Goal: Transaction & Acquisition: Purchase product/service

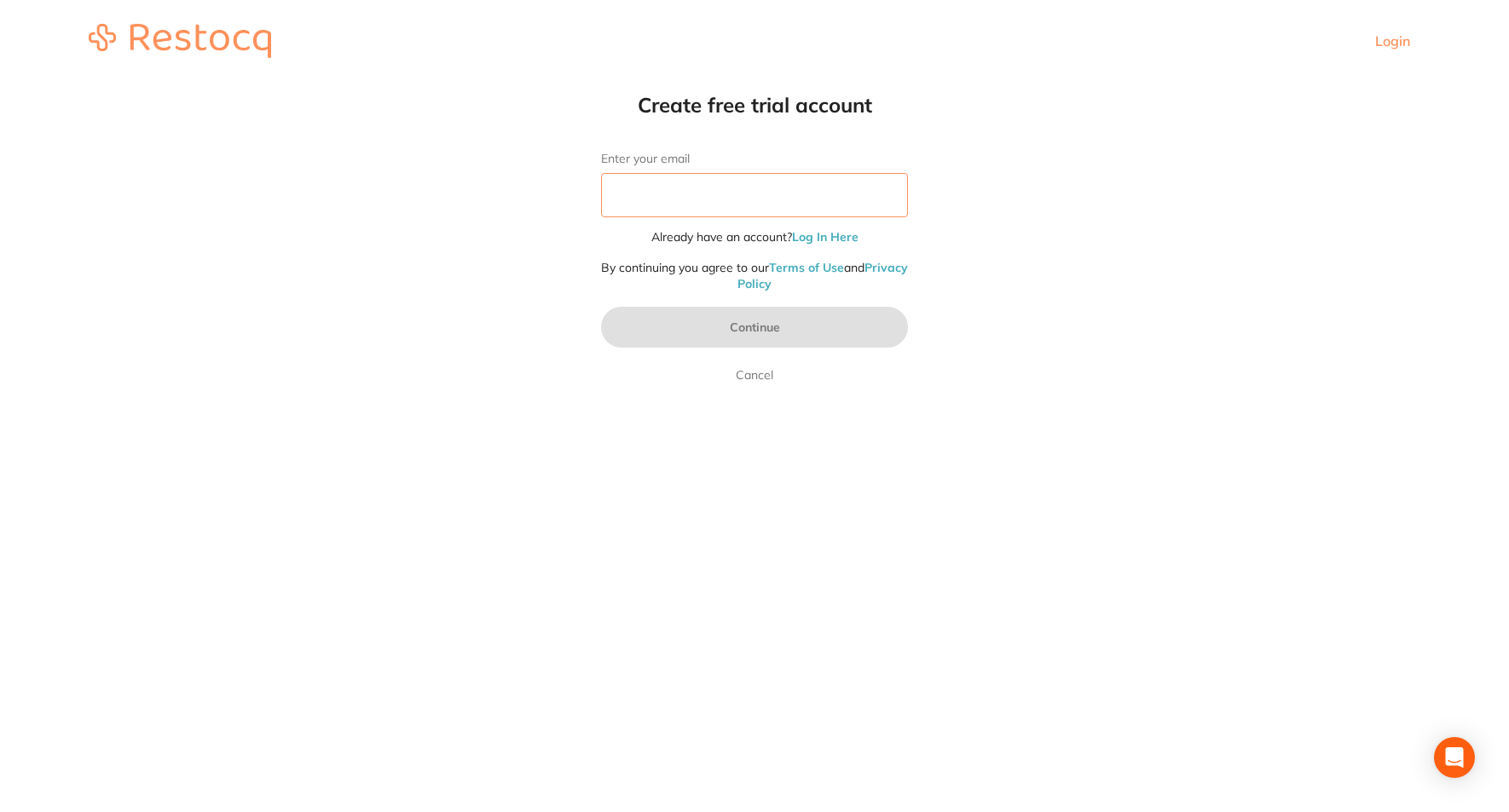
click at [654, 205] on input "Enter your email" at bounding box center [755, 195] width 307 height 44
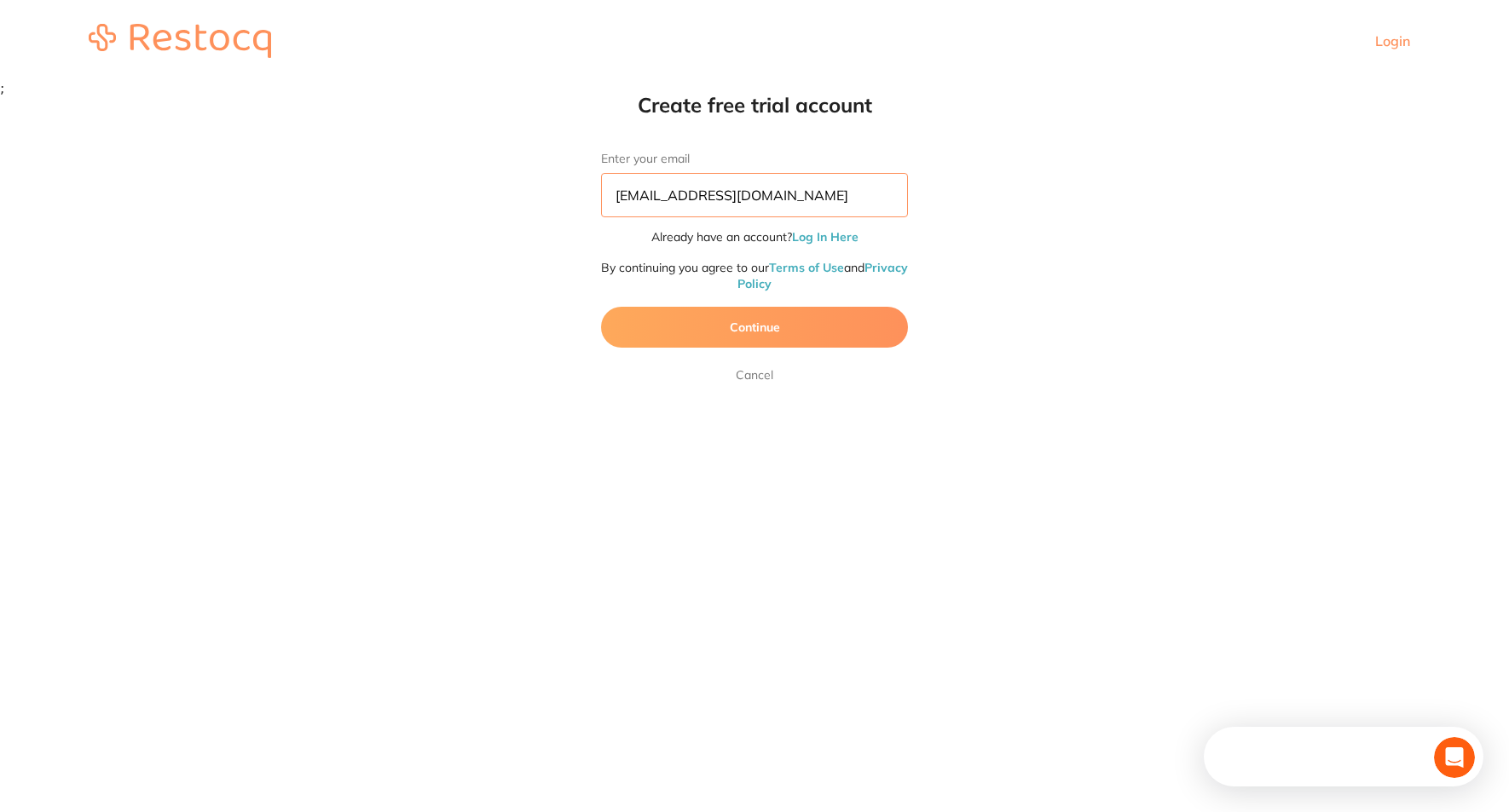
type input "[EMAIL_ADDRESS][DOMAIN_NAME]"
click at [702, 313] on button "Continue" at bounding box center [755, 327] width 307 height 41
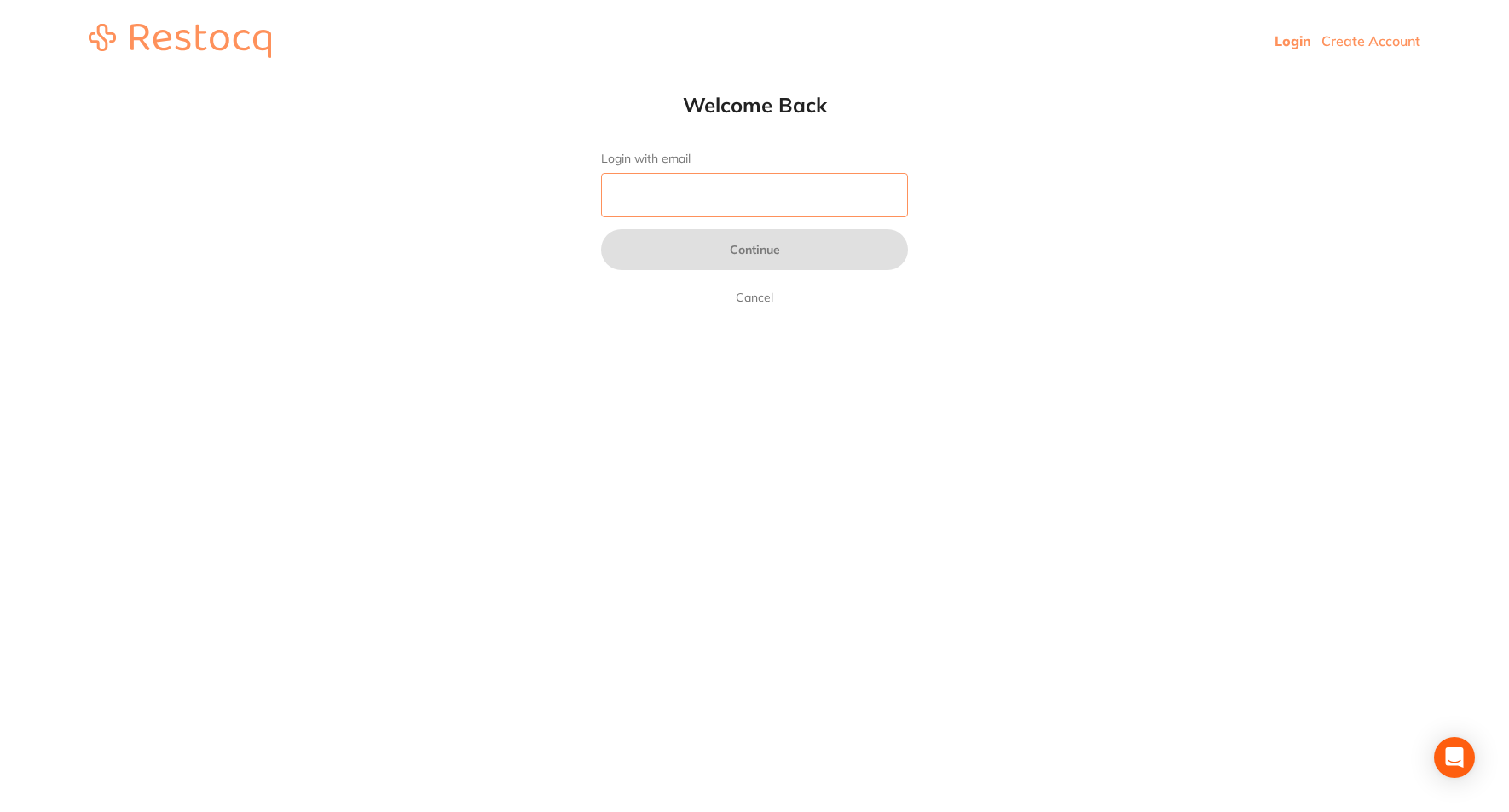
click at [668, 187] on input "Login with email" at bounding box center [755, 195] width 307 height 44
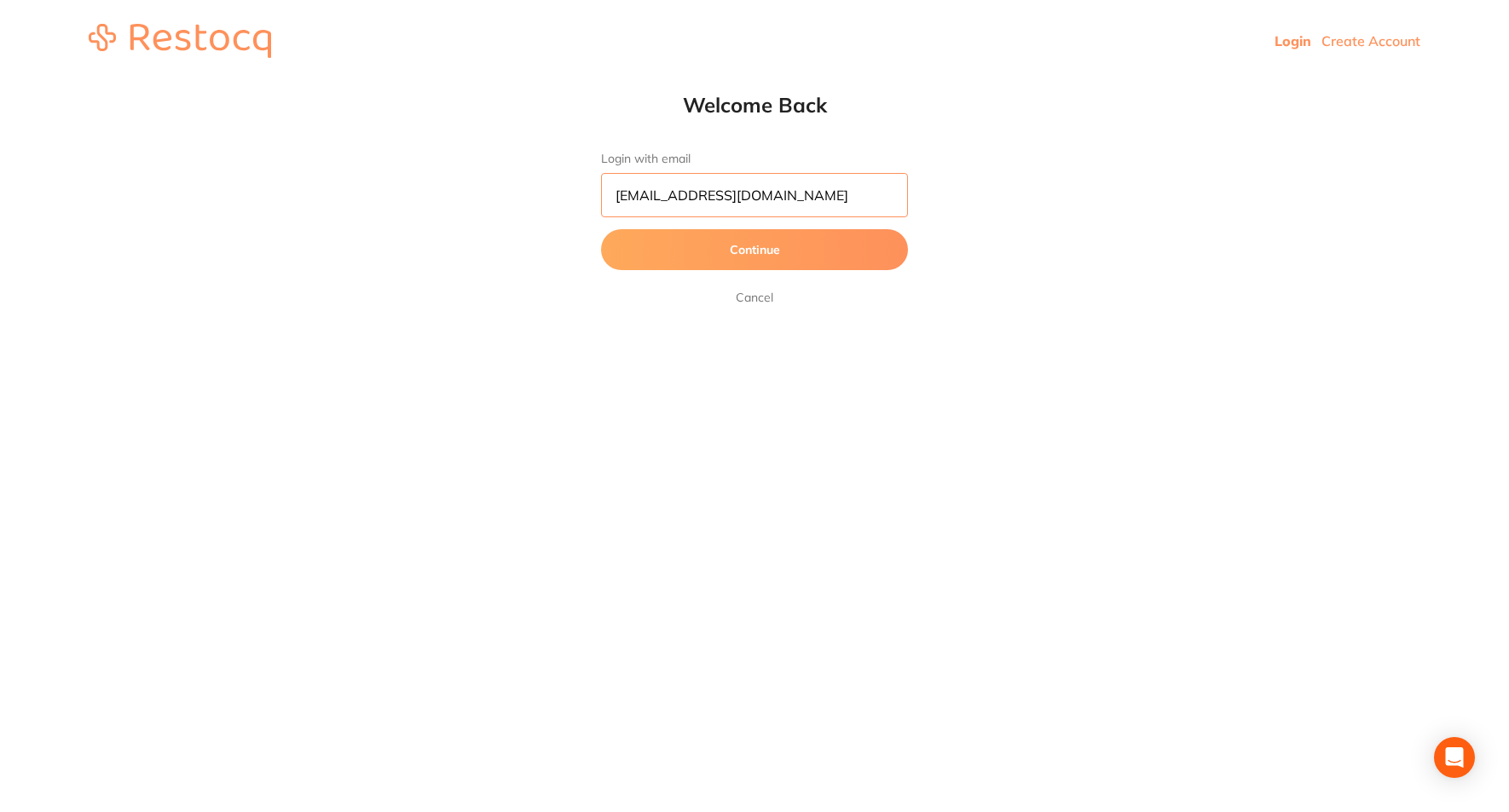
type input "[EMAIL_ADDRESS][DOMAIN_NAME]"
click at [702, 246] on button "Continue" at bounding box center [755, 249] width 307 height 41
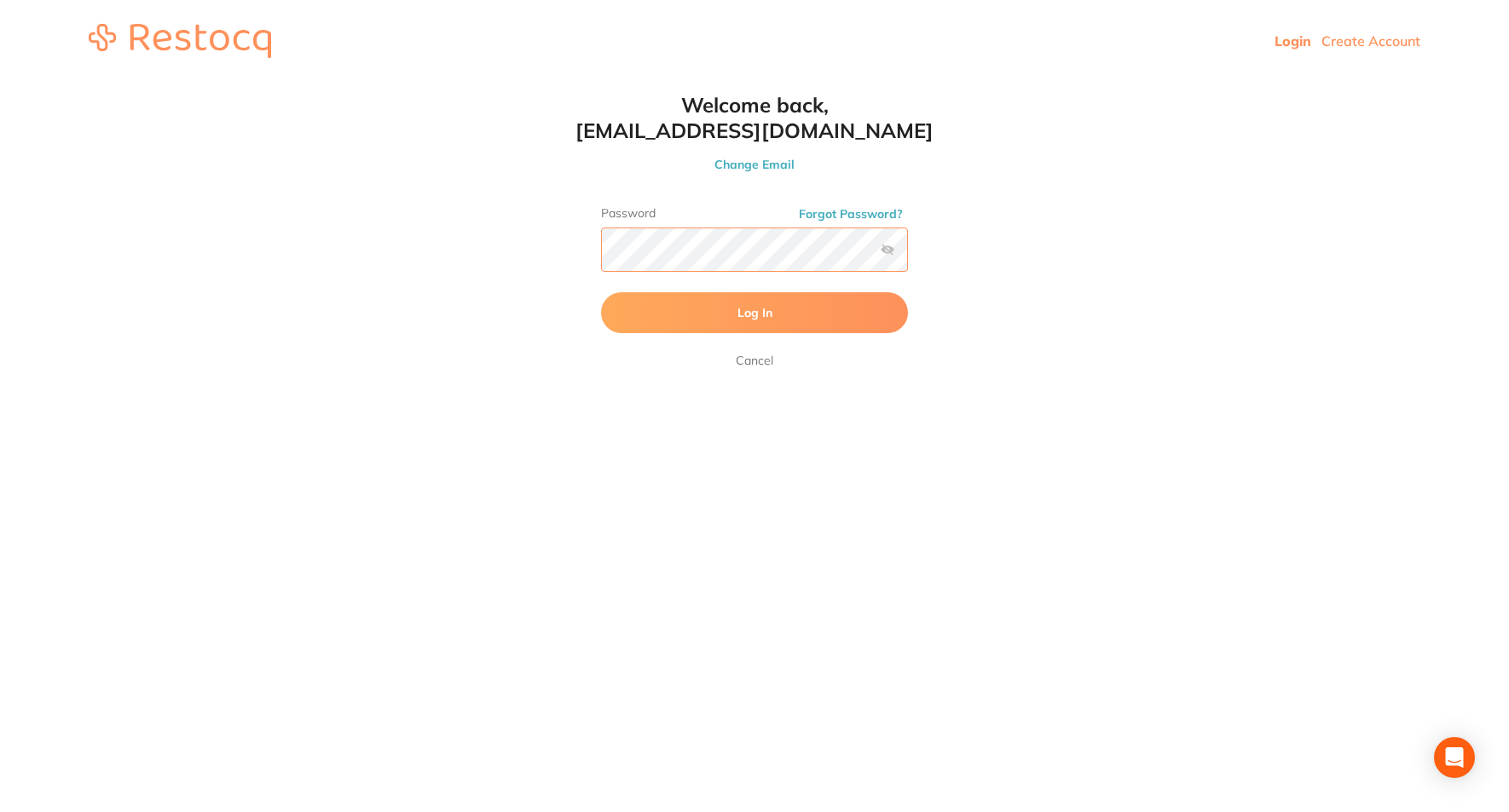
click at [601, 292] on button "Log In" at bounding box center [755, 313] width 307 height 41
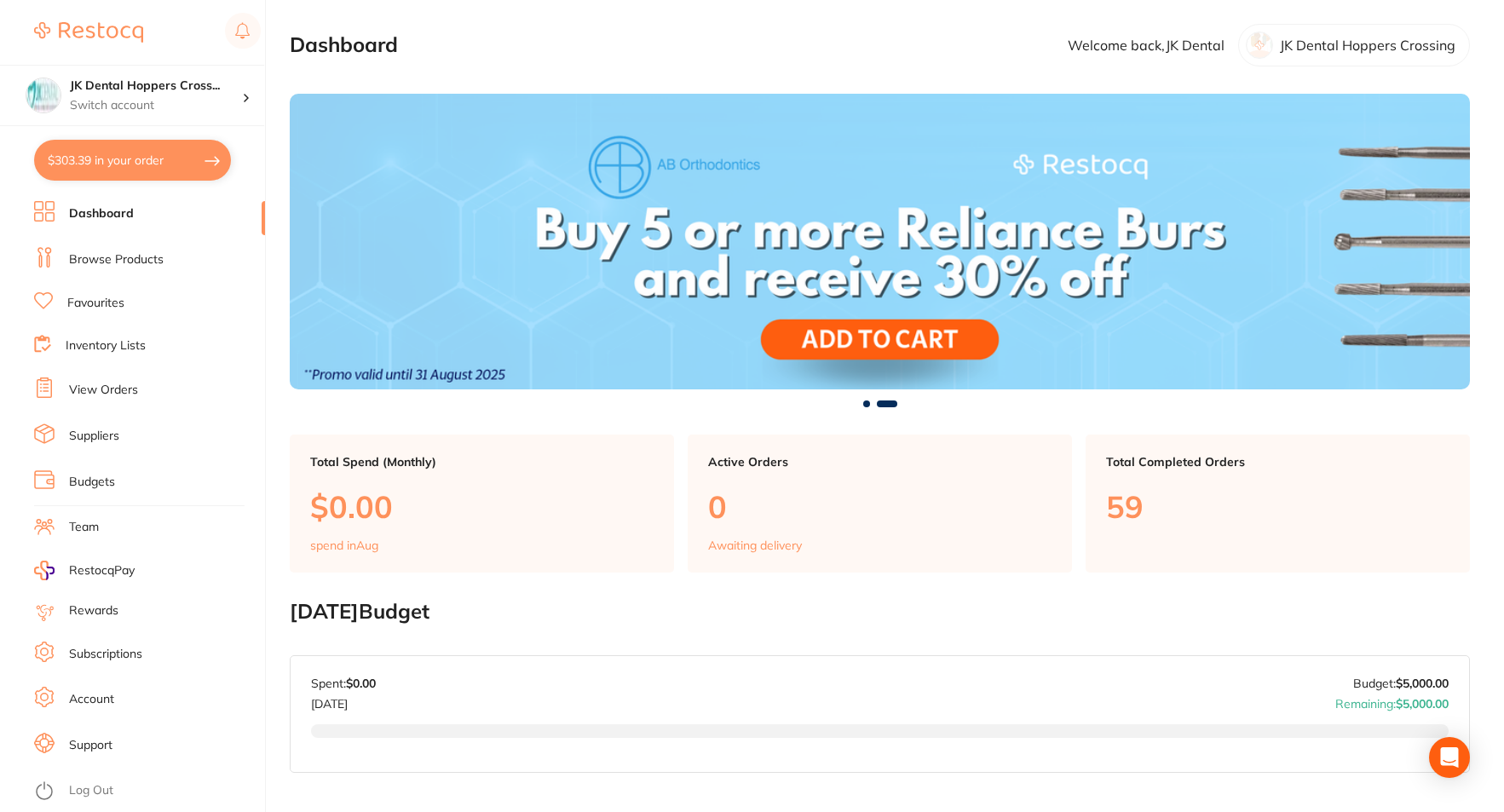
click at [160, 161] on button "$303.39 in your order" at bounding box center [132, 161] width 197 height 41
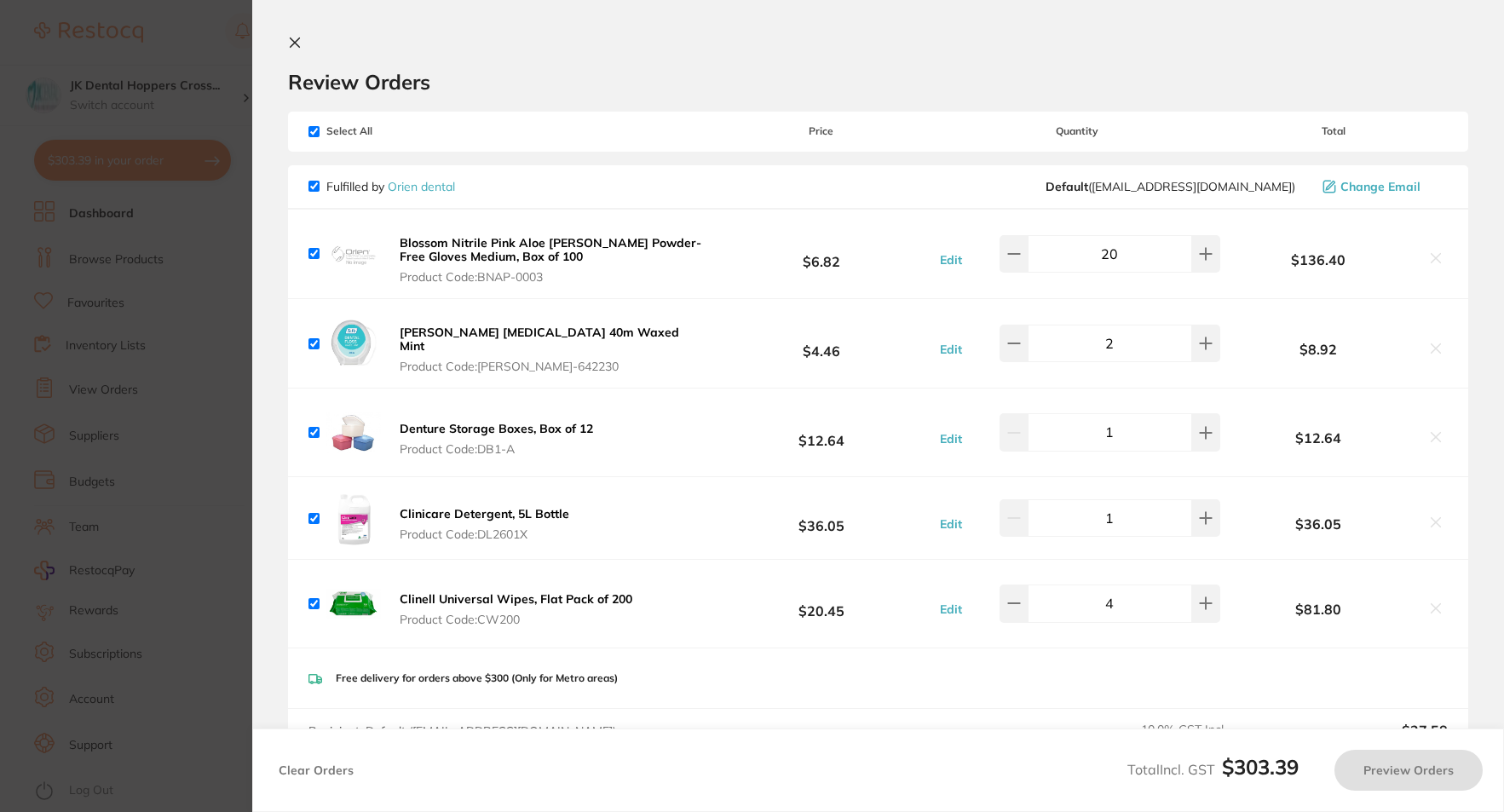
checkbox input "true"
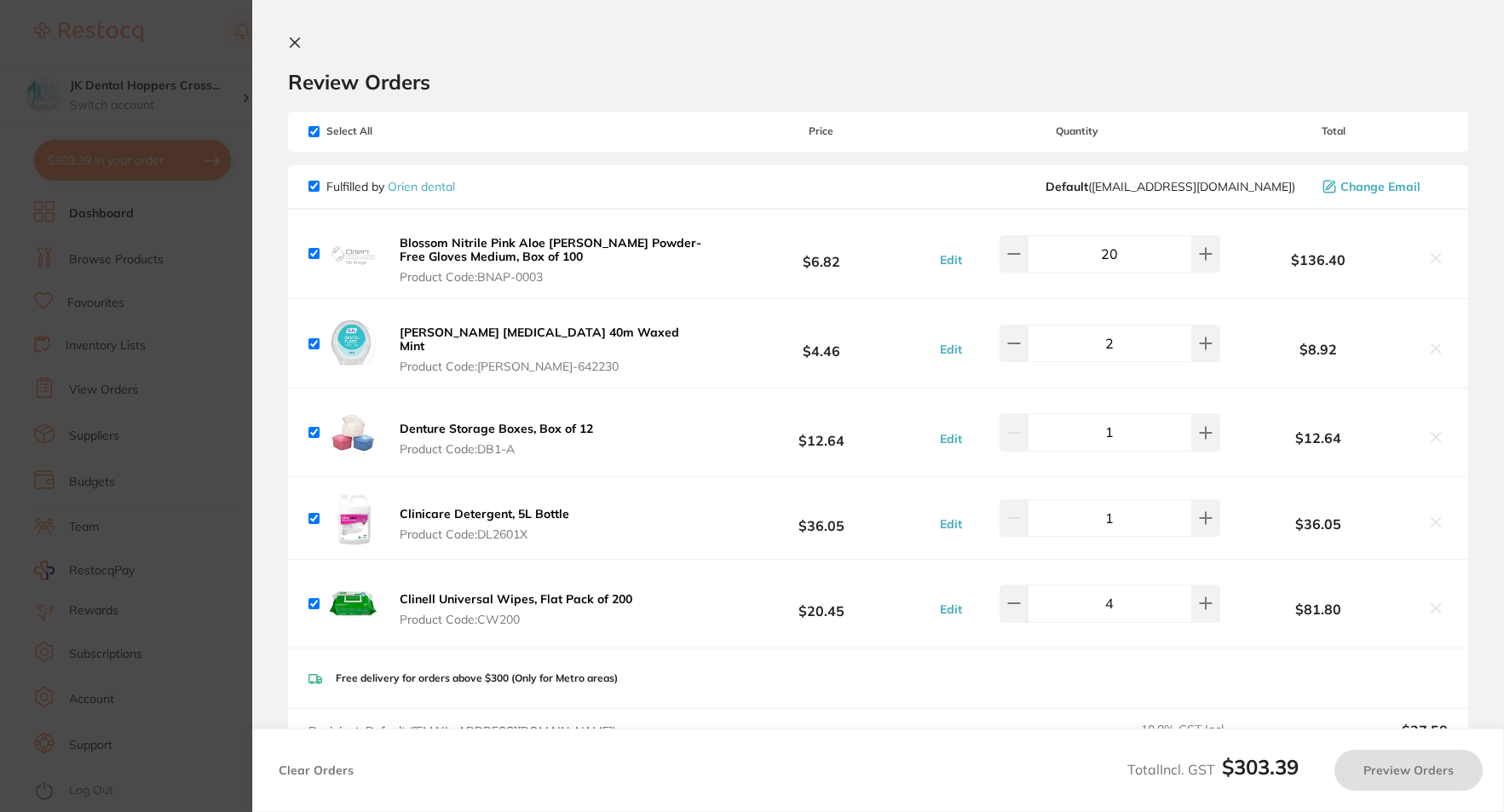
checkbox input "true"
click at [200, 242] on section "Update RRP Set your pre negotiated price for this item. Item Agreed RRP (excl. …" at bounding box center [754, 406] width 1508 height 812
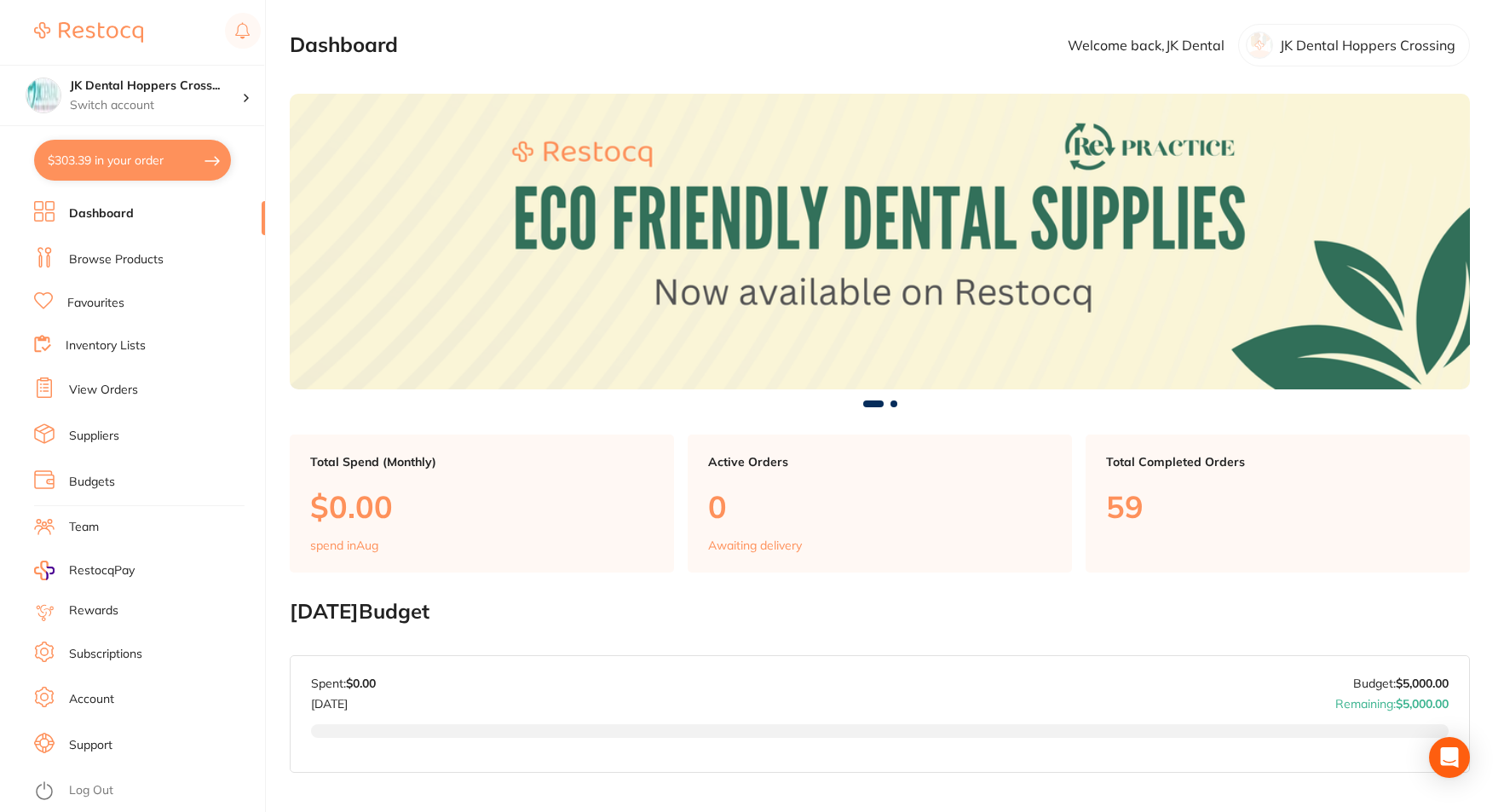
click at [118, 252] on link "Browse Products" at bounding box center [116, 259] width 94 height 17
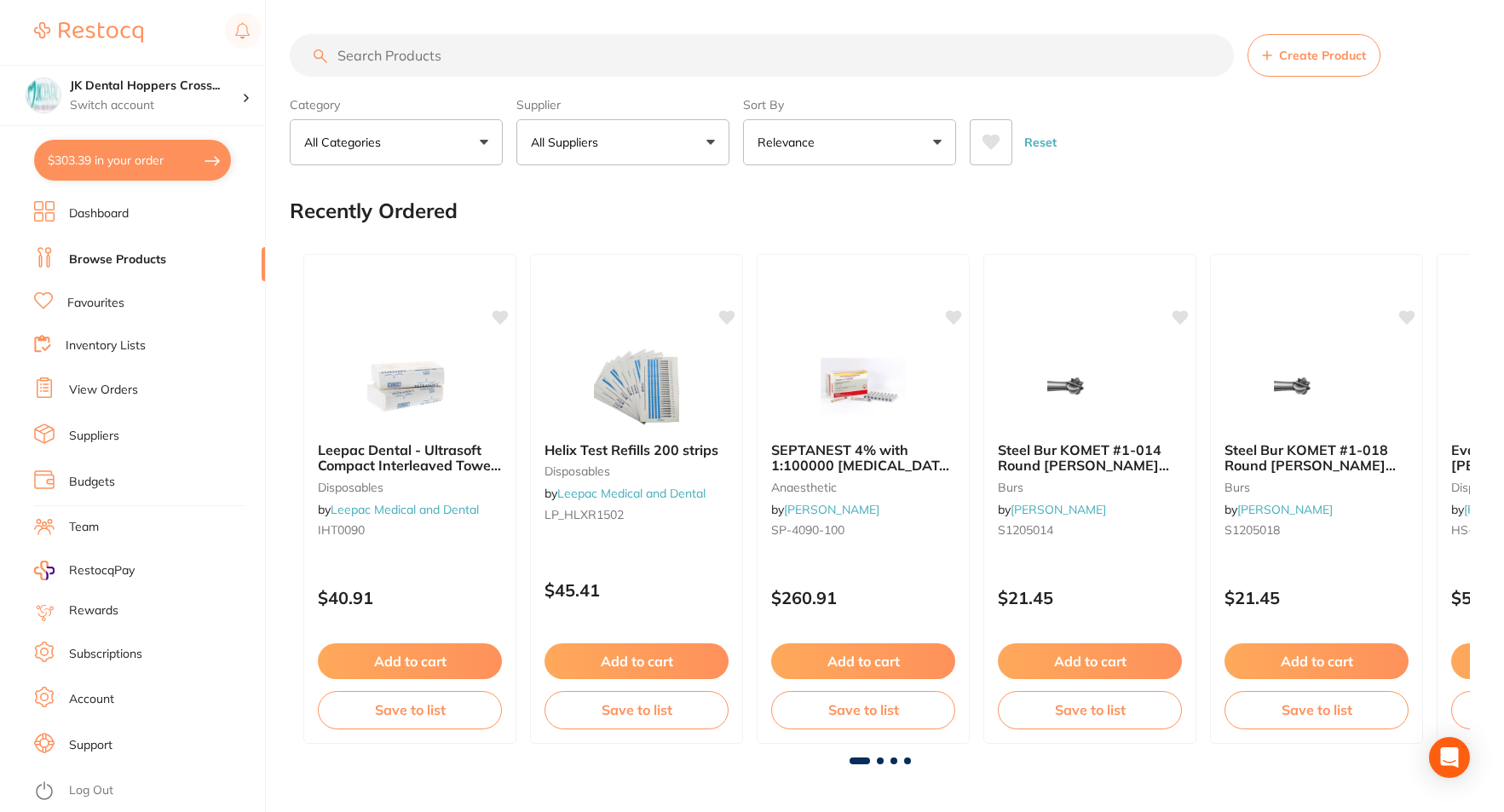
click at [439, 64] on input "search" at bounding box center [762, 55] width 944 height 42
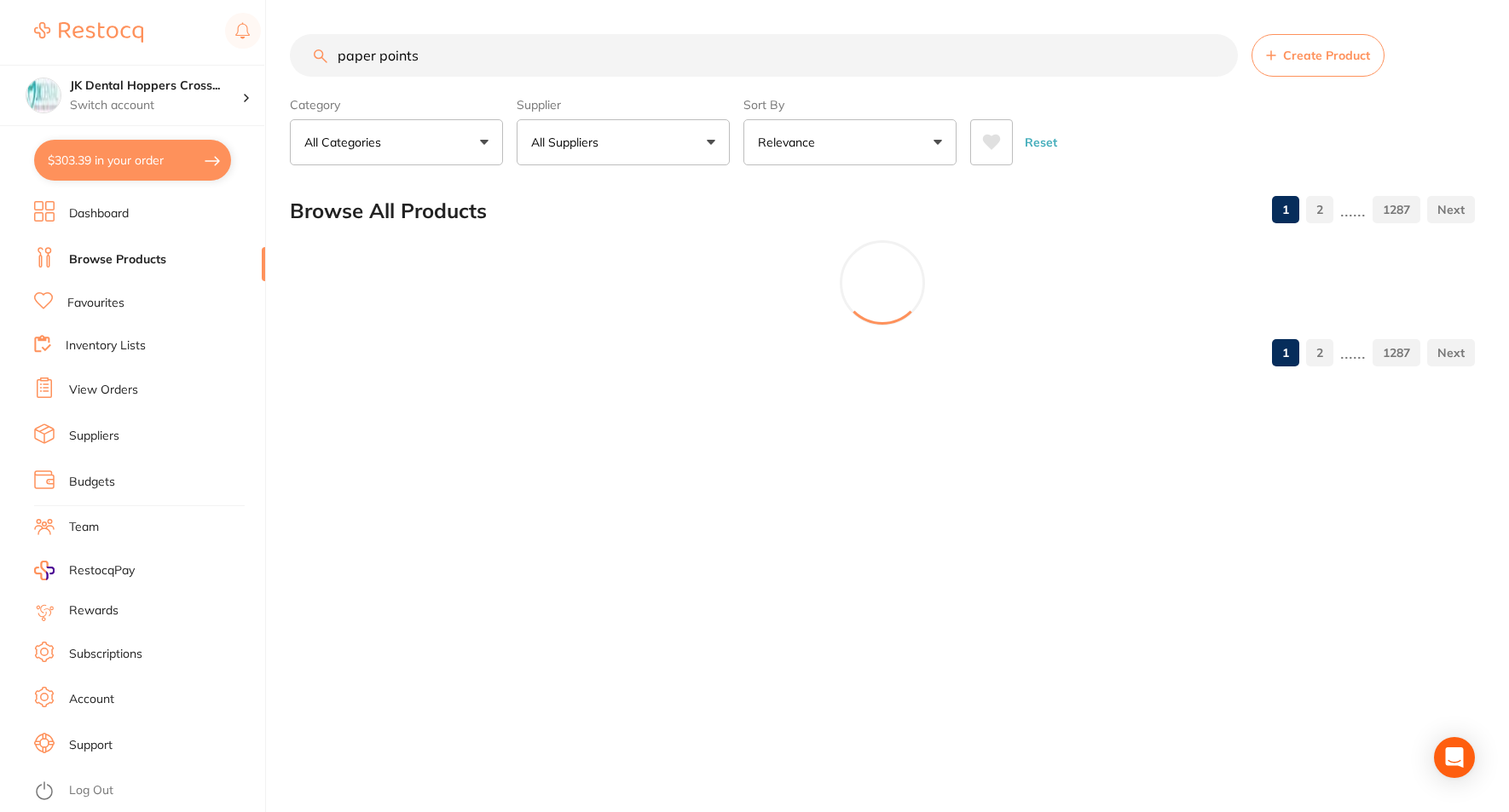
click at [682, 136] on button "All Suppliers" at bounding box center [623, 142] width 213 height 46
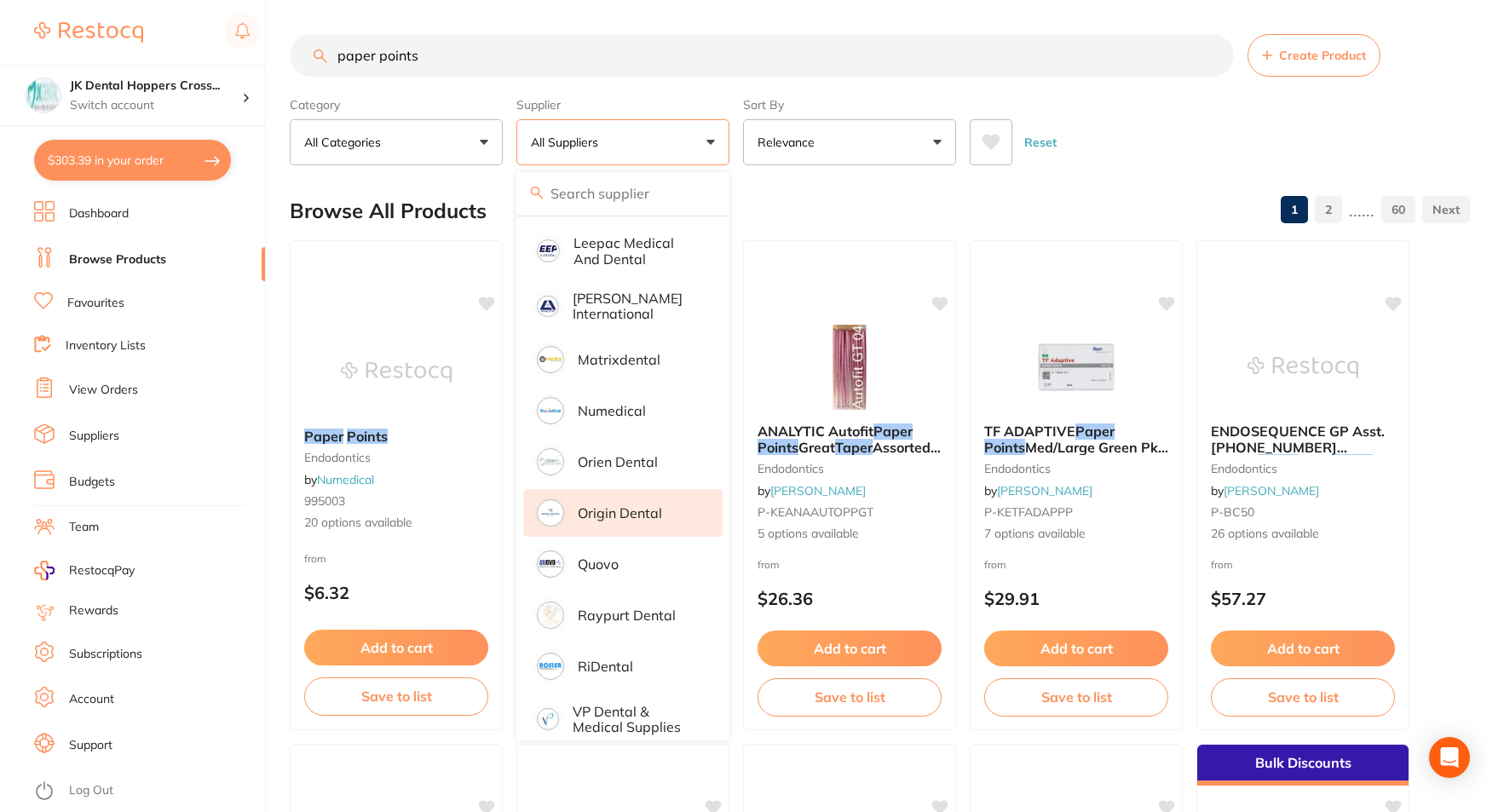
scroll to position [903, 0]
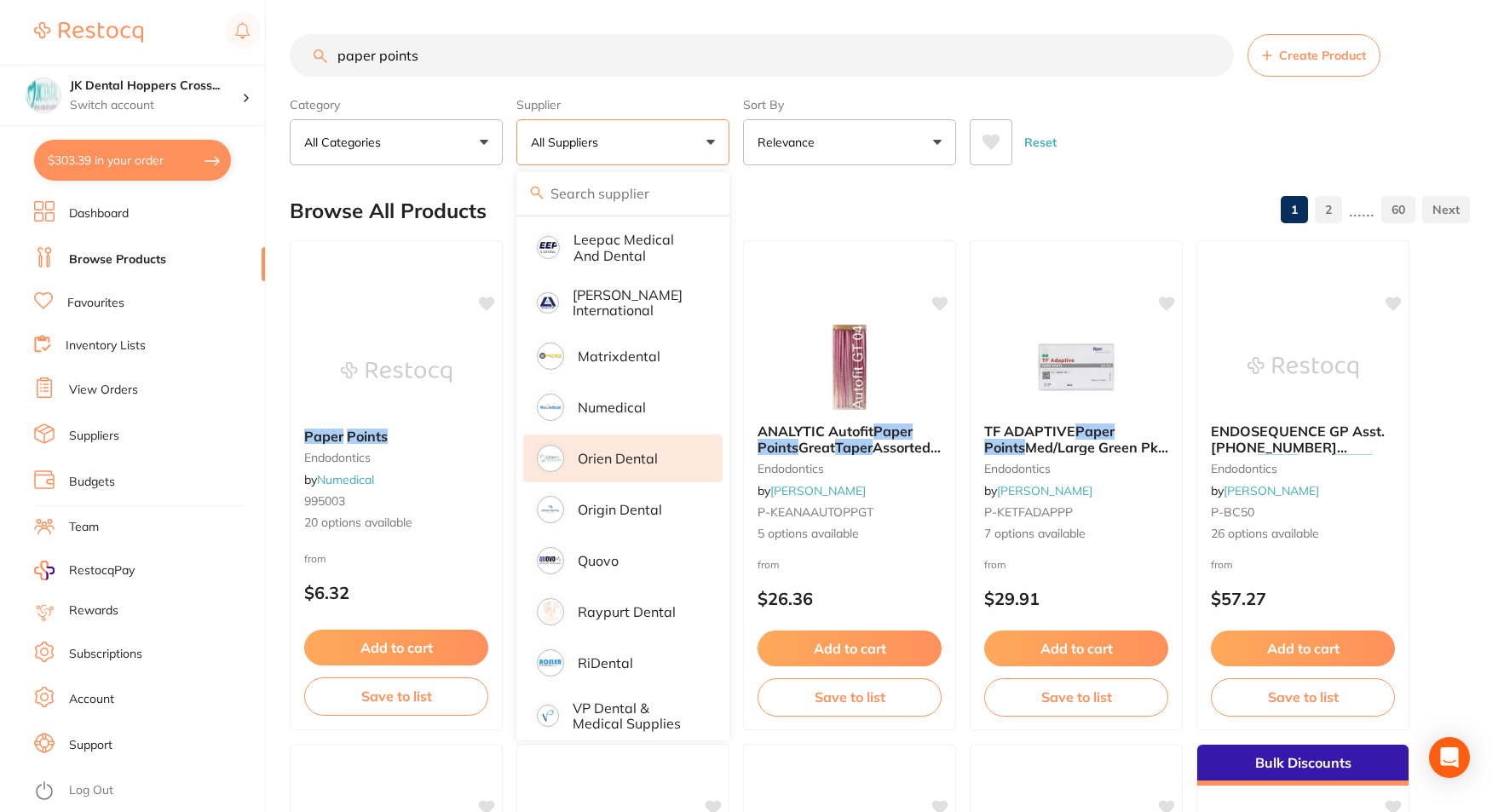
click at [631, 450] on p "Orien dental" at bounding box center [617, 458] width 80 height 15
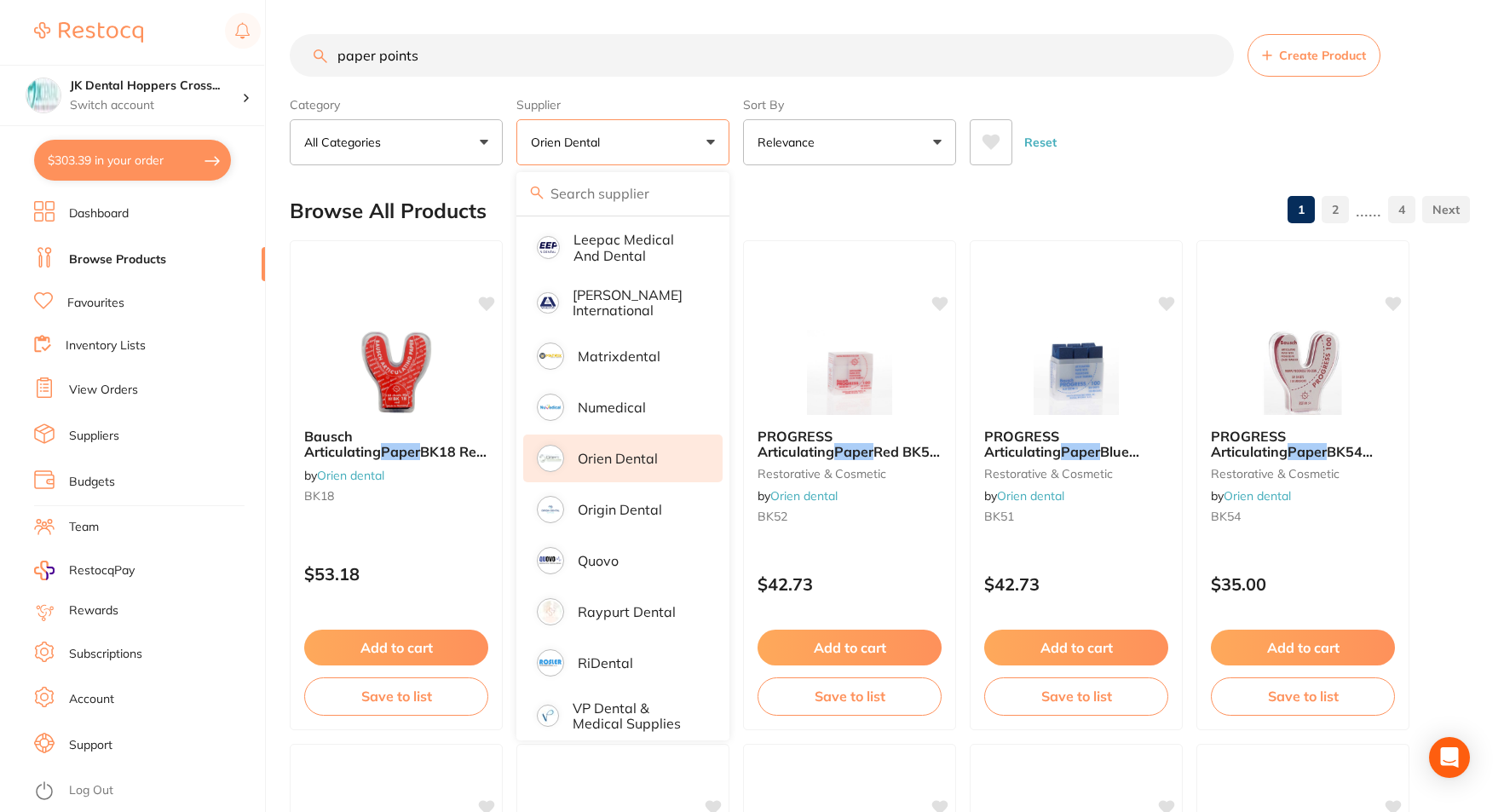
click at [1299, 106] on div "Reset" at bounding box center [1213, 135] width 486 height 59
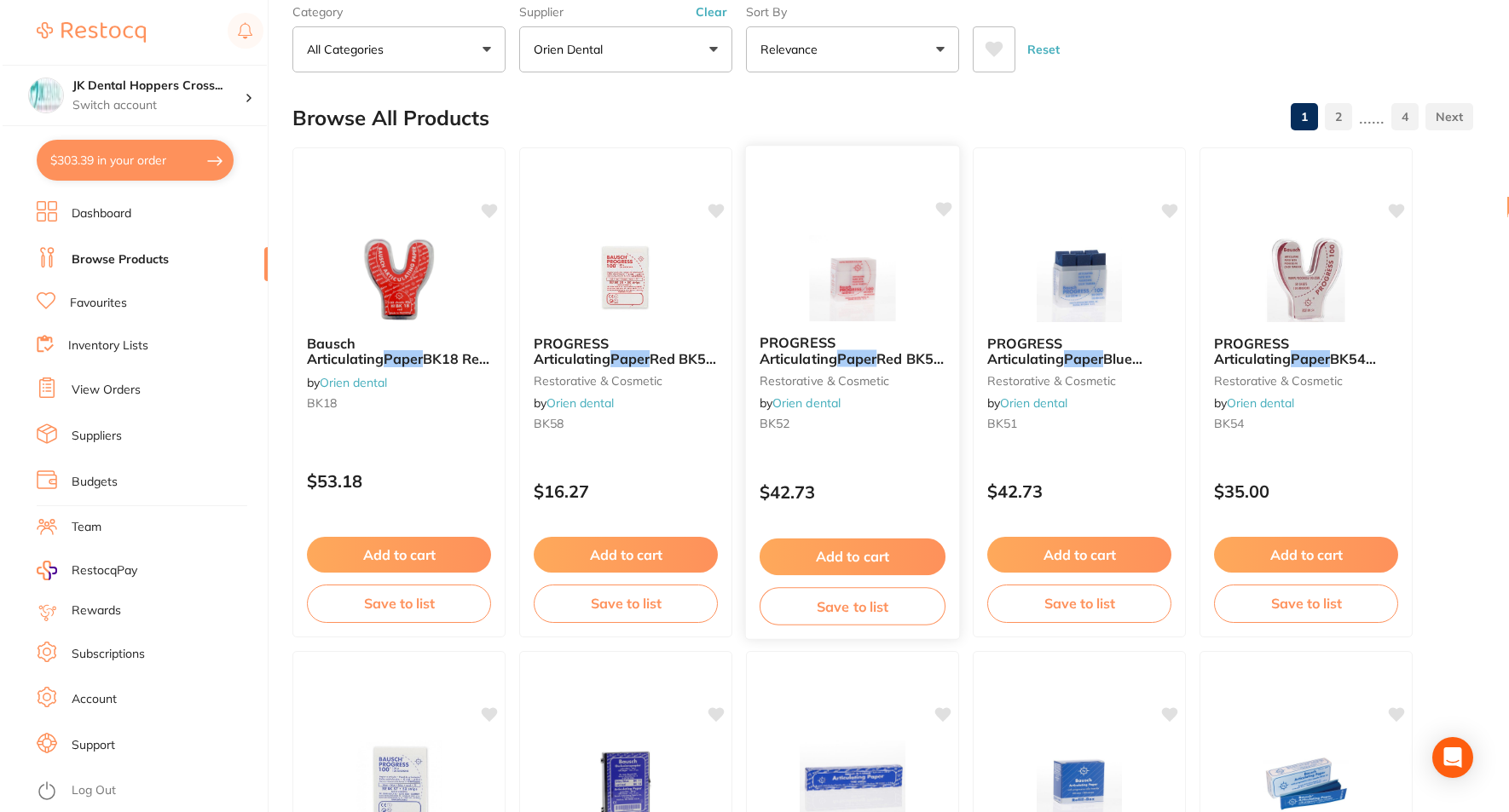
scroll to position [0, 0]
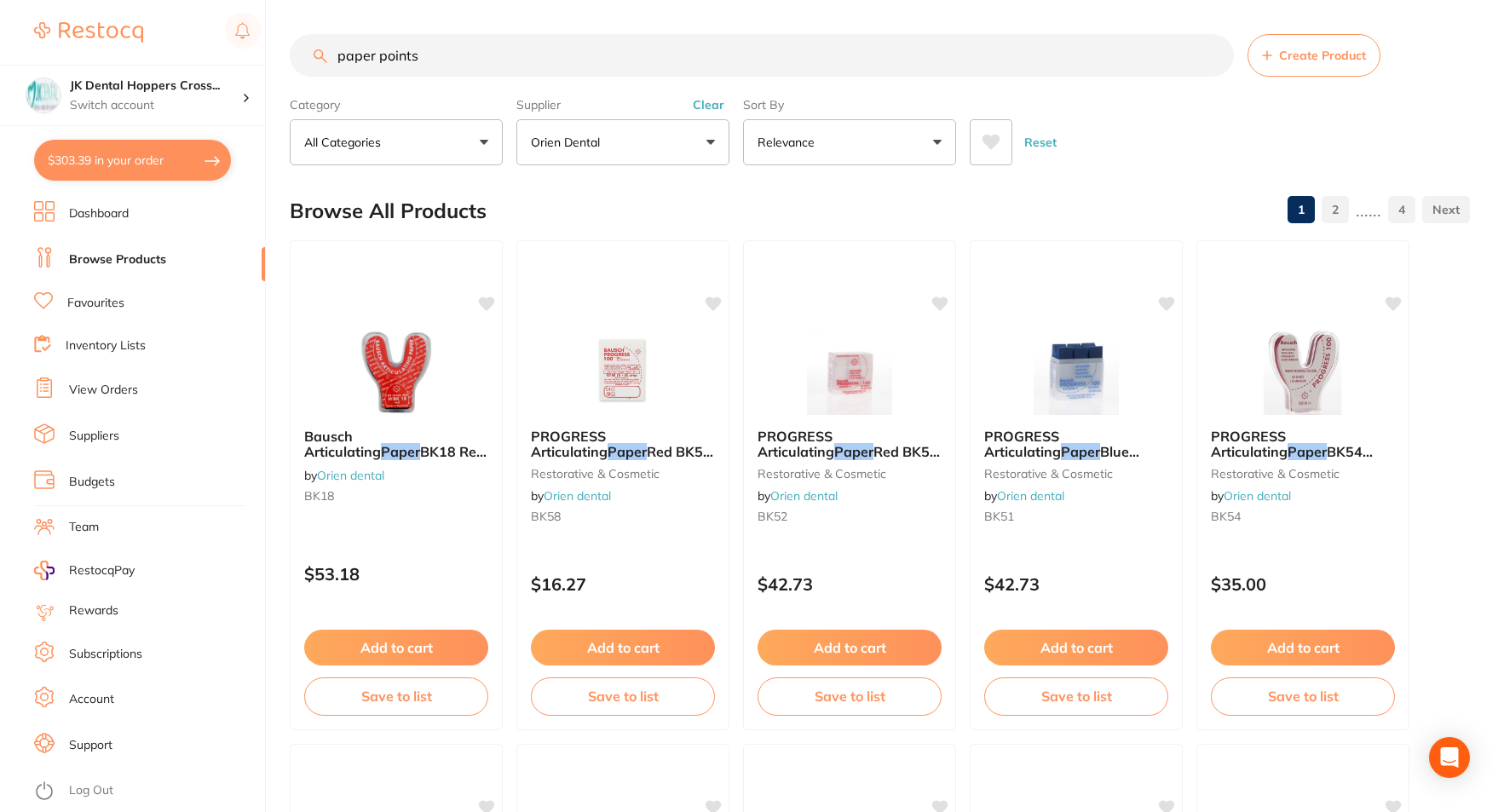
click at [193, 153] on button "$303.39 in your order" at bounding box center [132, 161] width 197 height 41
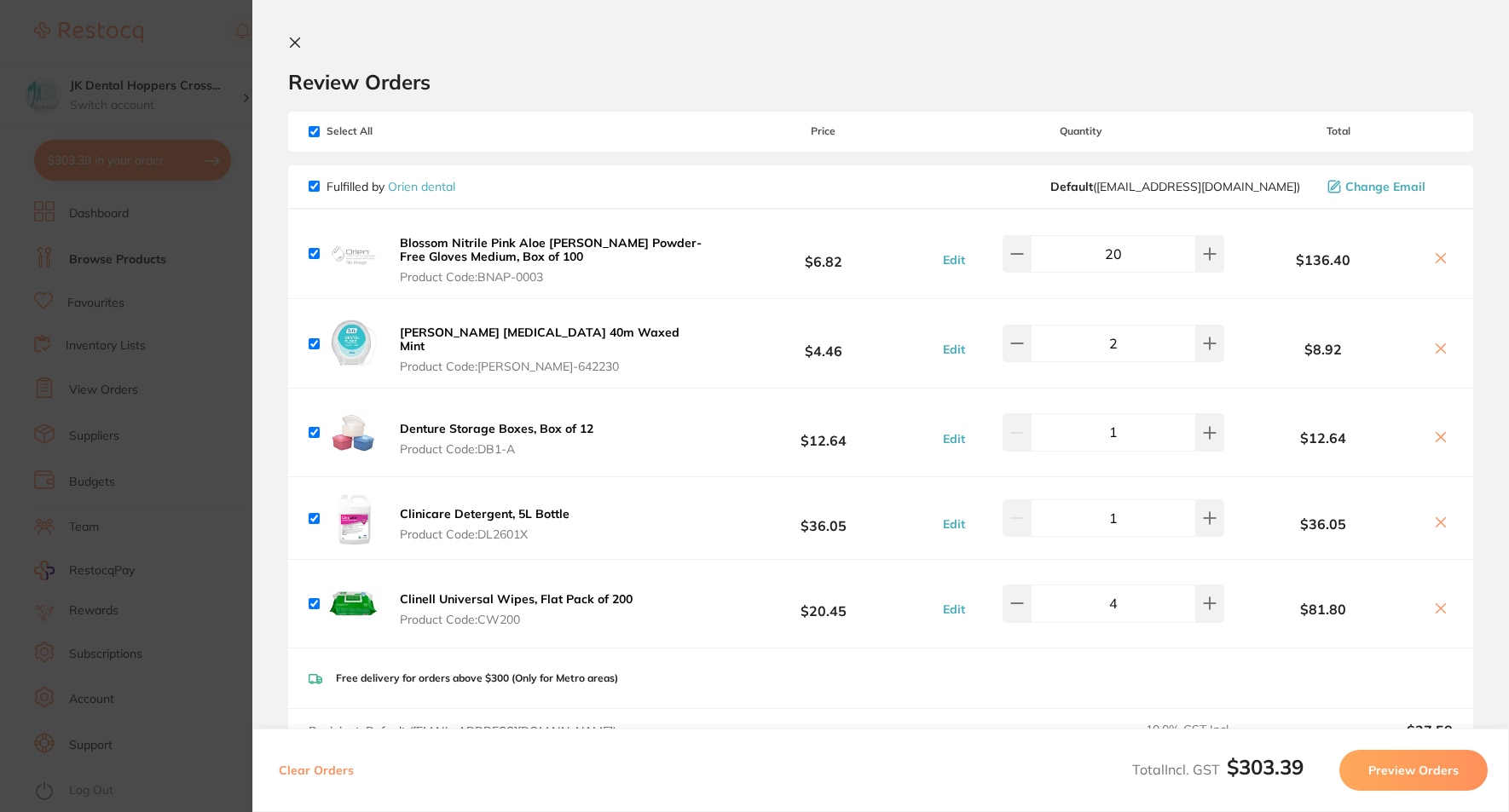
click at [1377, 773] on button "Preview Orders" at bounding box center [1413, 771] width 148 height 41
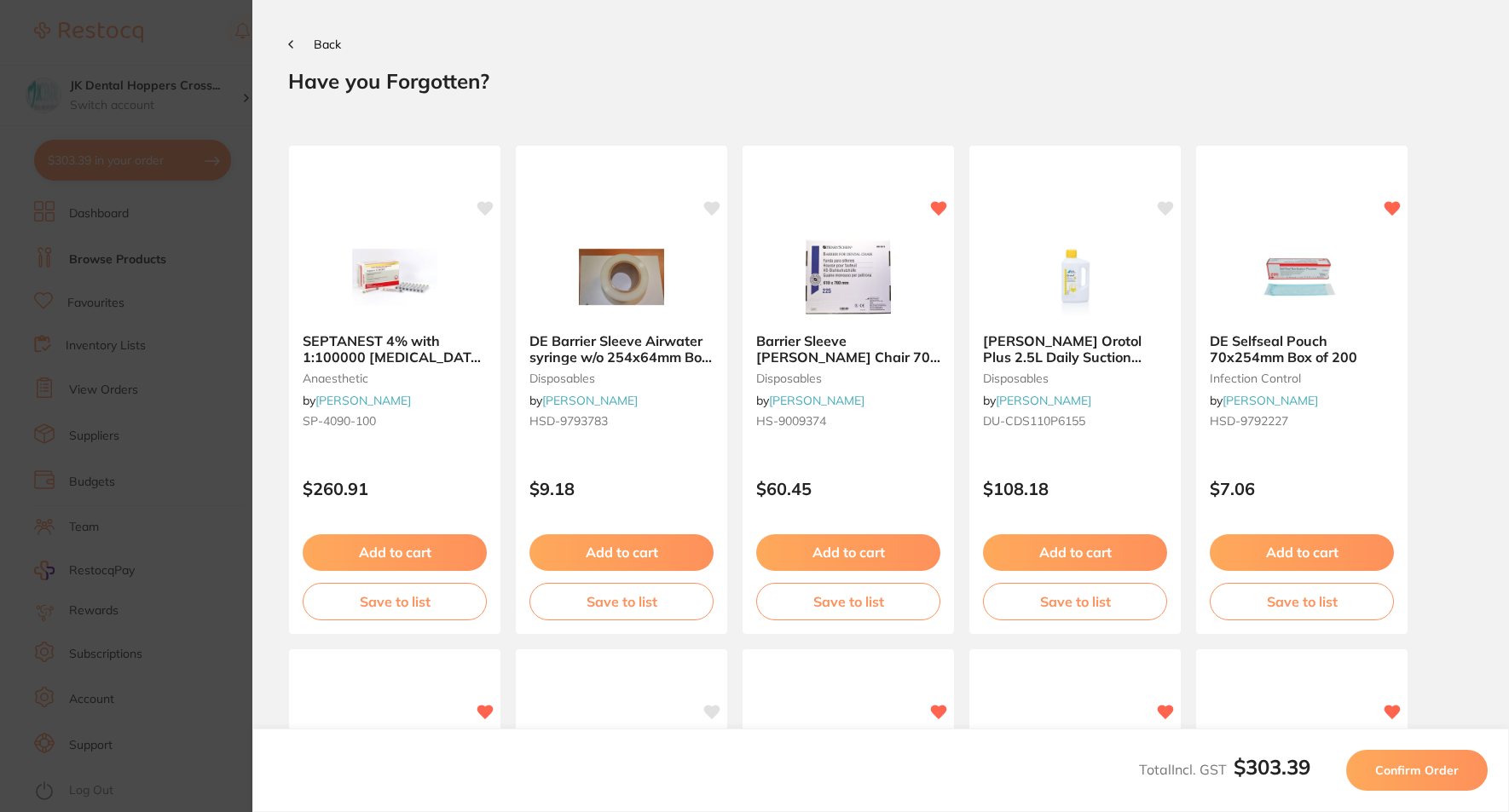
click at [1430, 771] on span "Confirm Order" at bounding box center [1417, 770] width 83 height 15
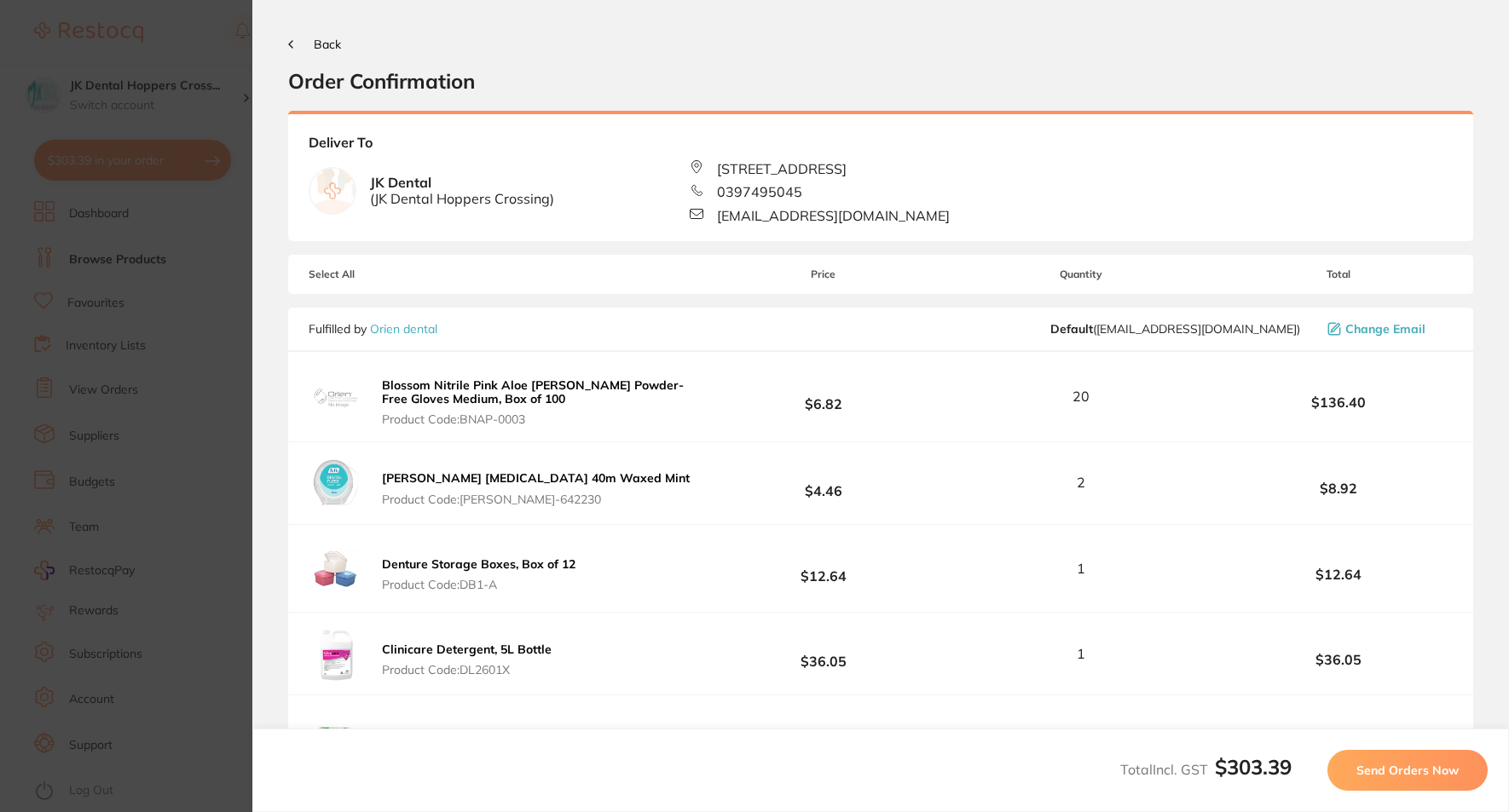
click at [1430, 771] on span "Send Orders Now" at bounding box center [1408, 770] width 102 height 15
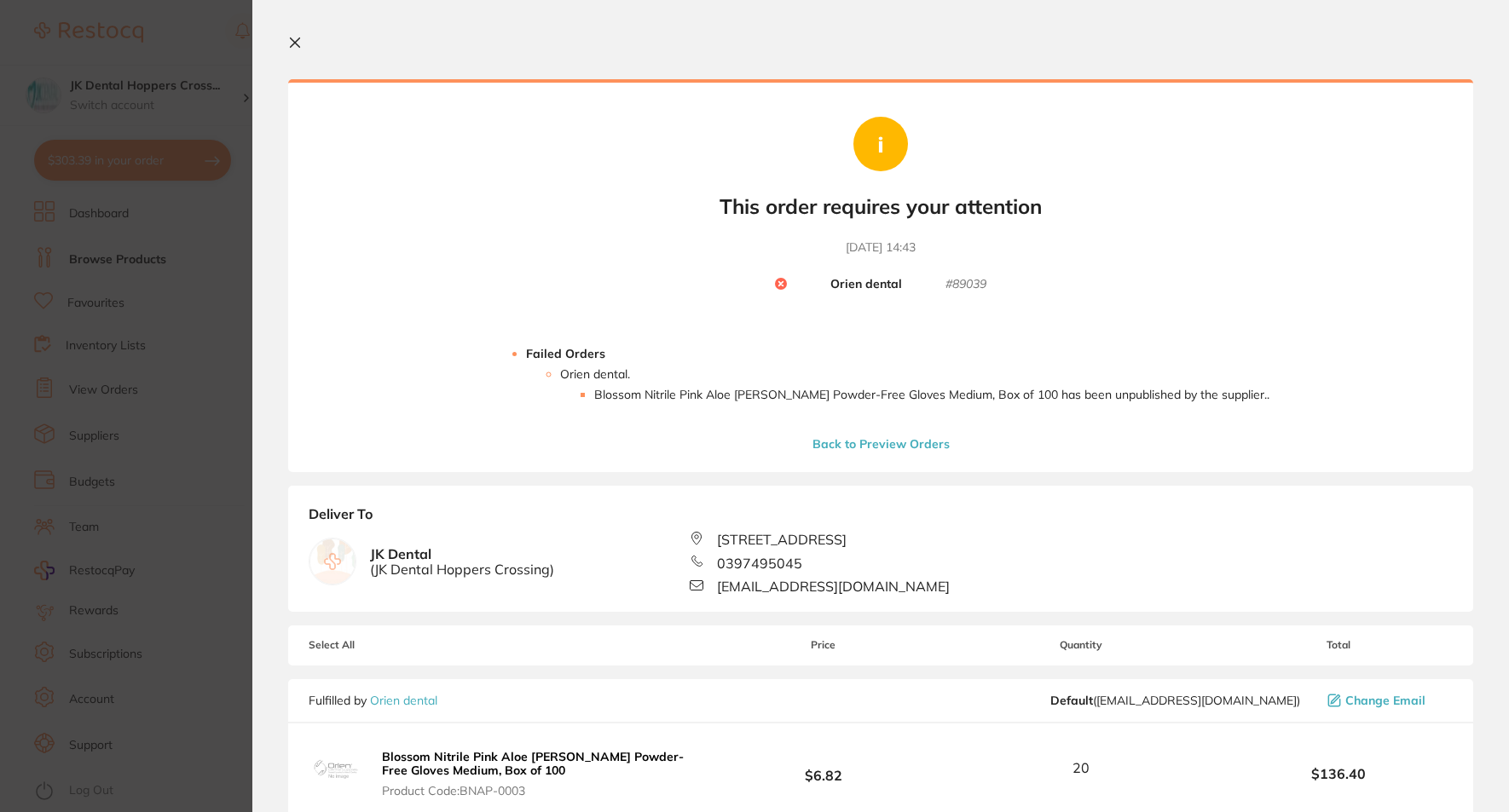
click at [867, 444] on button "Back to Preview Orders" at bounding box center [881, 443] width 147 height 15
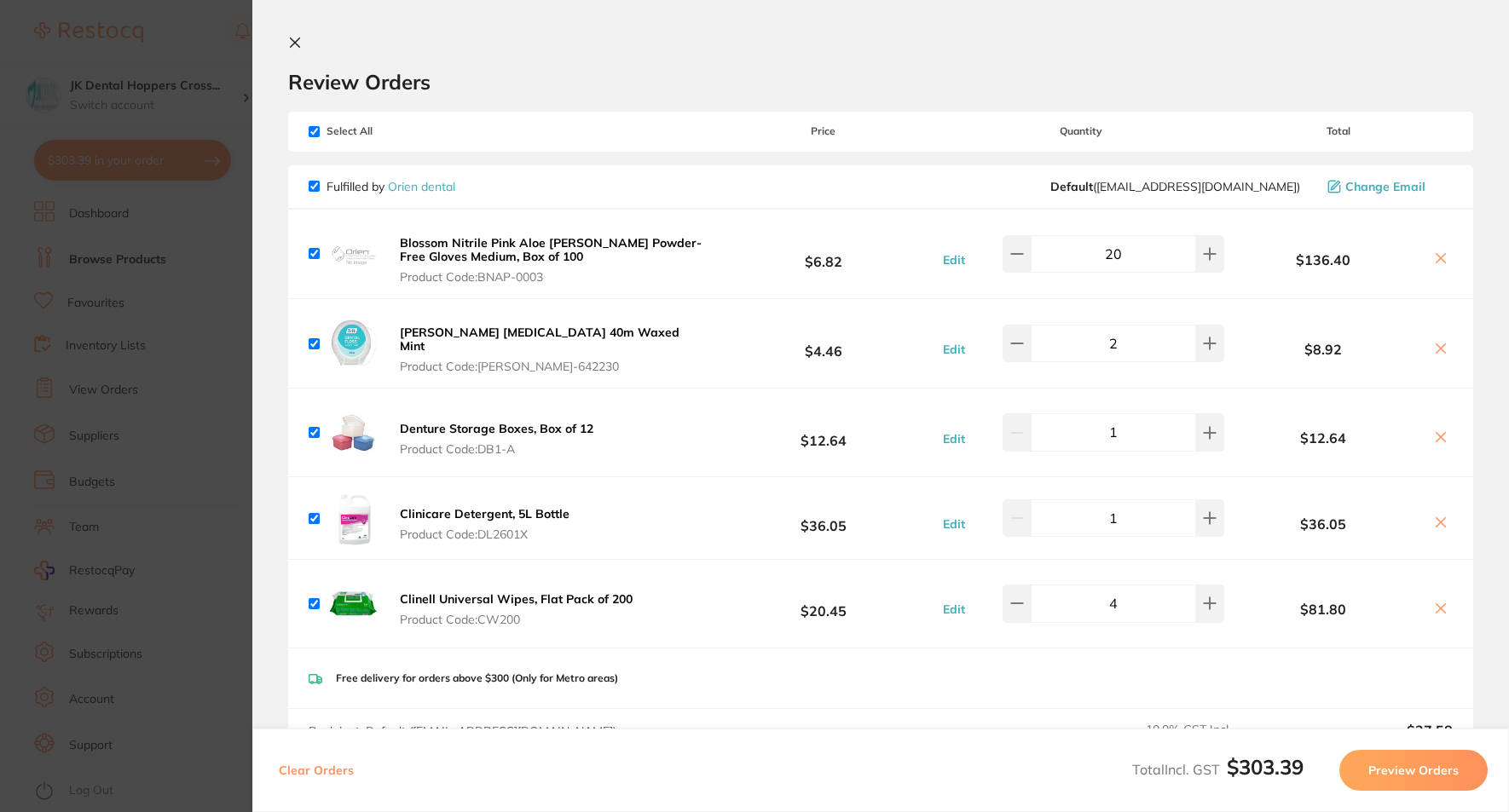
click at [295, 45] on icon at bounding box center [294, 42] width 13 height 13
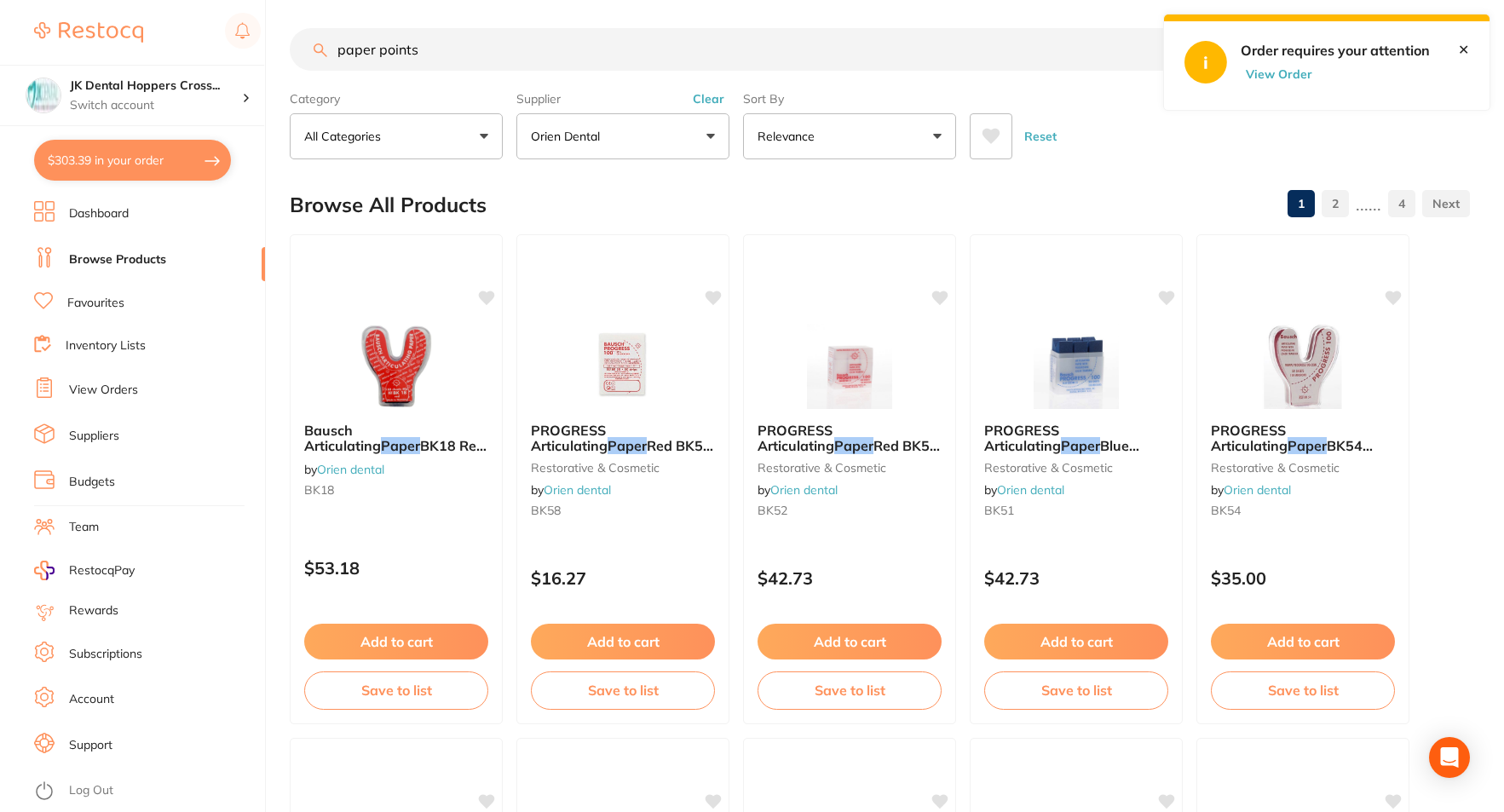
scroll to position [1, 0]
drag, startPoint x: 441, startPoint y: 51, endPoint x: 118, endPoint y: 59, distance: 323.1
click at [118, 59] on div "$303.39 JK Dental Hoppers Cross... Switch account JK Dental Hoppers Crossing $3…" at bounding box center [752, 399] width 1504 height 812
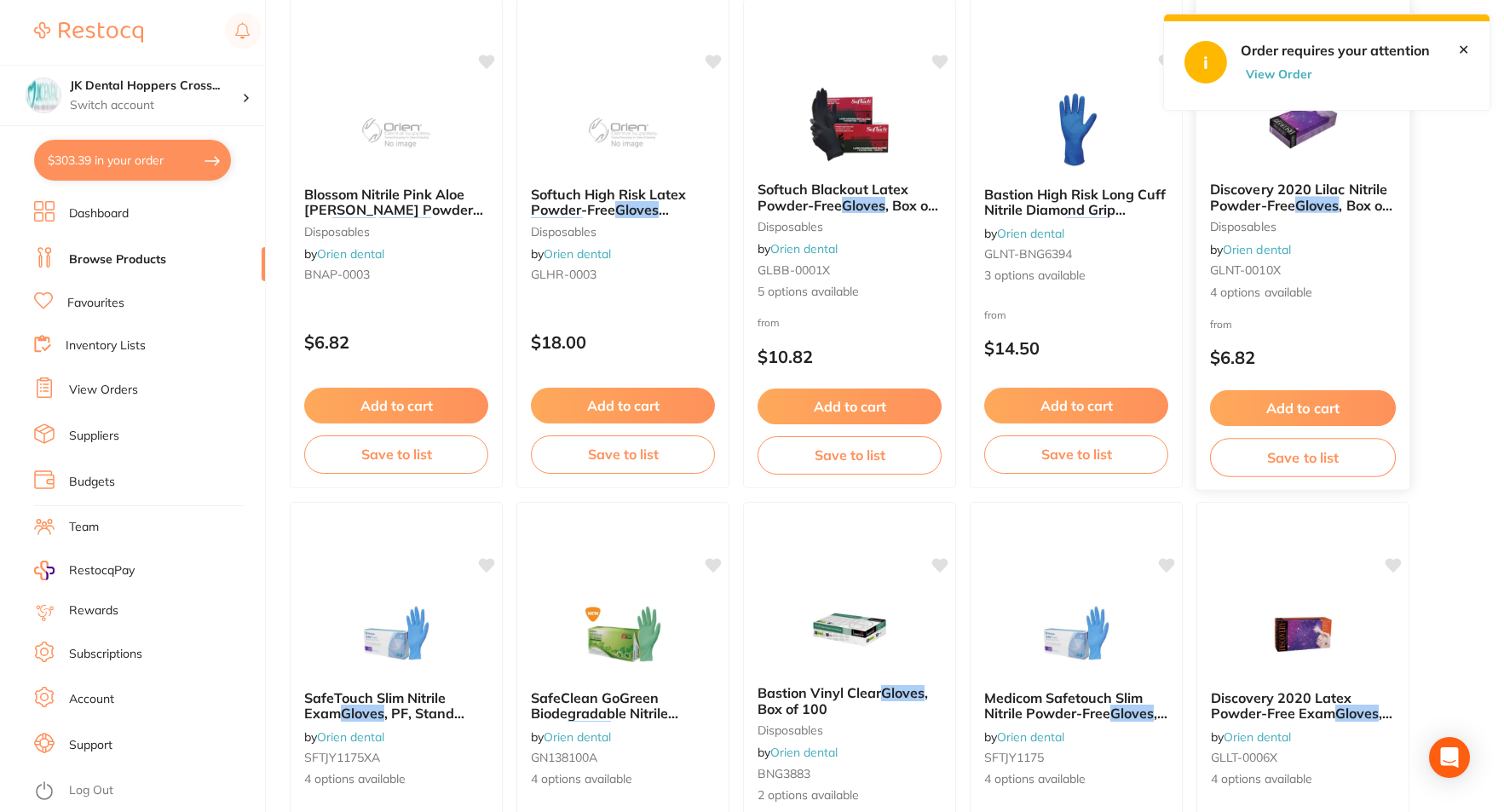
scroll to position [85, 0]
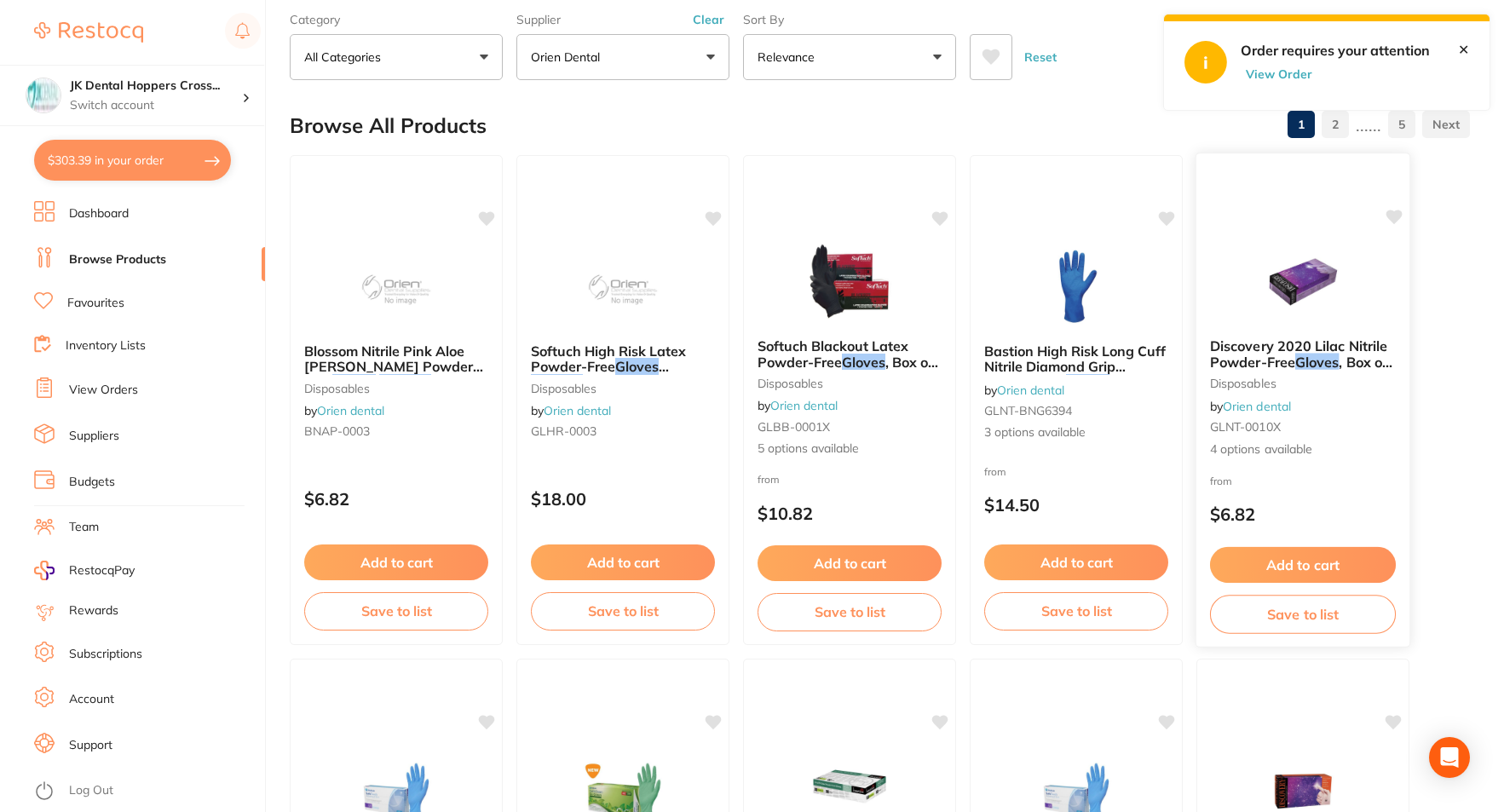
type input "medium gloves"
click at [1299, 376] on div "Discovery 2020 Lilac Nitrile Powder-Free Gloves , Box of 100 disposables by Ori…" at bounding box center [1302, 398] width 213 height 147
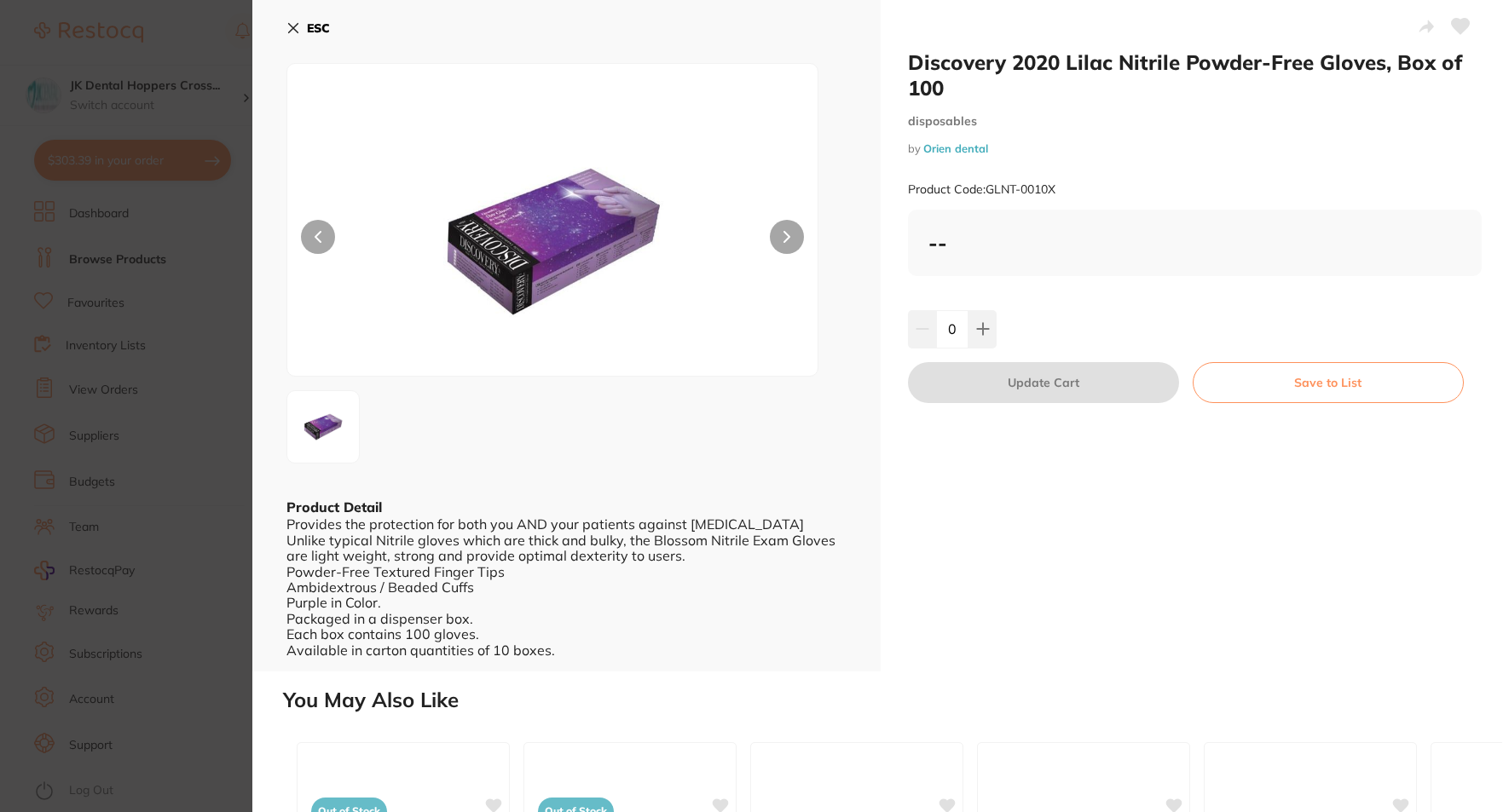
click at [1003, 232] on div "--" at bounding box center [1195, 242] width 533 height 25
click at [991, 336] on button at bounding box center [982, 329] width 28 height 38
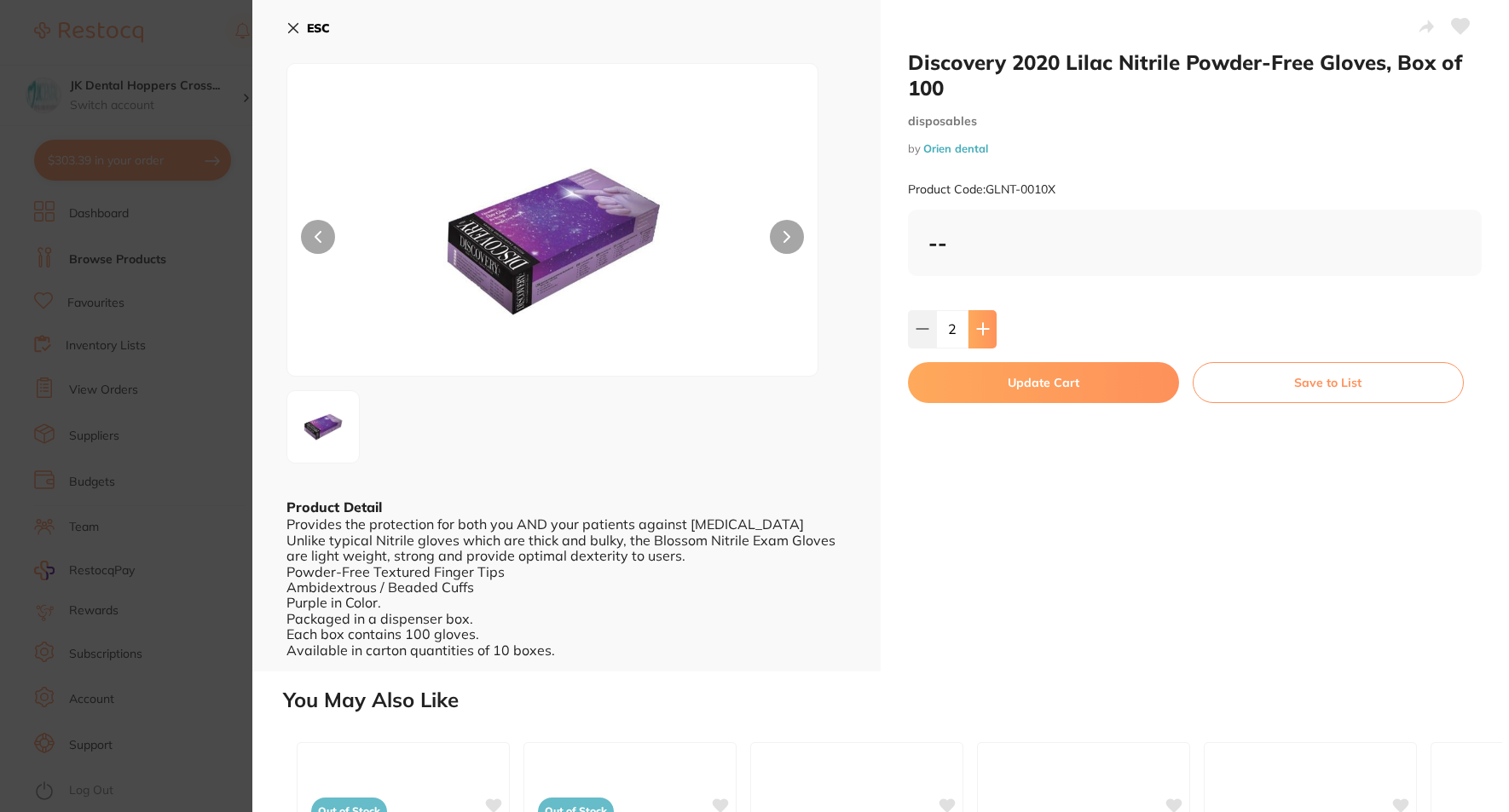
click at [991, 336] on button at bounding box center [982, 329] width 28 height 38
type input "5"
click at [299, 28] on icon at bounding box center [293, 28] width 13 height 13
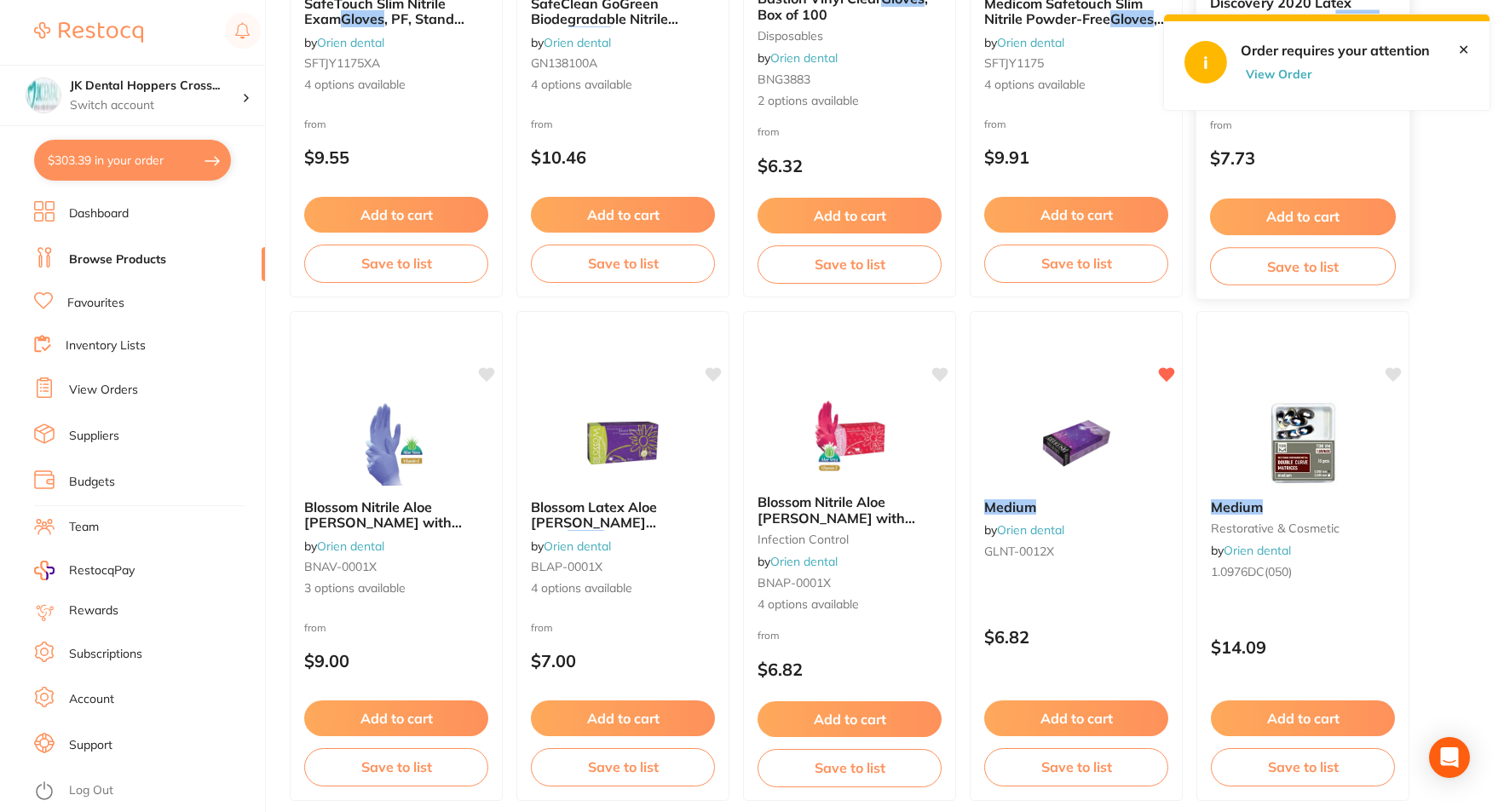
scroll to position [938, 0]
click at [649, 552] on div "Blossom Latex Aloe [PERSON_NAME] Exam Glove , Powder Free, 100 per box by Orien…" at bounding box center [623, 546] width 213 height 127
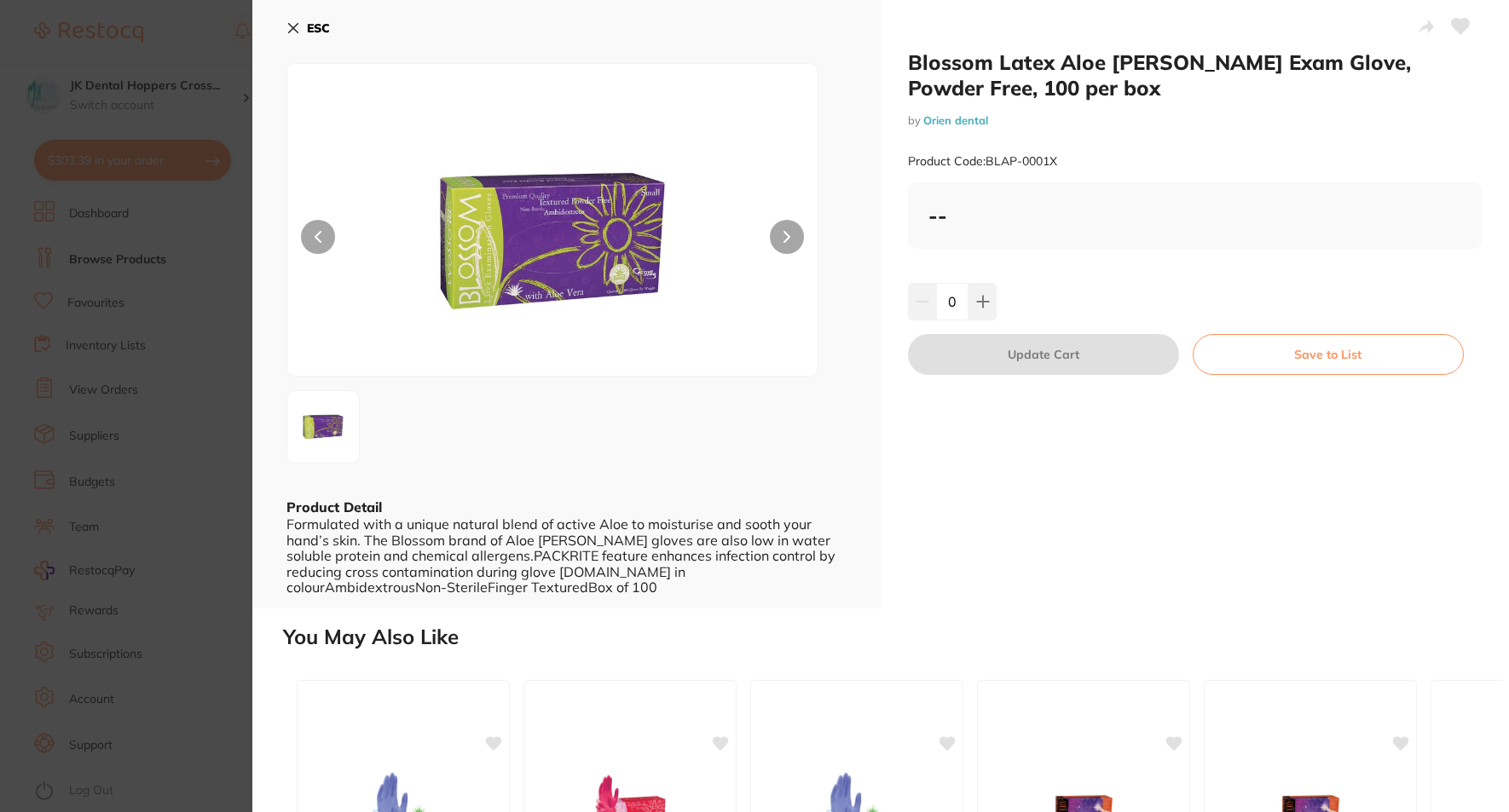
click at [156, 471] on section "Blossom Latex Aloe [PERSON_NAME] Exam Glove, Powder Free, 100 per box by Orien …" at bounding box center [754, 406] width 1509 height 812
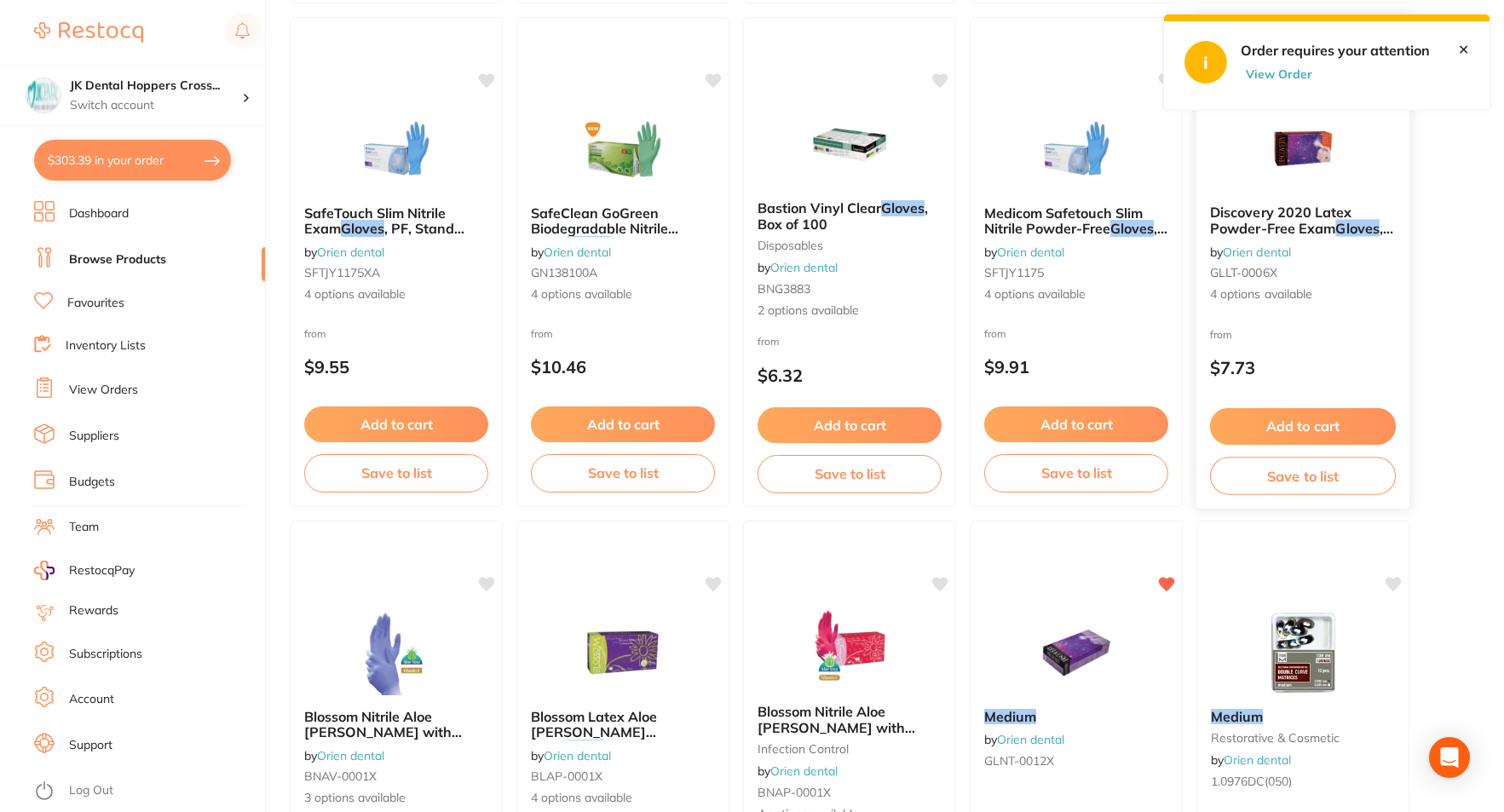
scroll to position [682, 0]
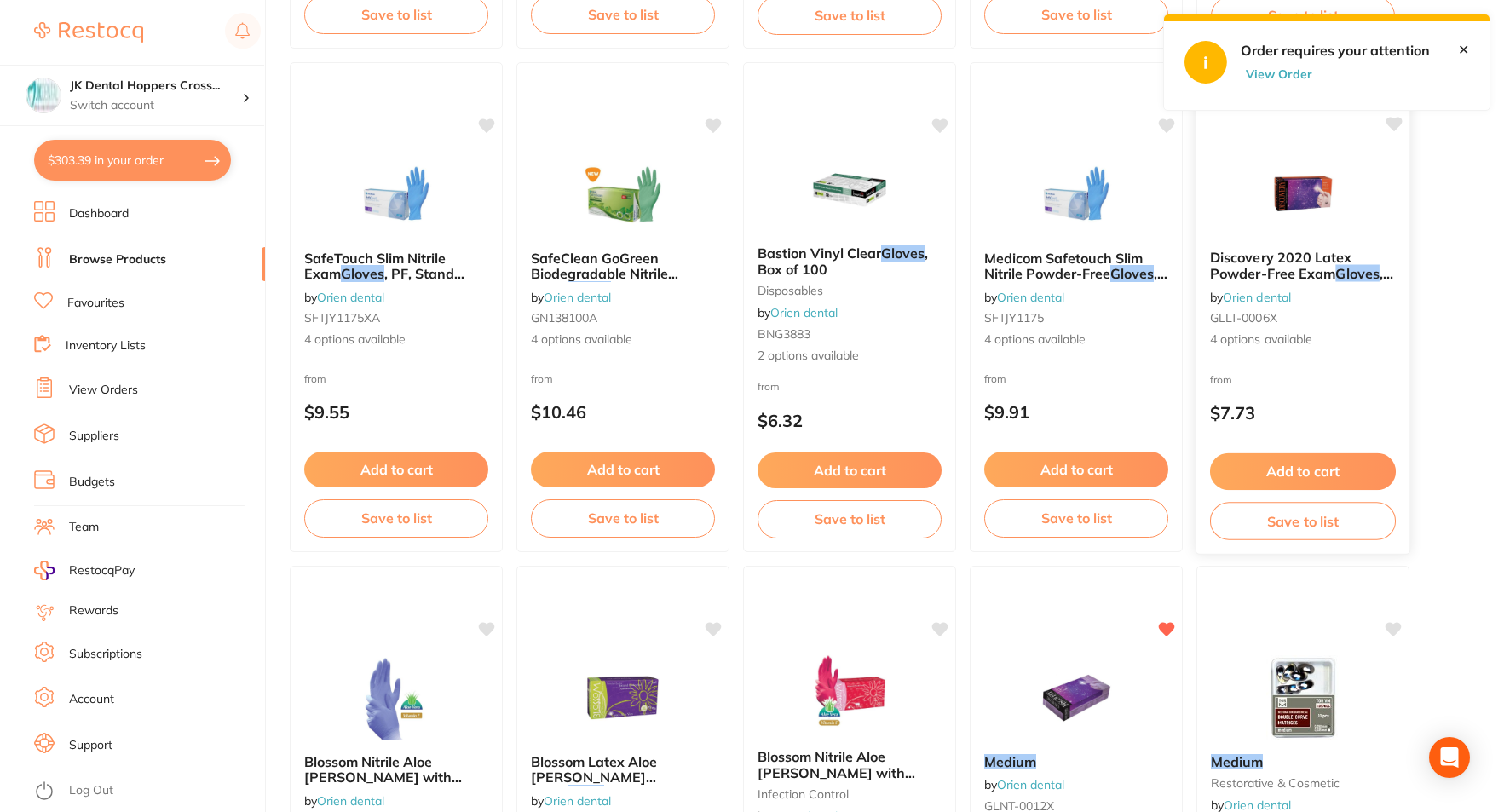
click at [1349, 350] on div "Discovery 2020 Latex Powder-Free Exam Gloves , Box of 100 by Orien dental GLLT-…" at bounding box center [1302, 299] width 213 height 127
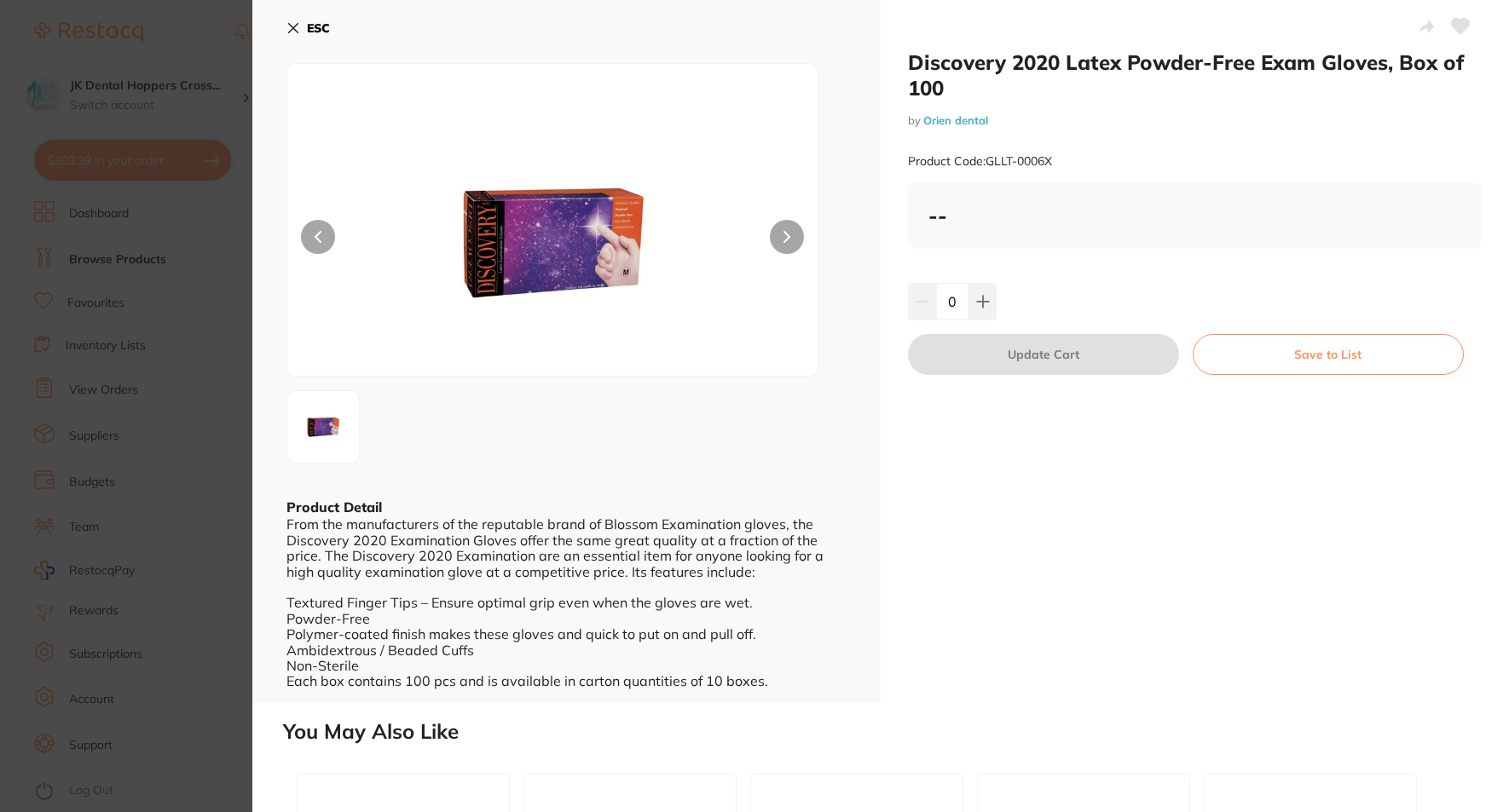
click at [990, 223] on div "--" at bounding box center [1195, 215] width 533 height 25
click at [8, 437] on section "Discovery 2020 Latex Powder-Free Exam Gloves, Box of 100 by Orien dental Produc…" at bounding box center [754, 406] width 1509 height 812
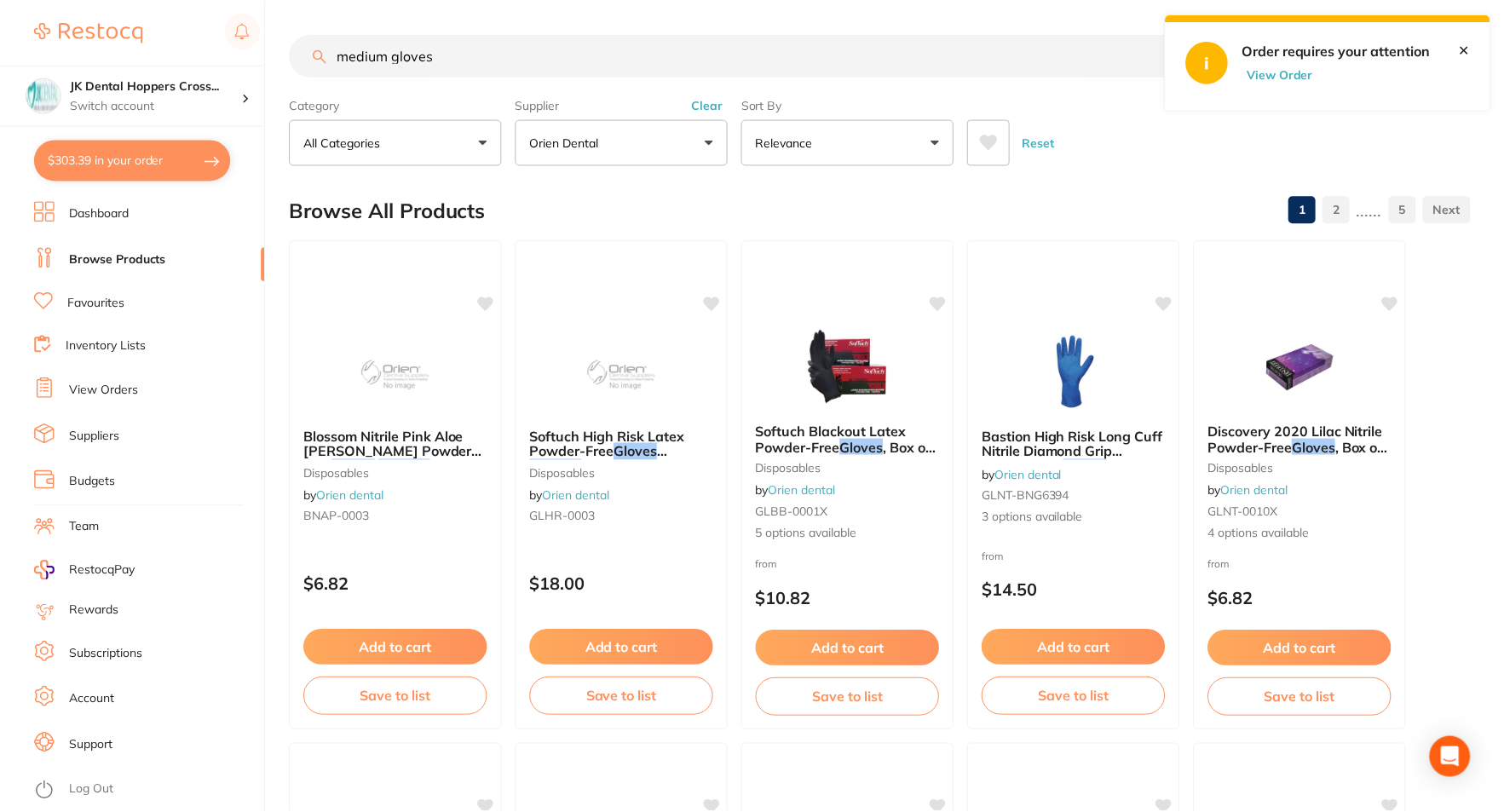
scroll to position [682, 0]
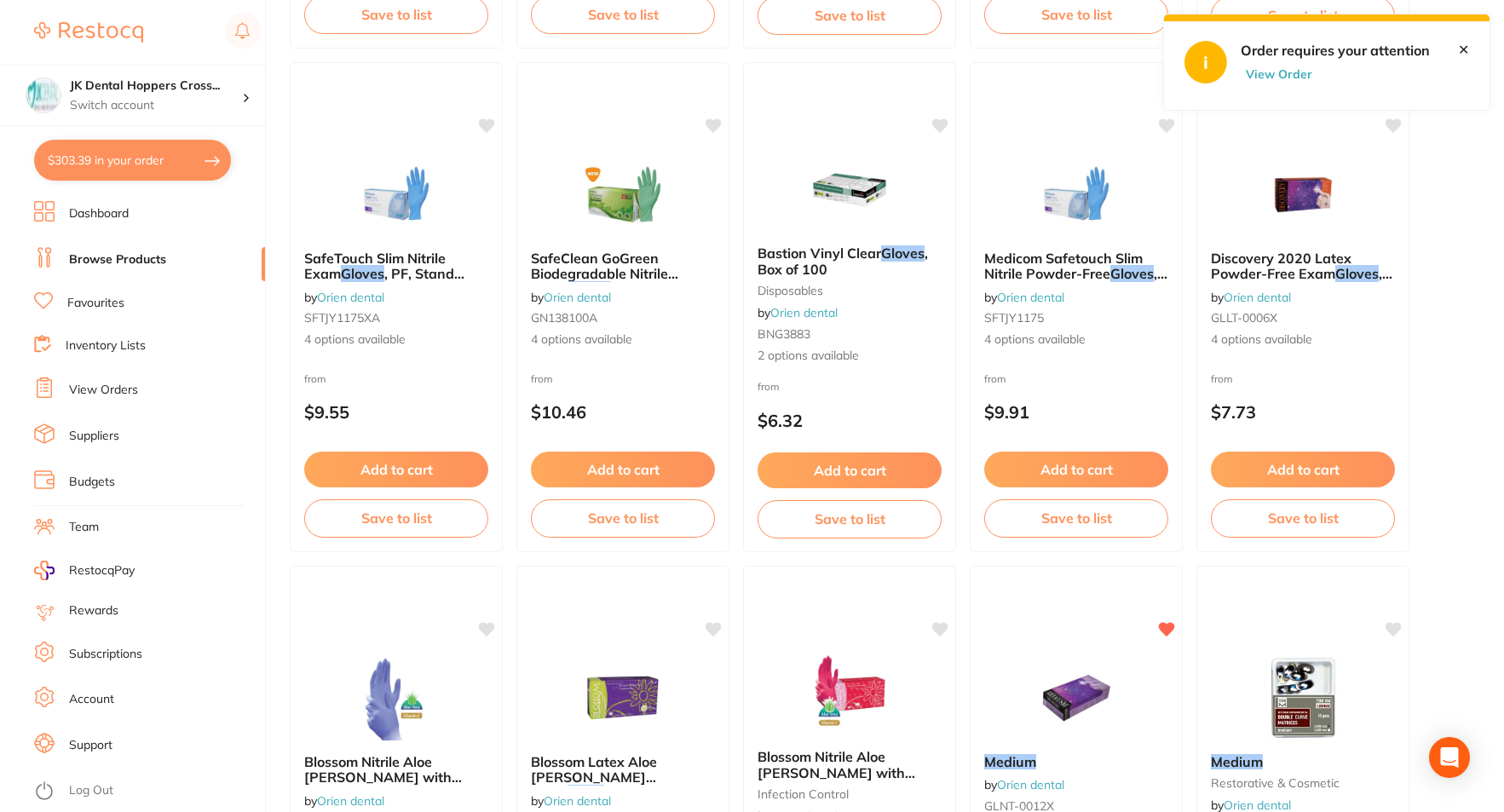
click at [178, 162] on button "$303.39 in your order" at bounding box center [132, 161] width 197 height 41
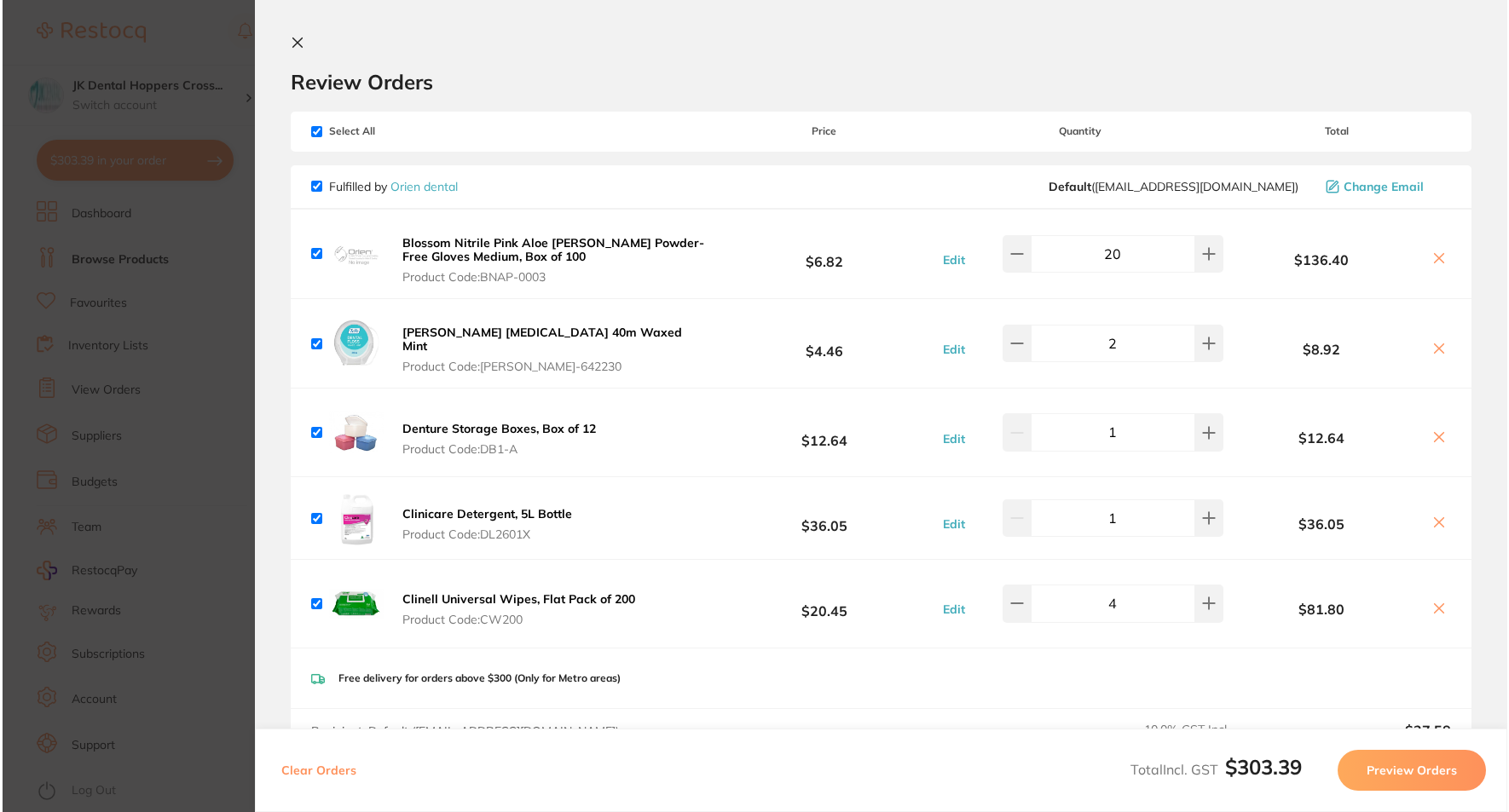
scroll to position [0, 0]
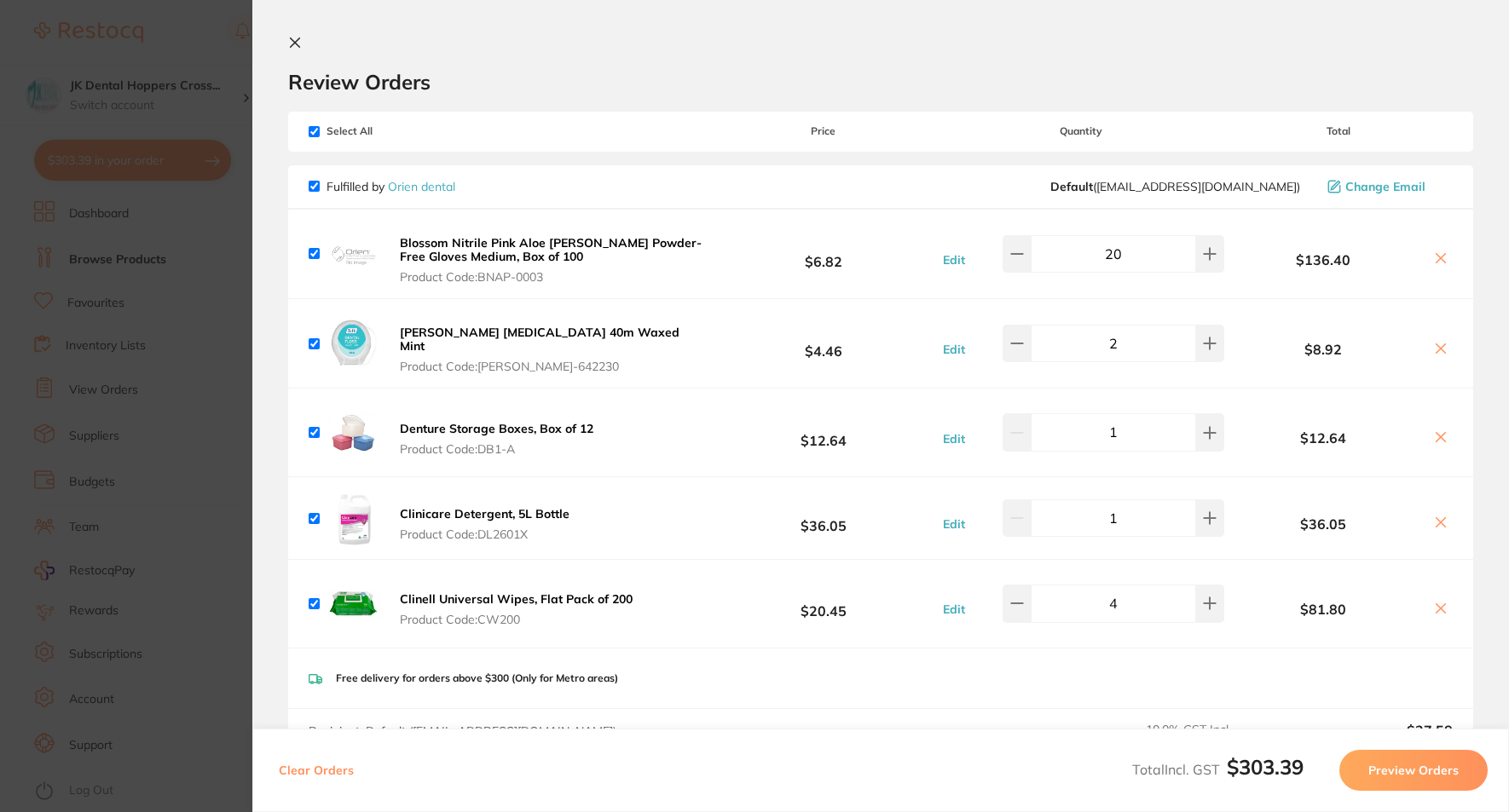
click at [1434, 253] on icon at bounding box center [1441, 258] width 13 height 13
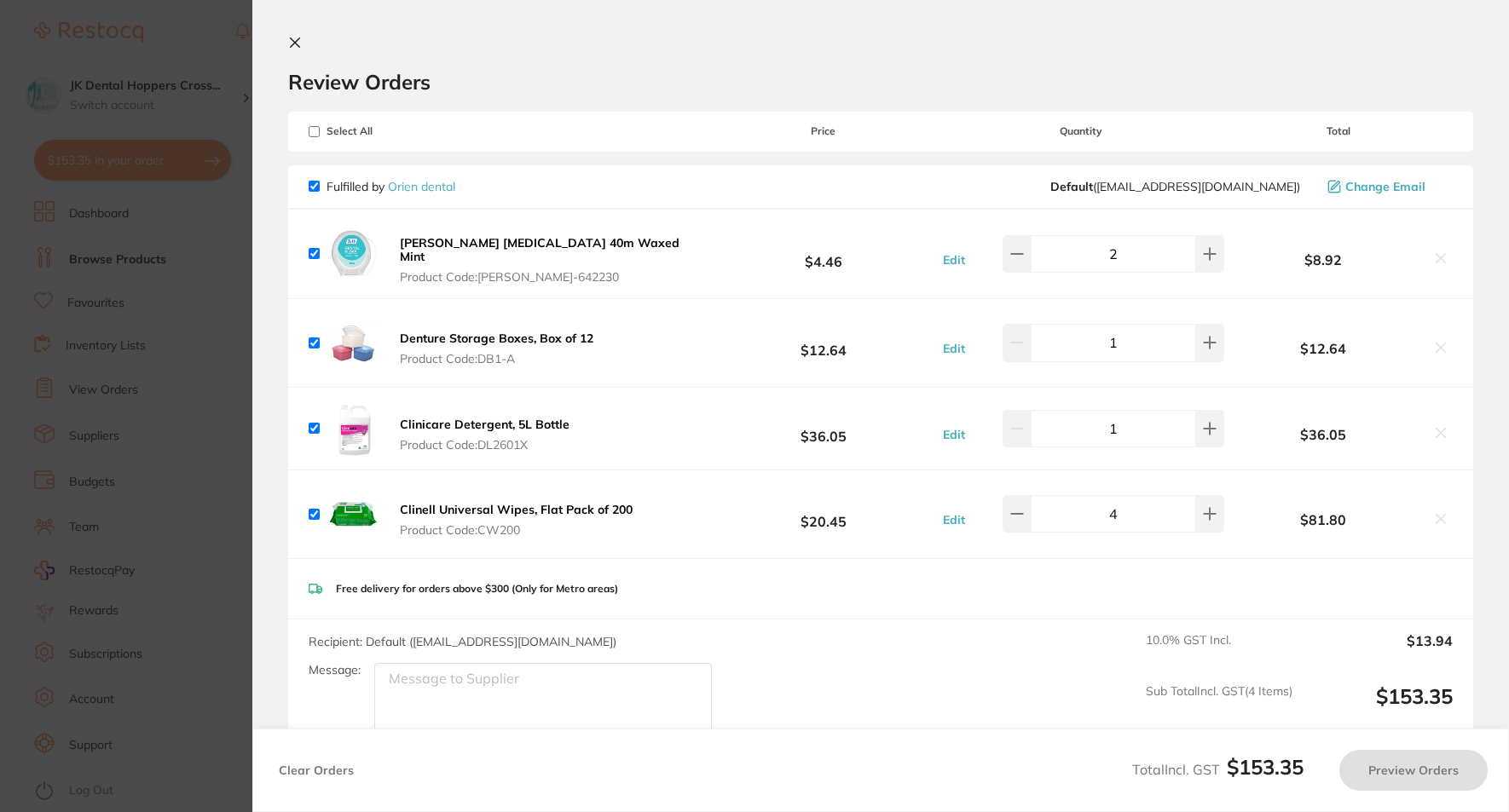
checkbox input "true"
click at [160, 249] on section "Update RRP Set your pre negotiated price for this item. Item Agreed RRP (excl. …" at bounding box center [754, 406] width 1509 height 812
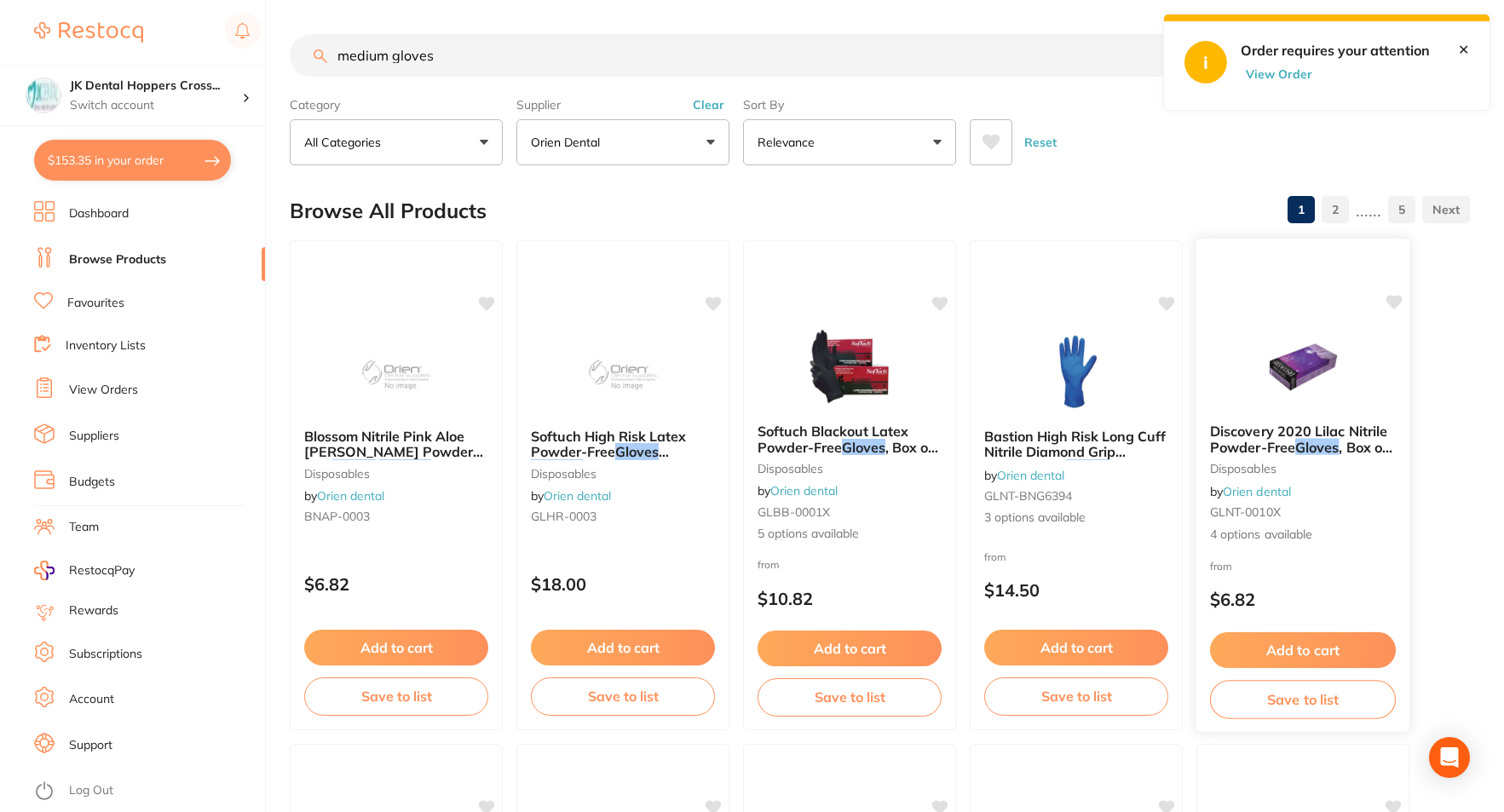
click at [1349, 488] on div "Discovery 2020 Lilac Nitrile Powder-Free Gloves , Box of 100 disposables by Ori…" at bounding box center [1302, 484] width 213 height 147
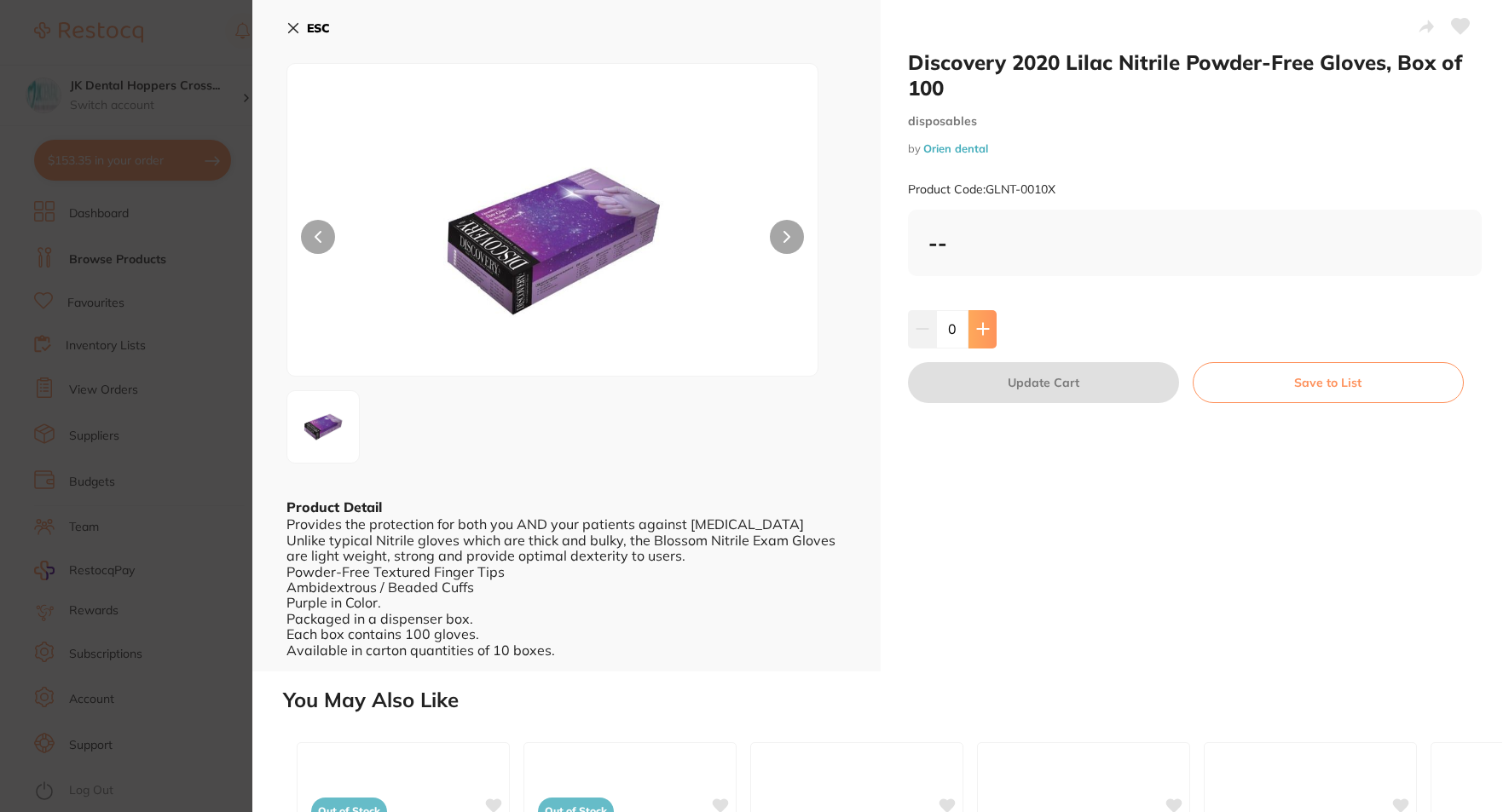
click at [980, 320] on button at bounding box center [982, 329] width 28 height 38
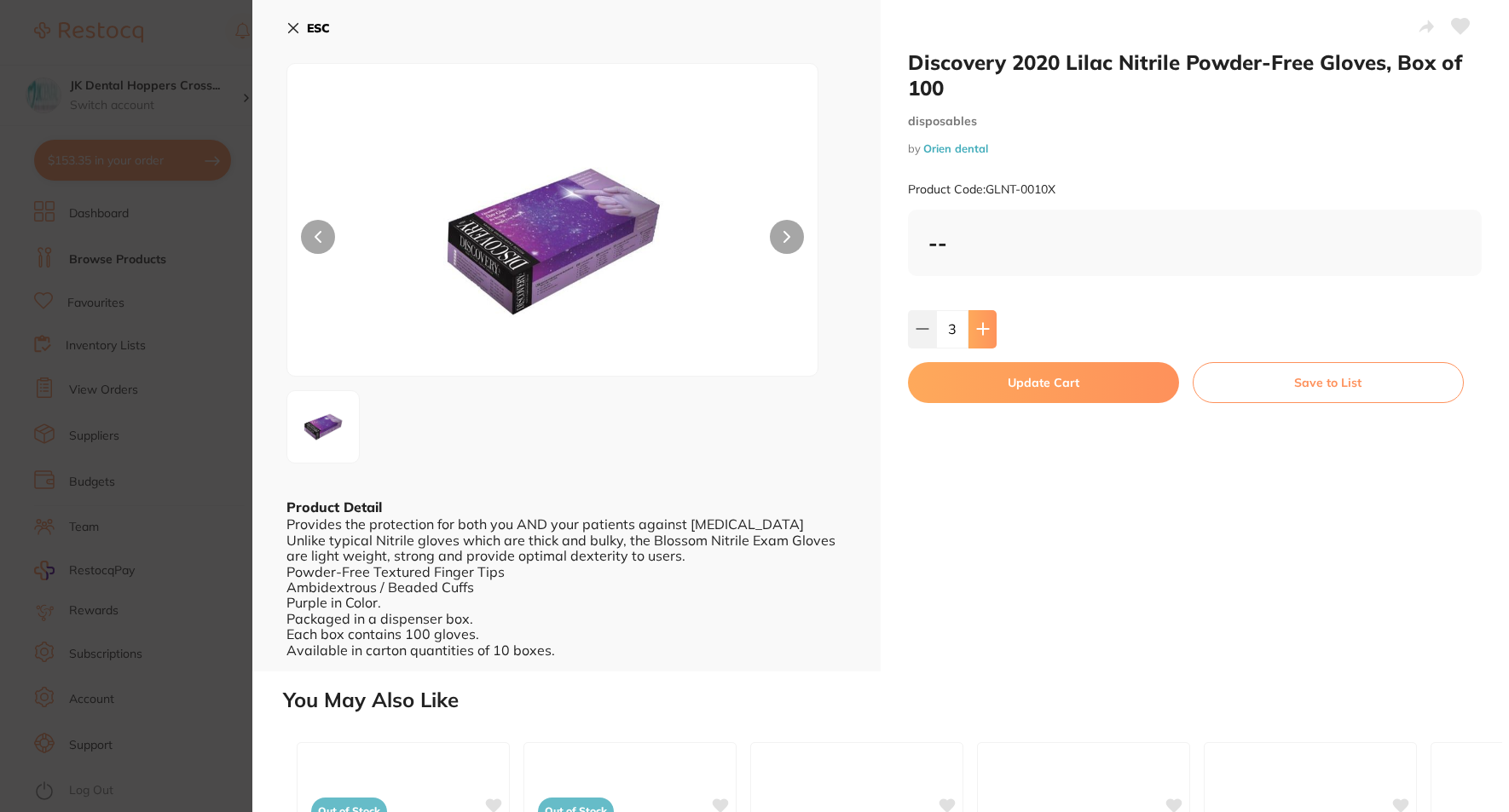
click at [980, 320] on button at bounding box center [982, 329] width 28 height 38
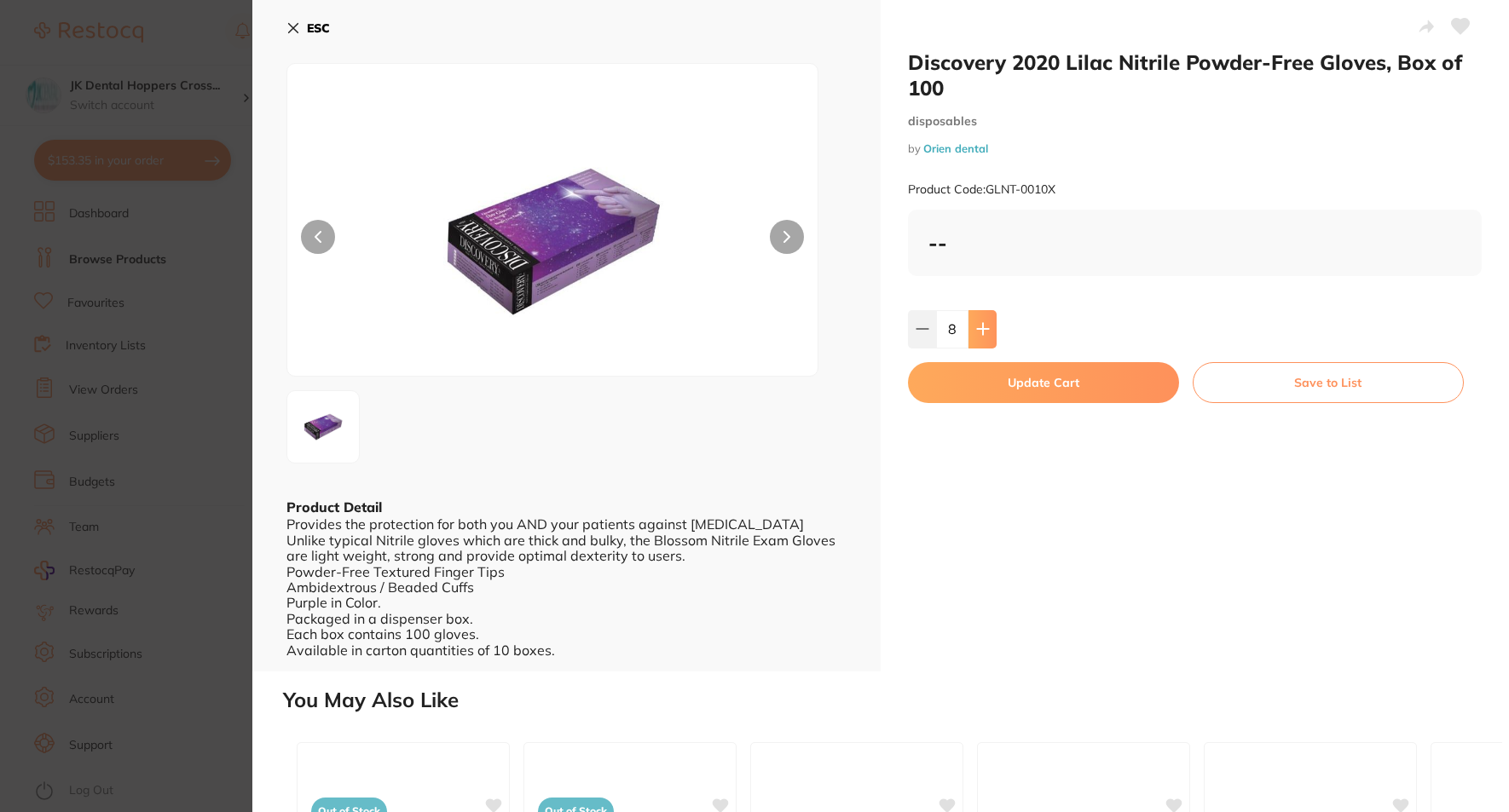
click at [980, 320] on button at bounding box center [982, 329] width 28 height 38
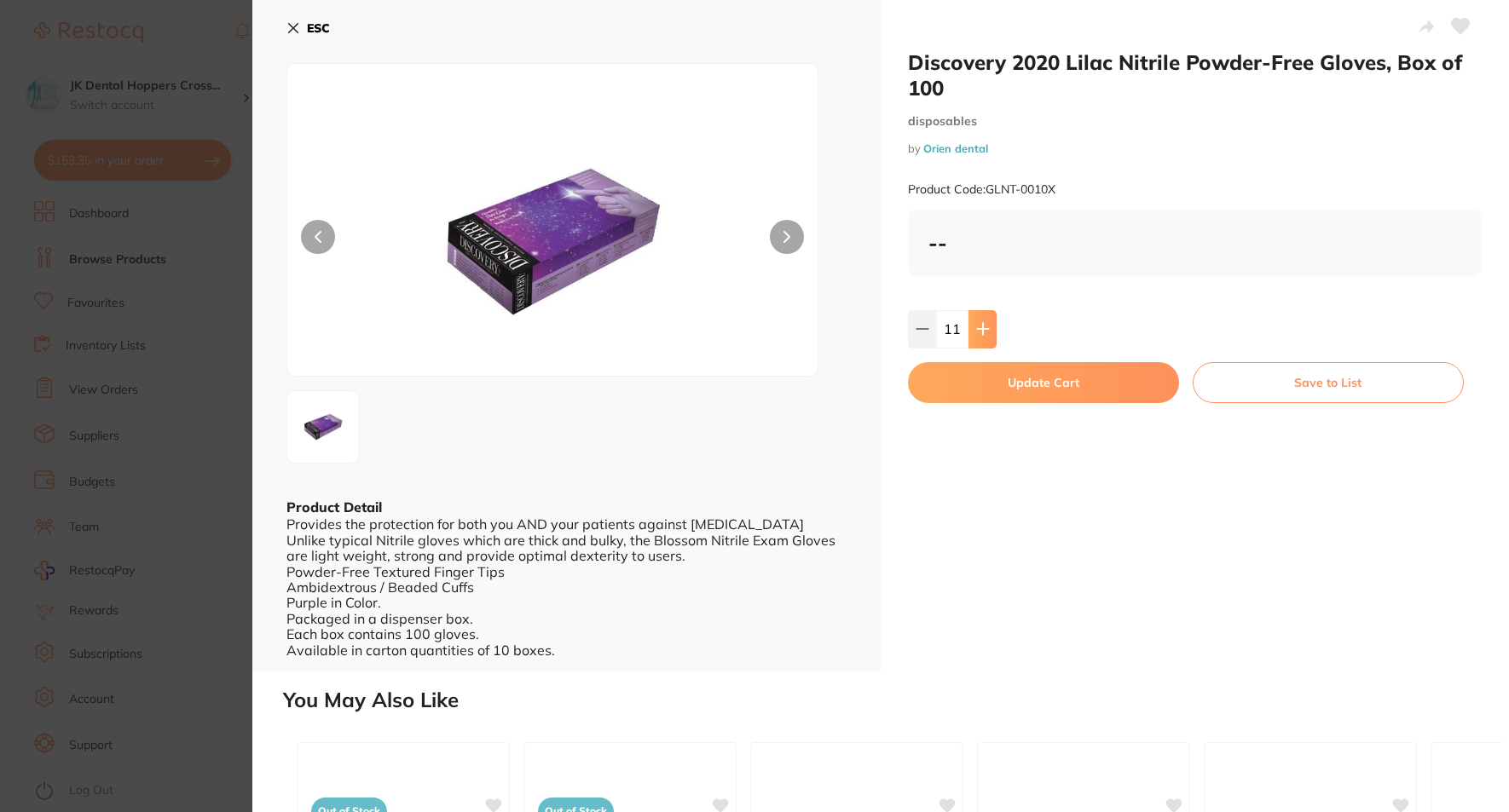
click at [980, 320] on button at bounding box center [982, 329] width 28 height 38
type input "15"
click at [640, 619] on div "Provides the protection for both you AND your patients against [MEDICAL_DATA] U…" at bounding box center [566, 588] width 560 height 142
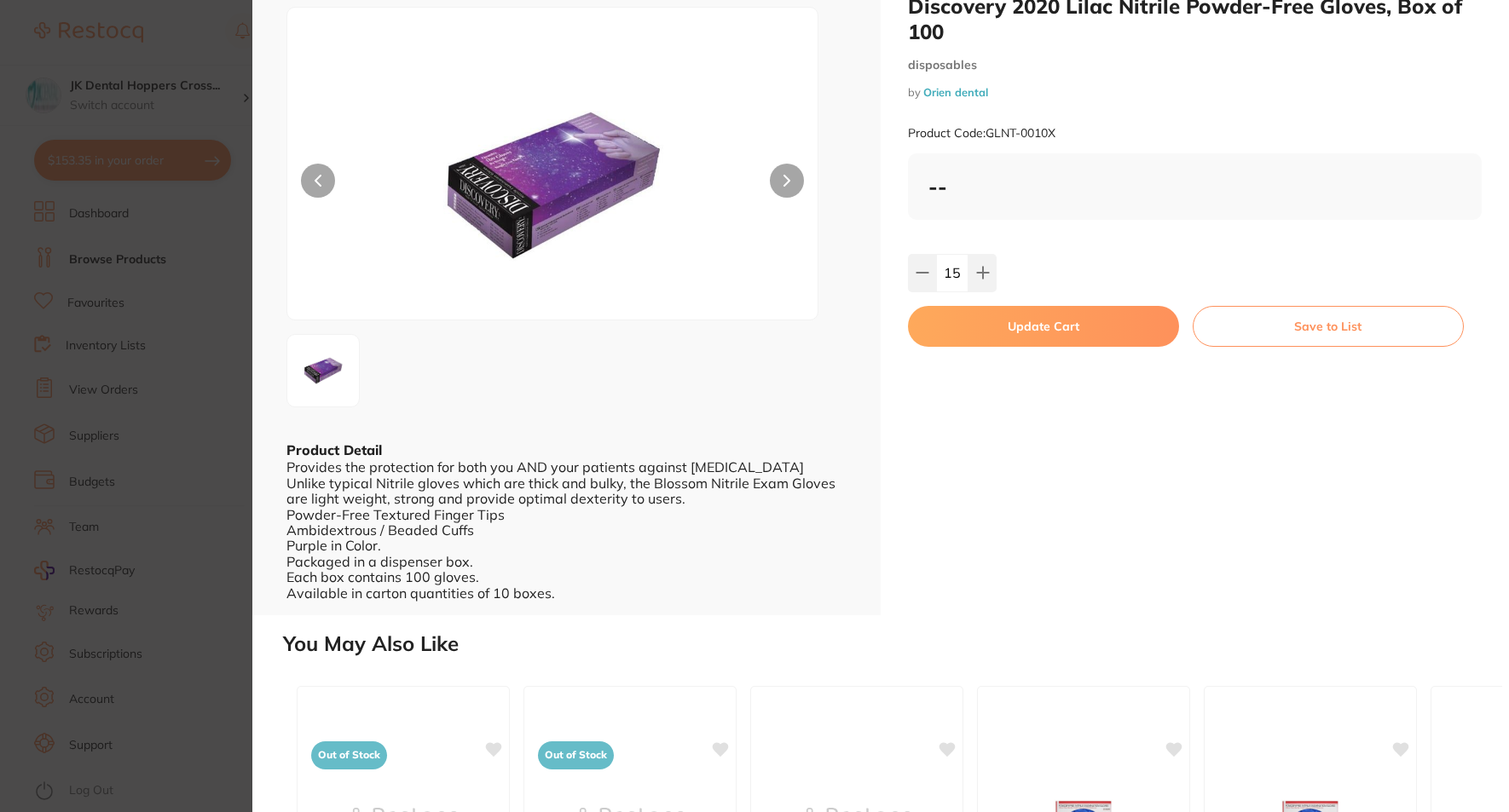
scroll to position [85, 0]
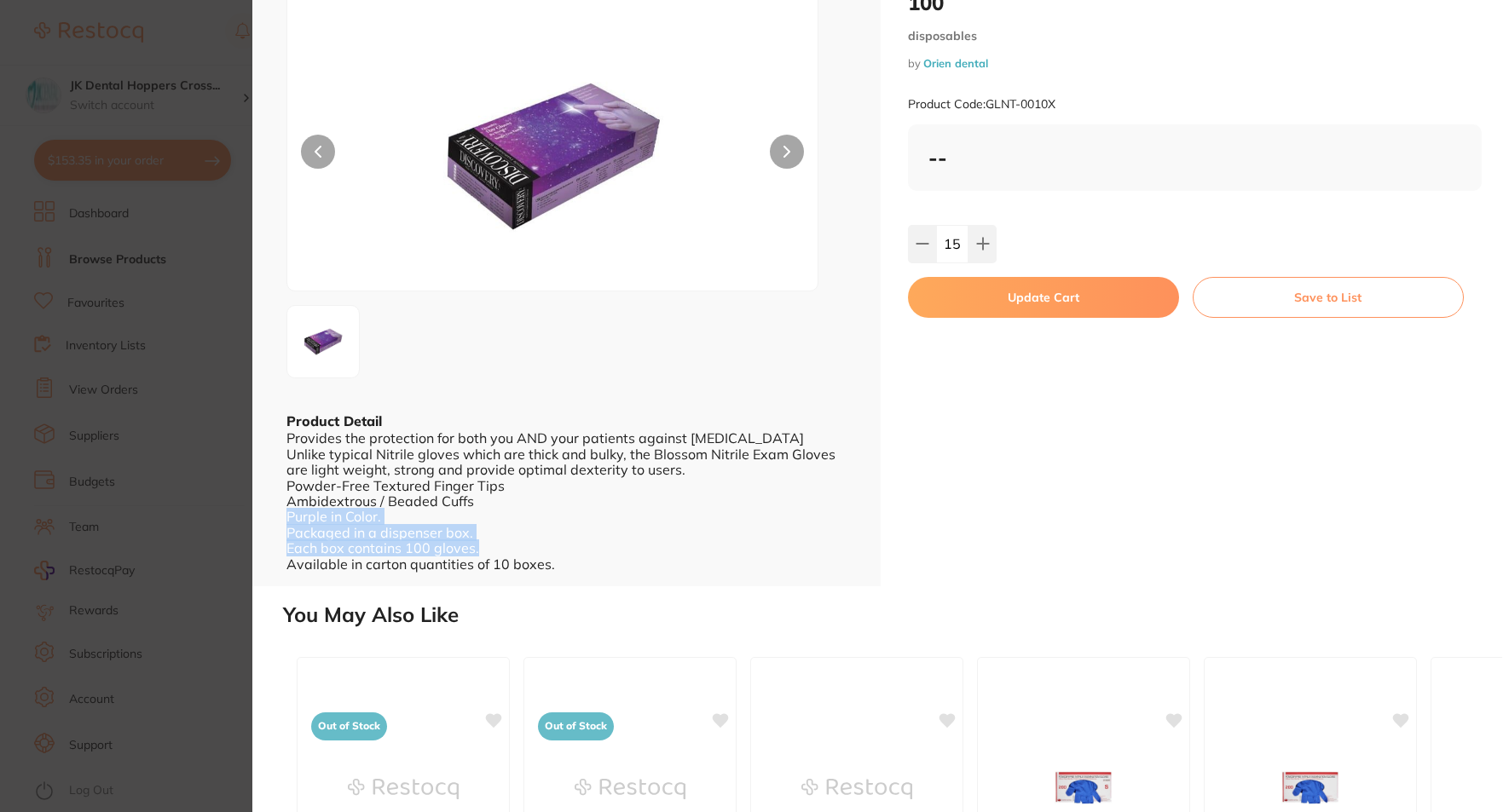
drag, startPoint x: 839, startPoint y: 511, endPoint x: 840, endPoint y: 546, distance: 35.0
click at [840, 546] on div "Product Detail Provides the protection for both you AND your patients against […" at bounding box center [566, 493] width 560 height 161
click at [215, 485] on section "Discovery 2020 Lilac Nitrile Powder-Free Gloves, Box of 100 disposables by Orie…" at bounding box center [754, 406] width 1509 height 812
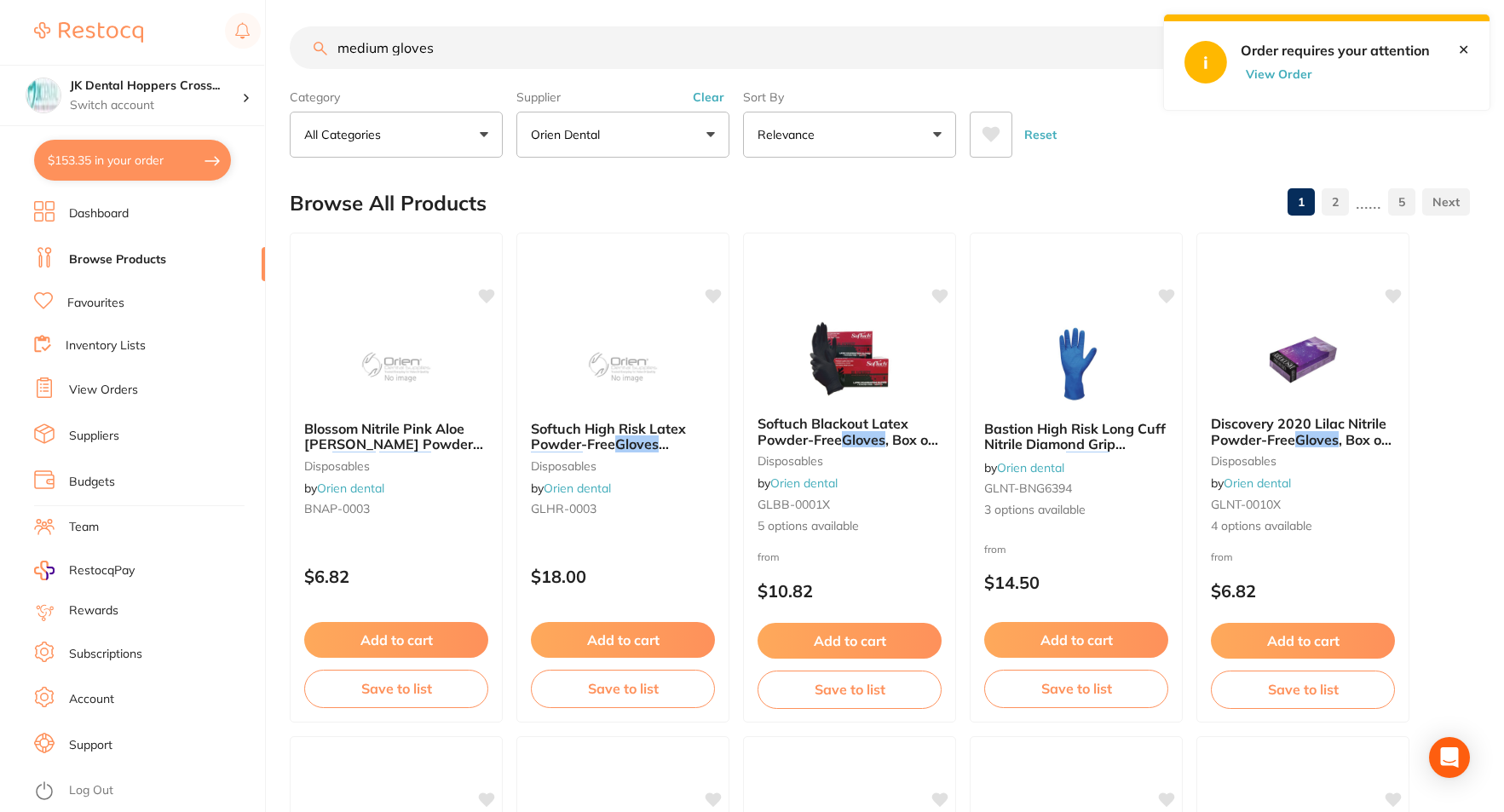
scroll to position [1, 0]
drag, startPoint x: 387, startPoint y: 45, endPoint x: 254, endPoint y: 60, distance: 133.8
click at [254, 60] on div "$153.35 JK Dental Hoppers Cross... Switch account JK Dental Hoppers Crossing $1…" at bounding box center [752, 397] width 1504 height 812
type input "gloves"
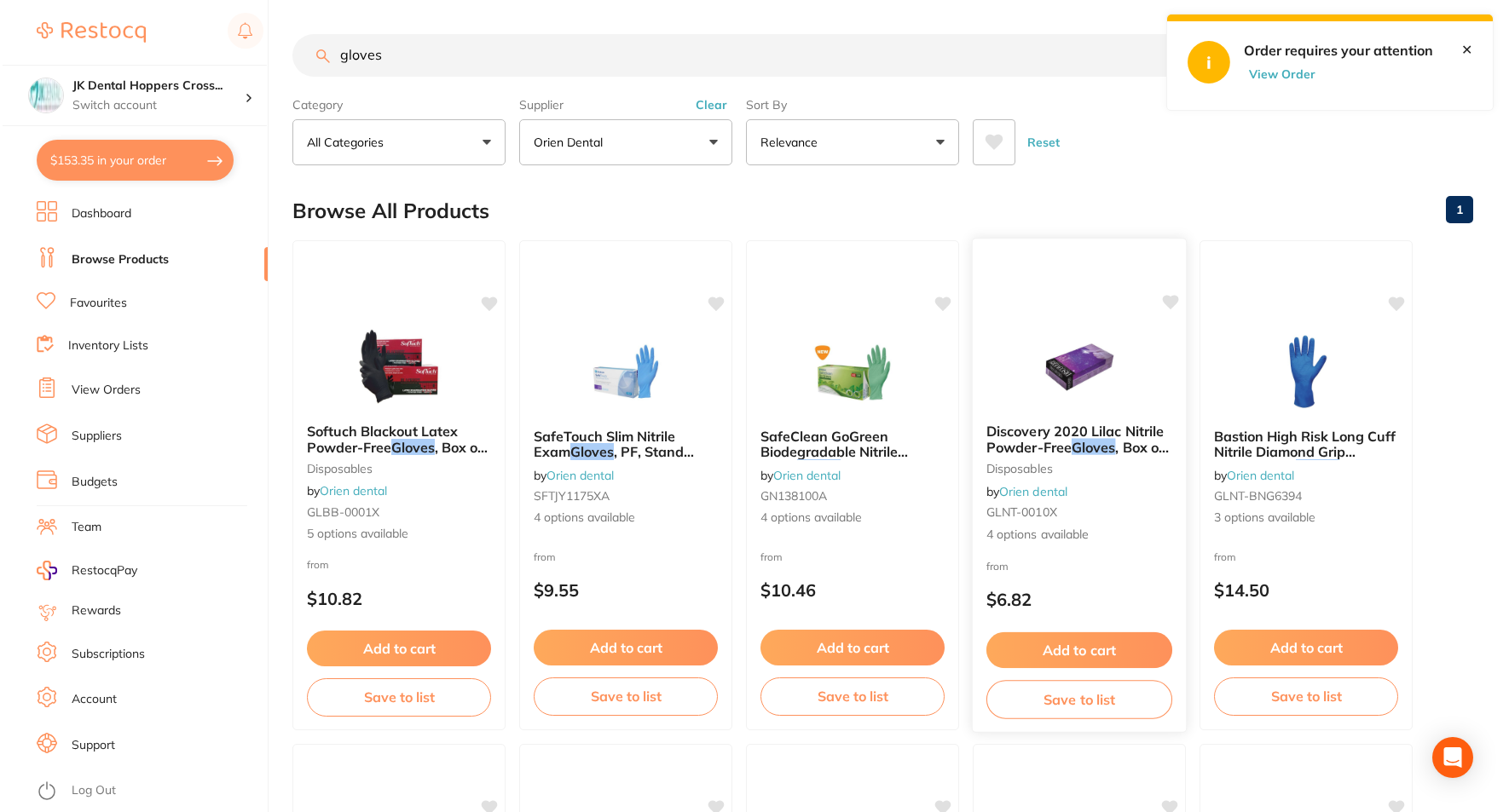
scroll to position [0, 0]
click at [1136, 501] on div "Discovery 2020 Lilac Nitrile Powder-Free Gloves , Box of 100 disposables by Ori…" at bounding box center [1076, 484] width 213 height 147
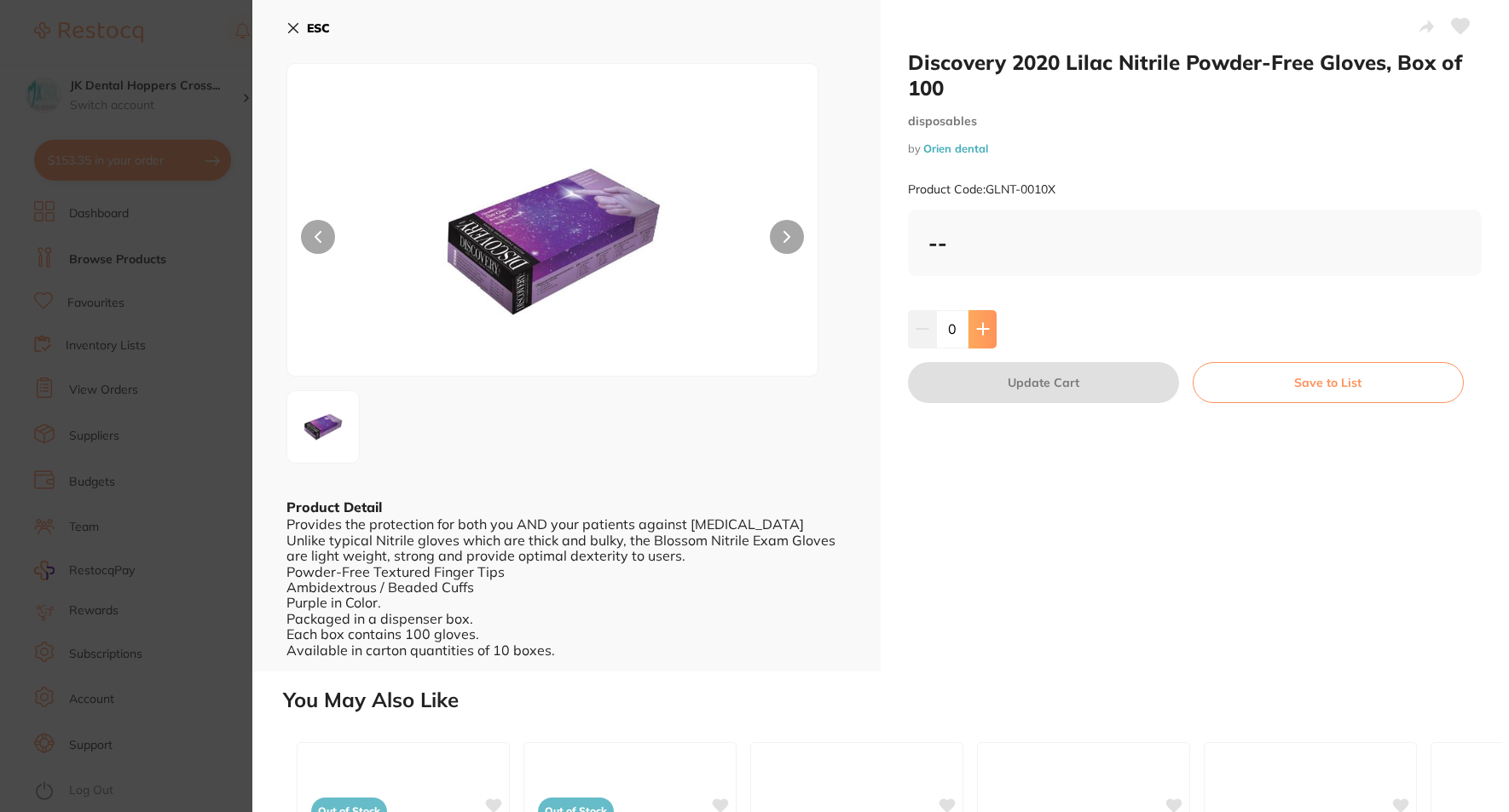
click at [986, 332] on icon at bounding box center [982, 328] width 13 height 13
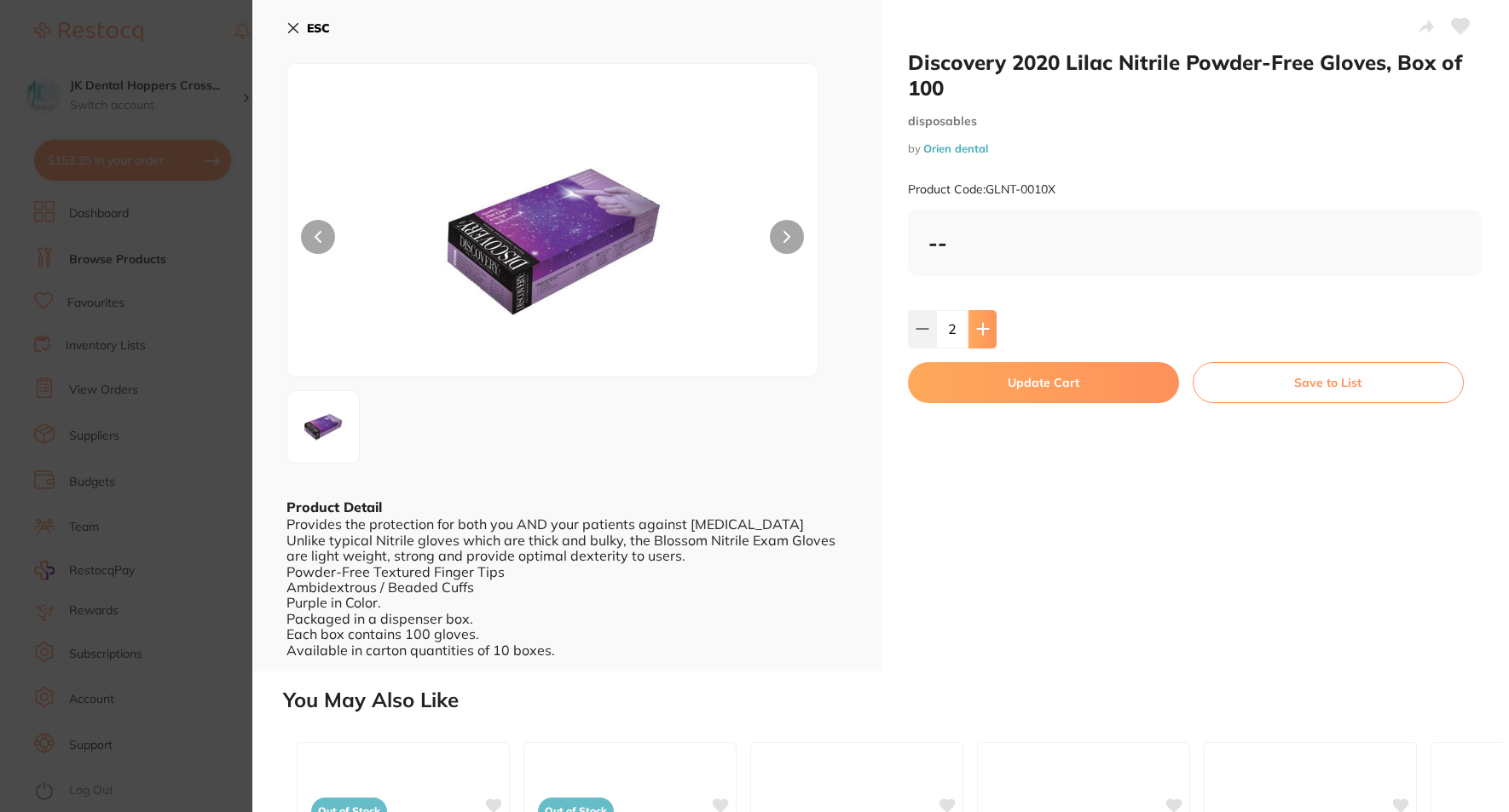
click at [986, 332] on icon at bounding box center [982, 328] width 13 height 13
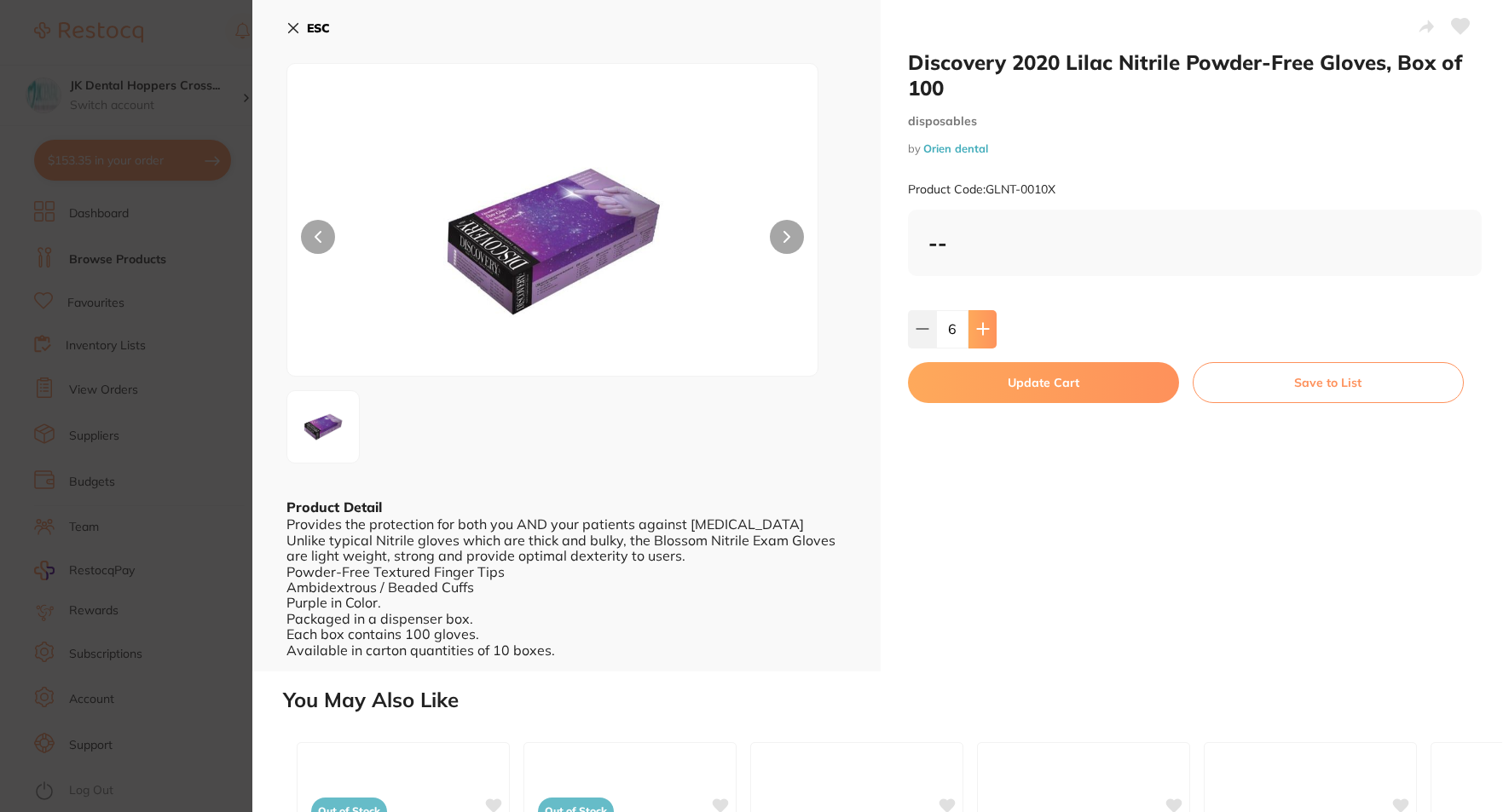
click at [986, 332] on icon at bounding box center [982, 328] width 13 height 13
type input "9"
click at [92, 546] on section "Discovery 2020 Lilac Nitrile Powder-Free Gloves, Box of 100 disposables by Orie…" at bounding box center [754, 406] width 1509 height 812
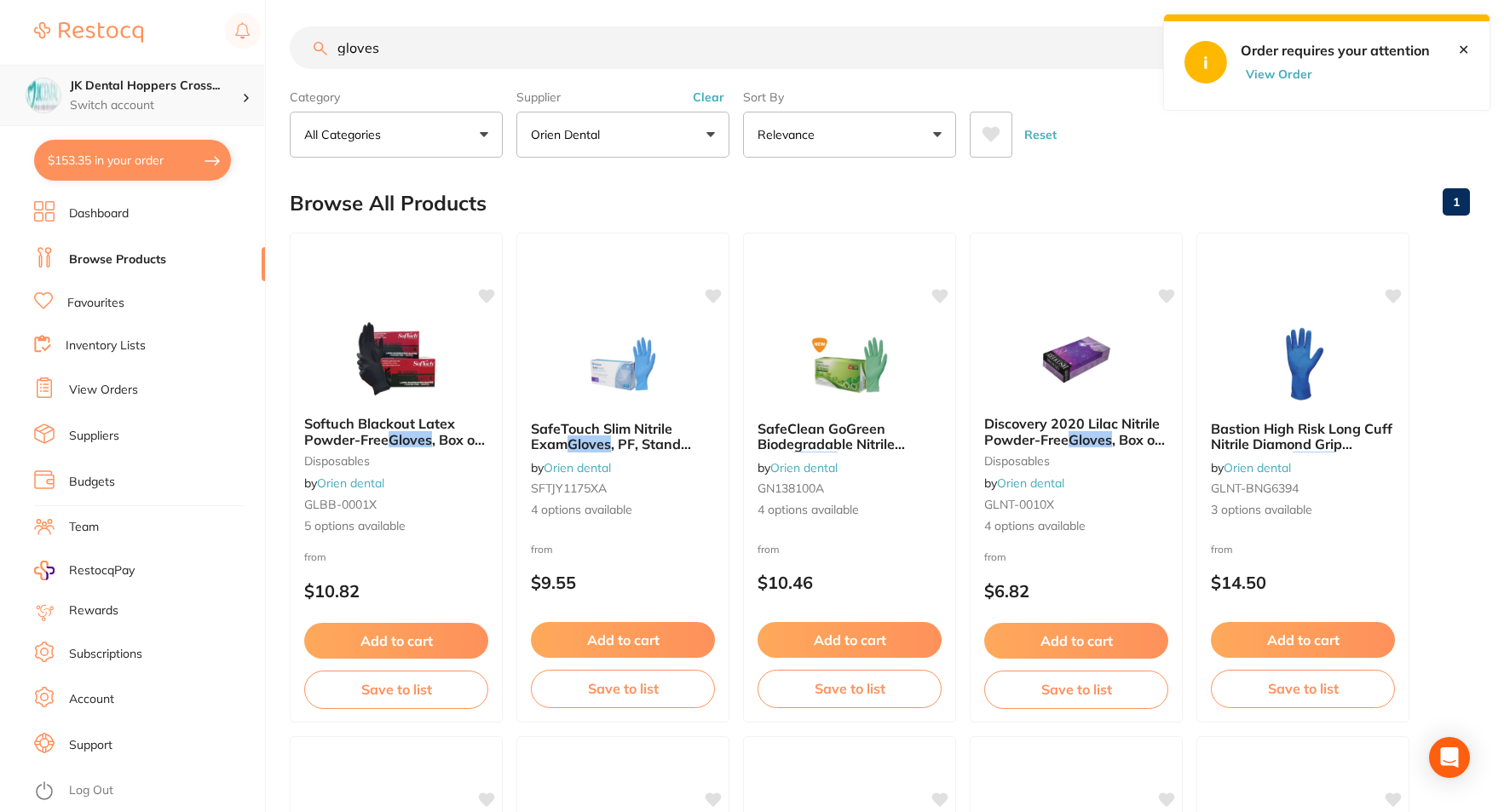
scroll to position [1, 0]
drag, startPoint x: 391, startPoint y: 44, endPoint x: 255, endPoint y: 72, distance: 138.9
click at [255, 72] on div "$153.35 JK Dental Hoppers Cross... Switch account JK Dental Hoppers Crossing $1…" at bounding box center [752, 397] width 1504 height 812
type input "medium gloves"
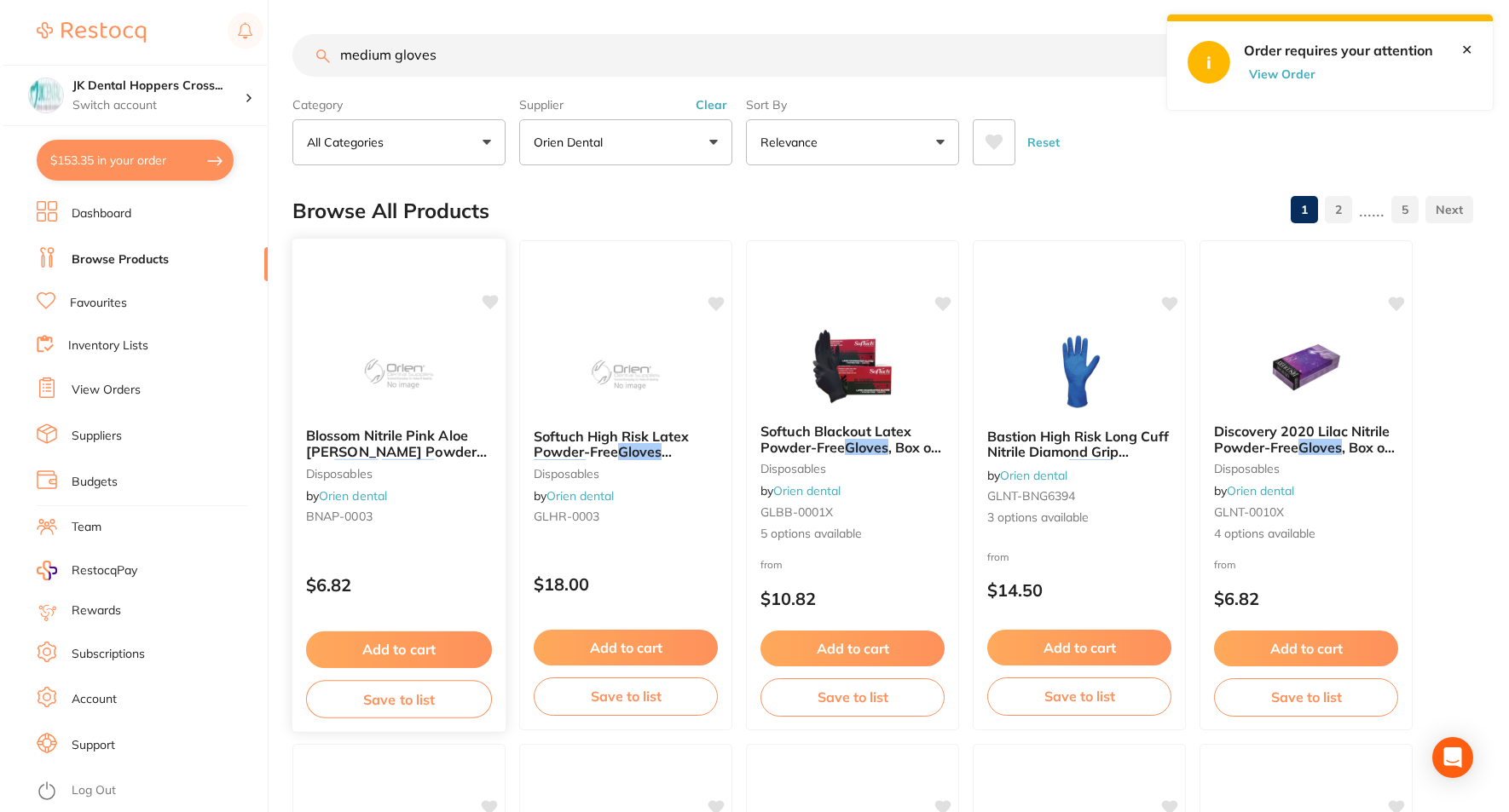
scroll to position [0, 0]
click at [450, 421] on div "Blossom Nitrile Pink Aloe [PERSON_NAME] Powder-Free Gloves Medium , Box of 100 …" at bounding box center [396, 479] width 213 height 130
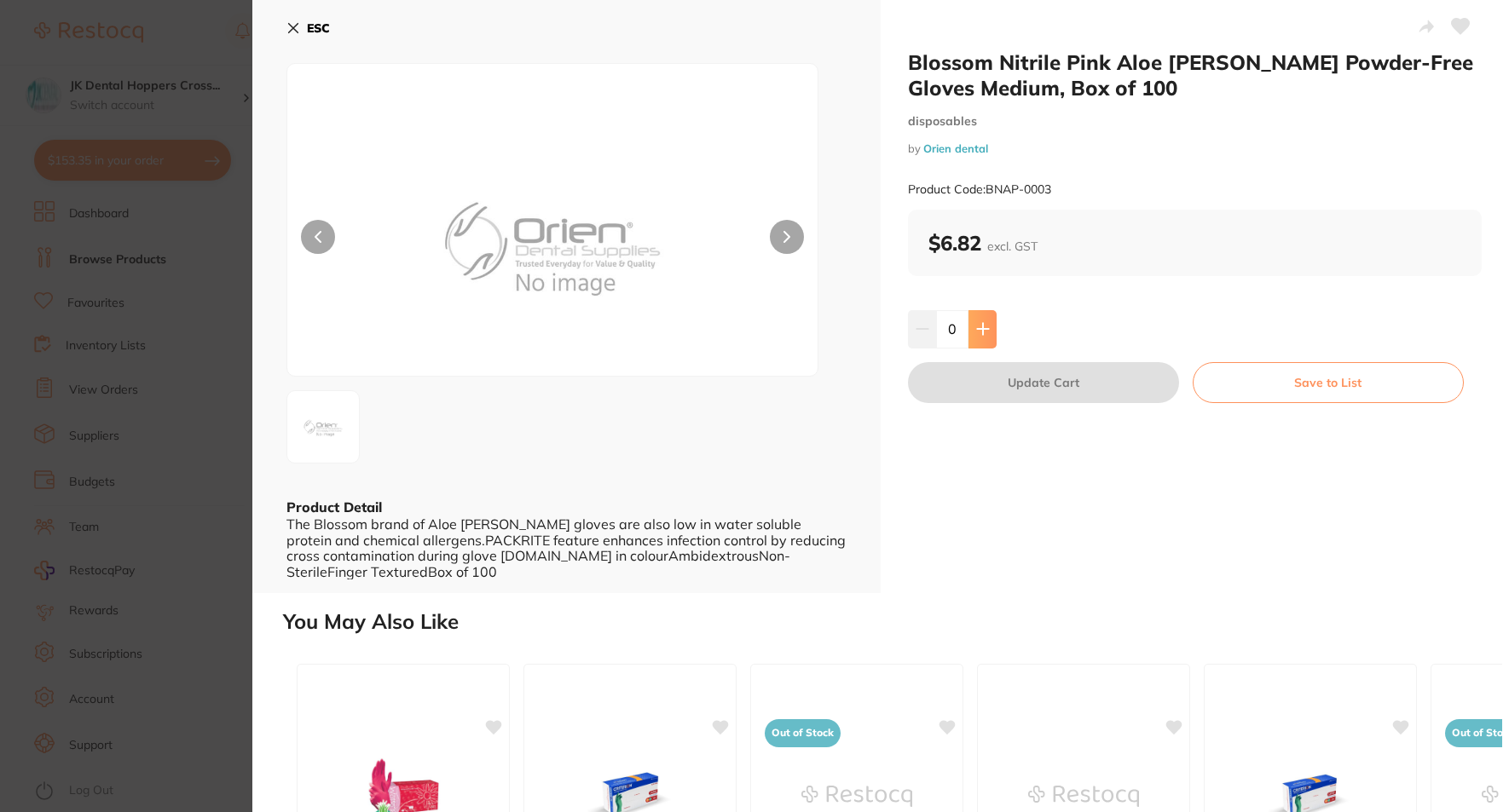
click at [982, 327] on icon at bounding box center [982, 328] width 13 height 13
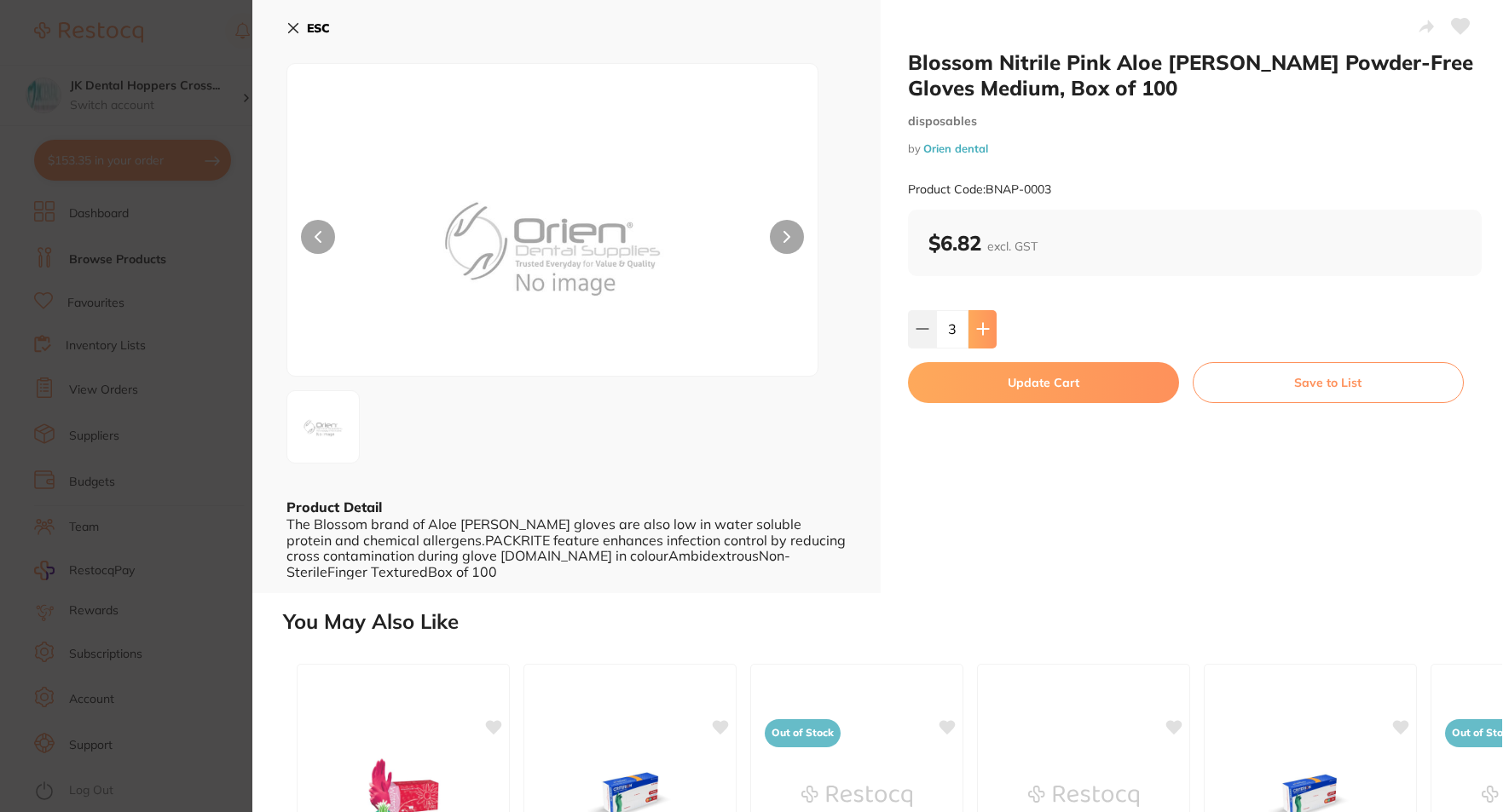
click at [982, 327] on icon at bounding box center [982, 328] width 13 height 13
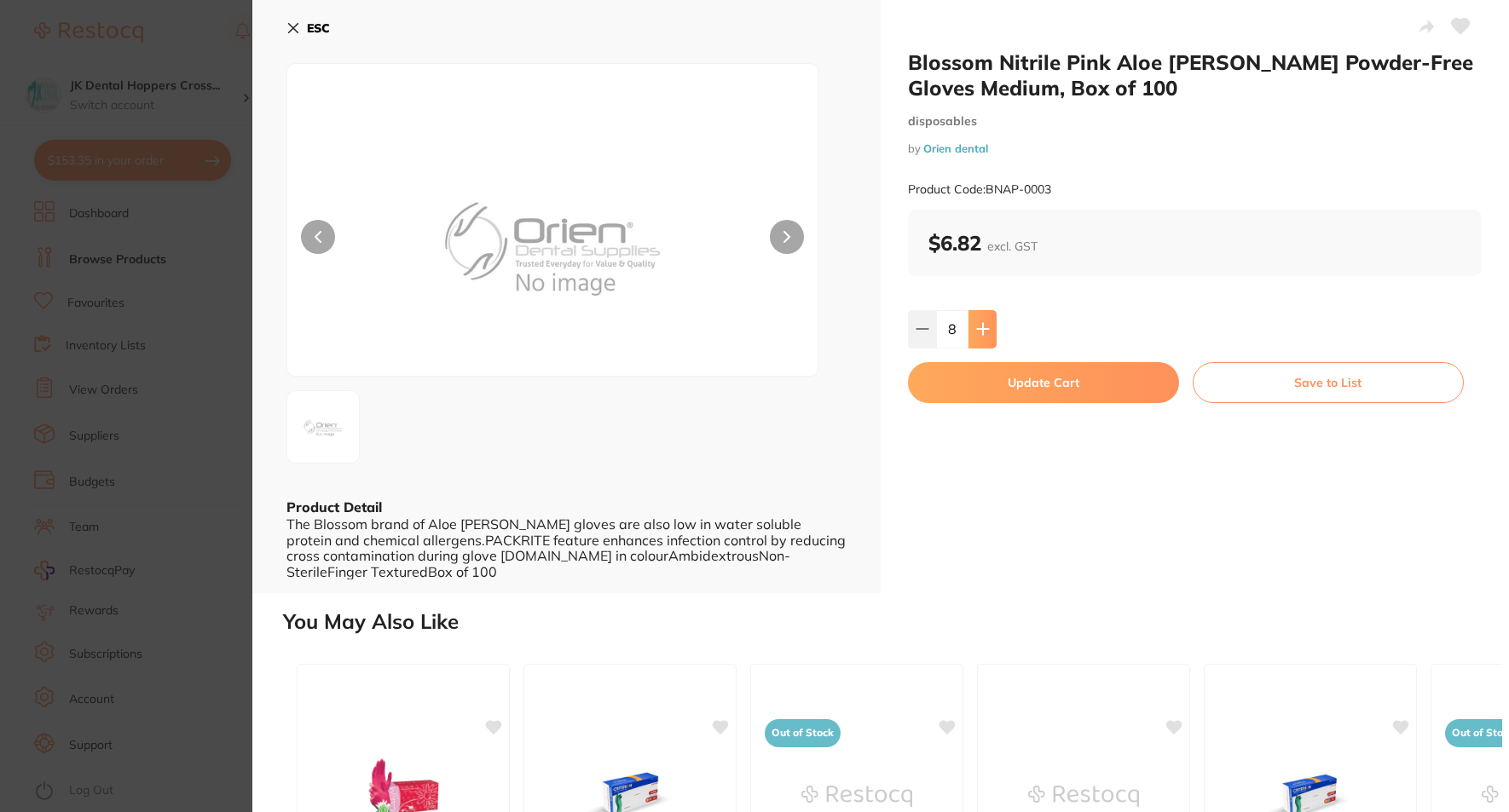
click at [982, 327] on icon at bounding box center [982, 328] width 13 height 13
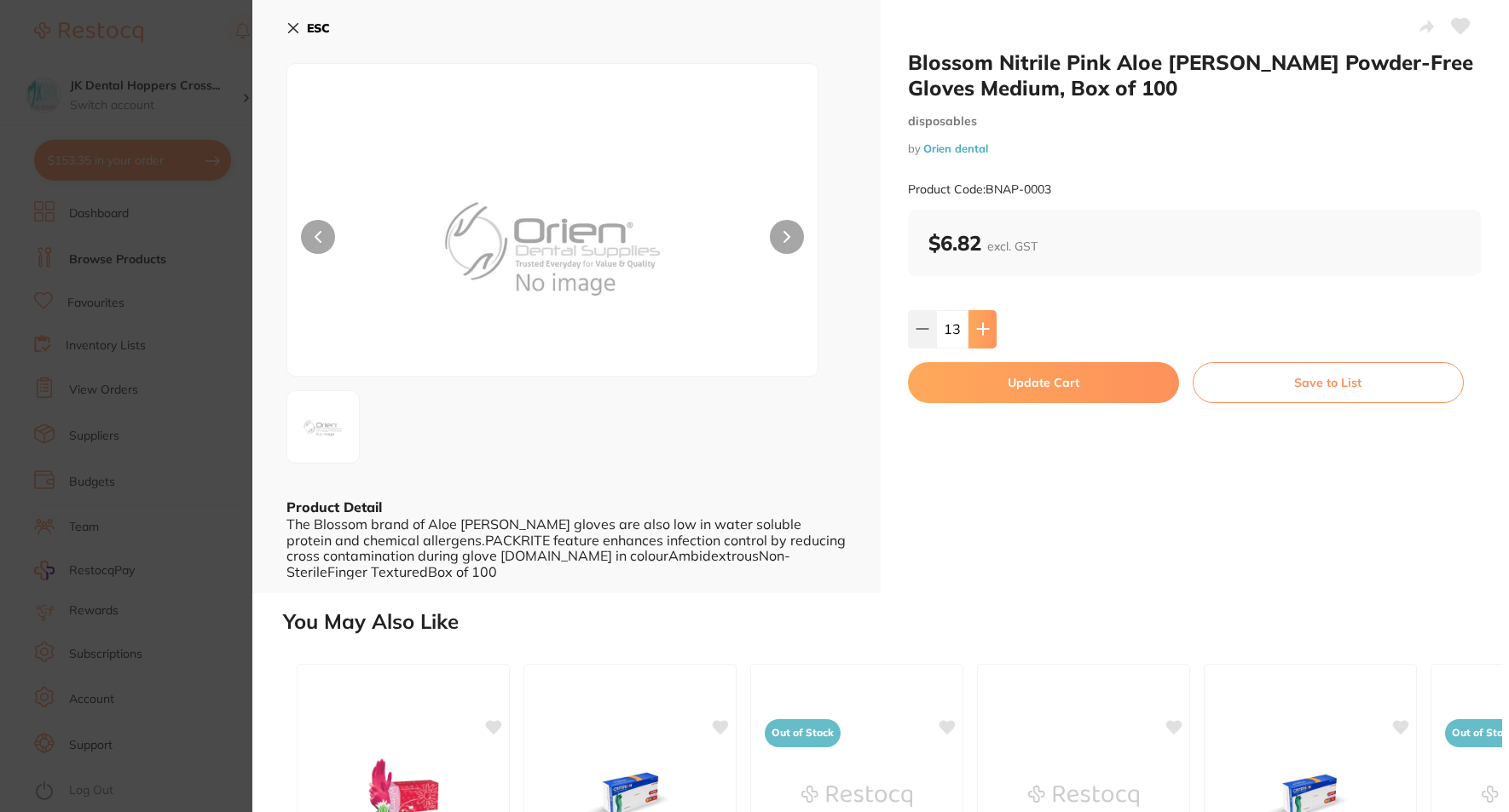
click at [982, 327] on icon at bounding box center [982, 328] width 13 height 13
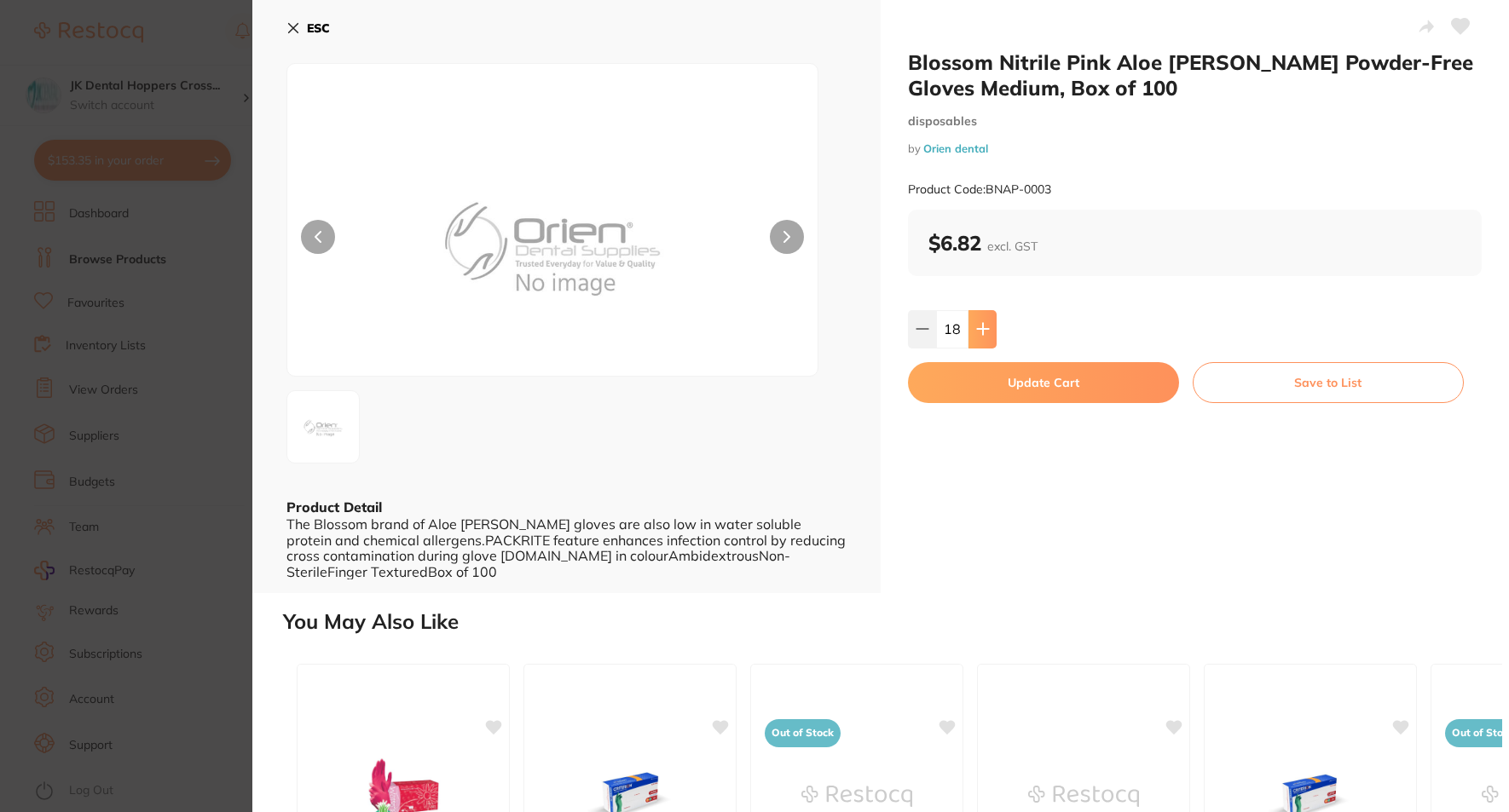
click at [982, 327] on icon at bounding box center [982, 328] width 13 height 13
click at [923, 336] on icon at bounding box center [922, 328] width 13 height 13
type input "20"
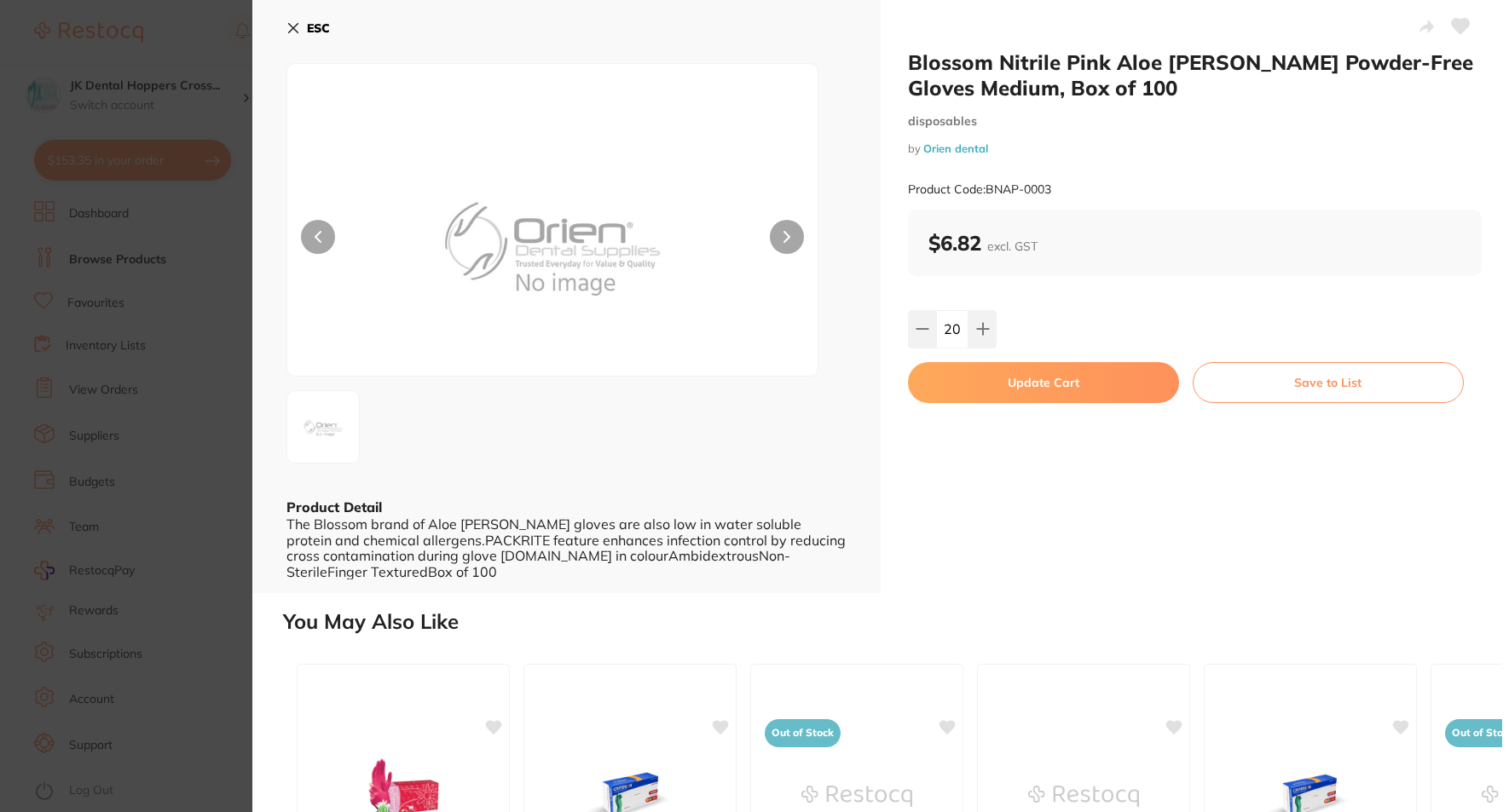
click at [987, 387] on button "Update Cart" at bounding box center [1044, 383] width 271 height 41
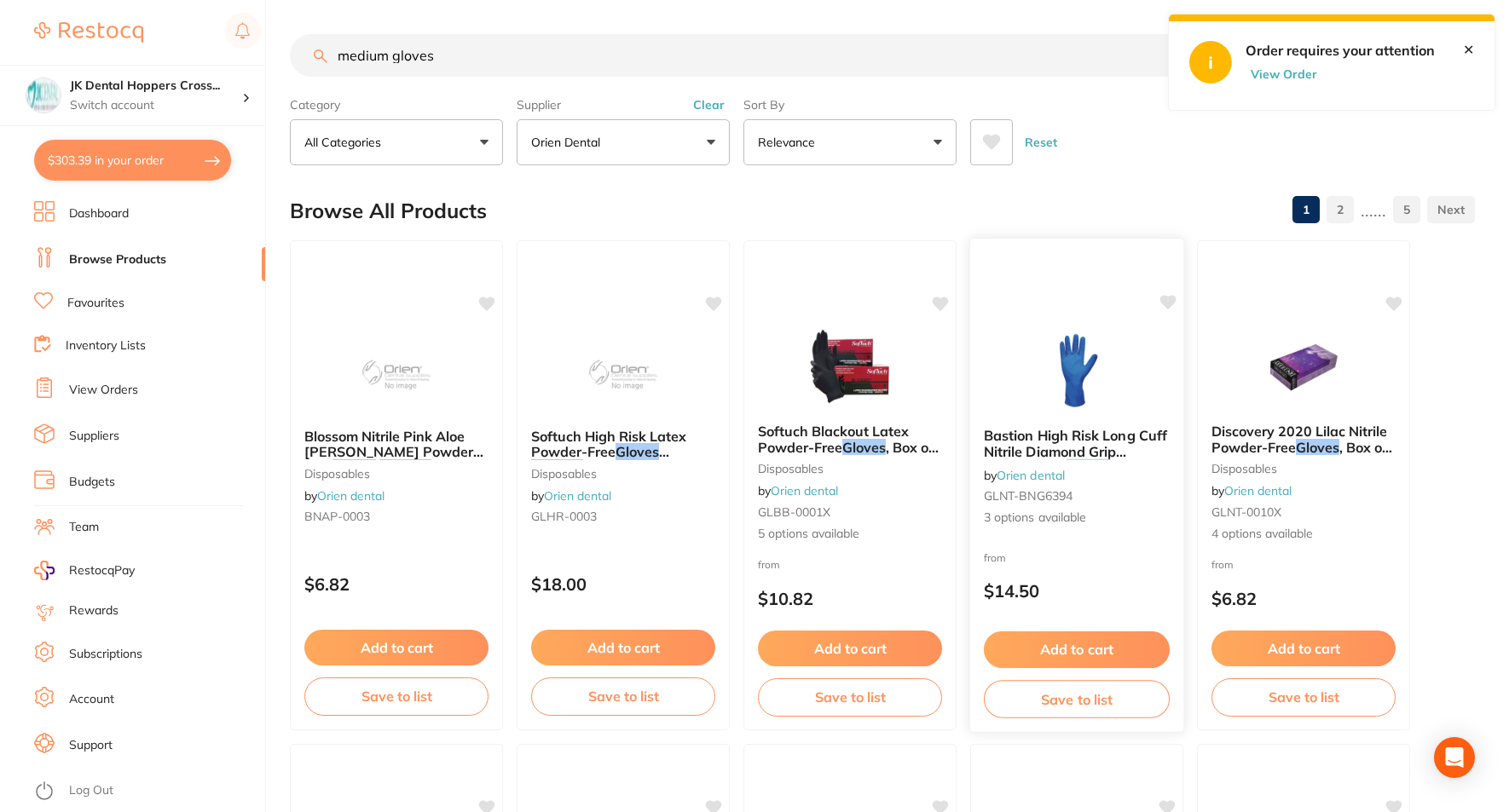
checkbox input "false"
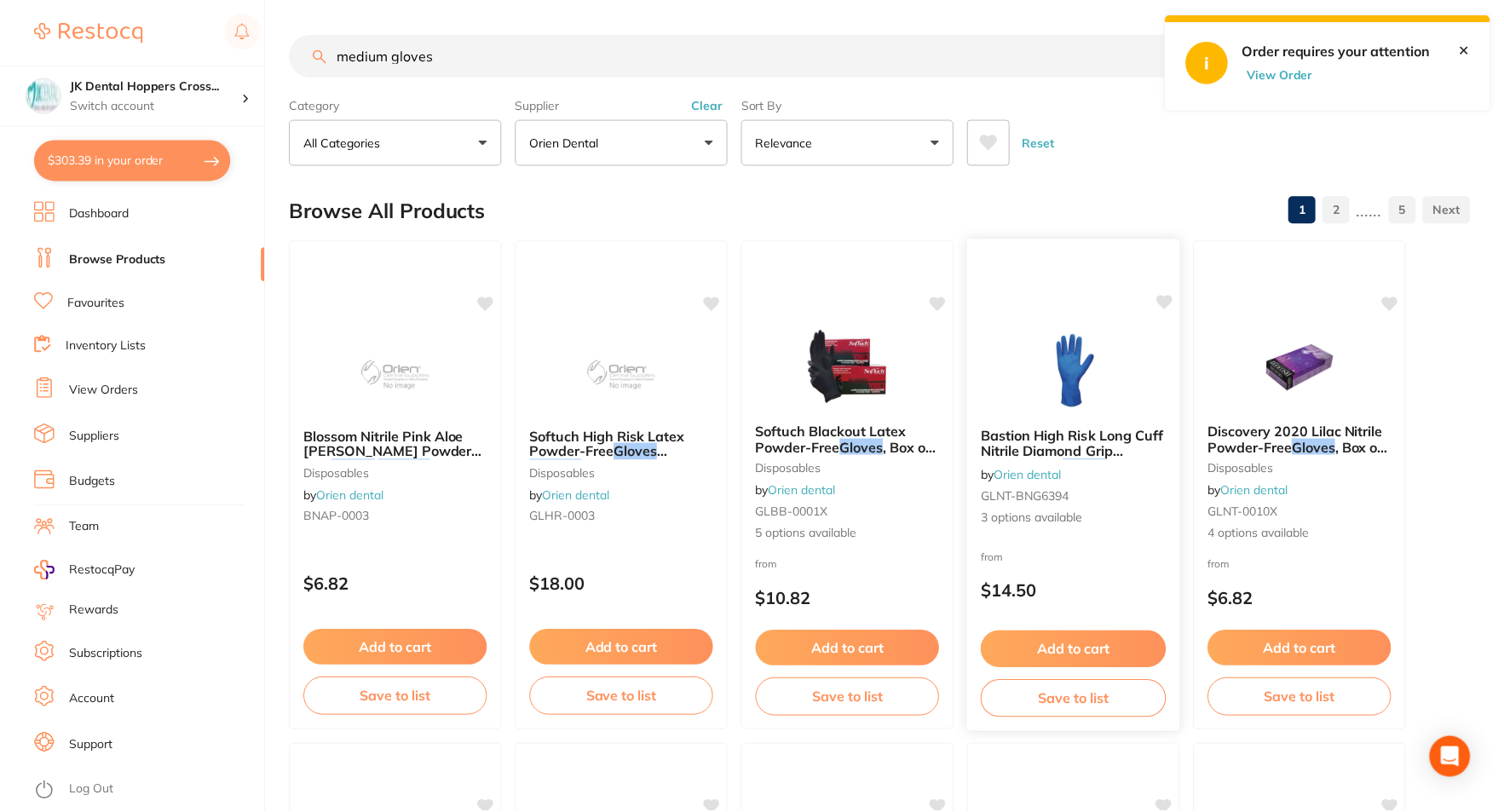
scroll to position [8, 0]
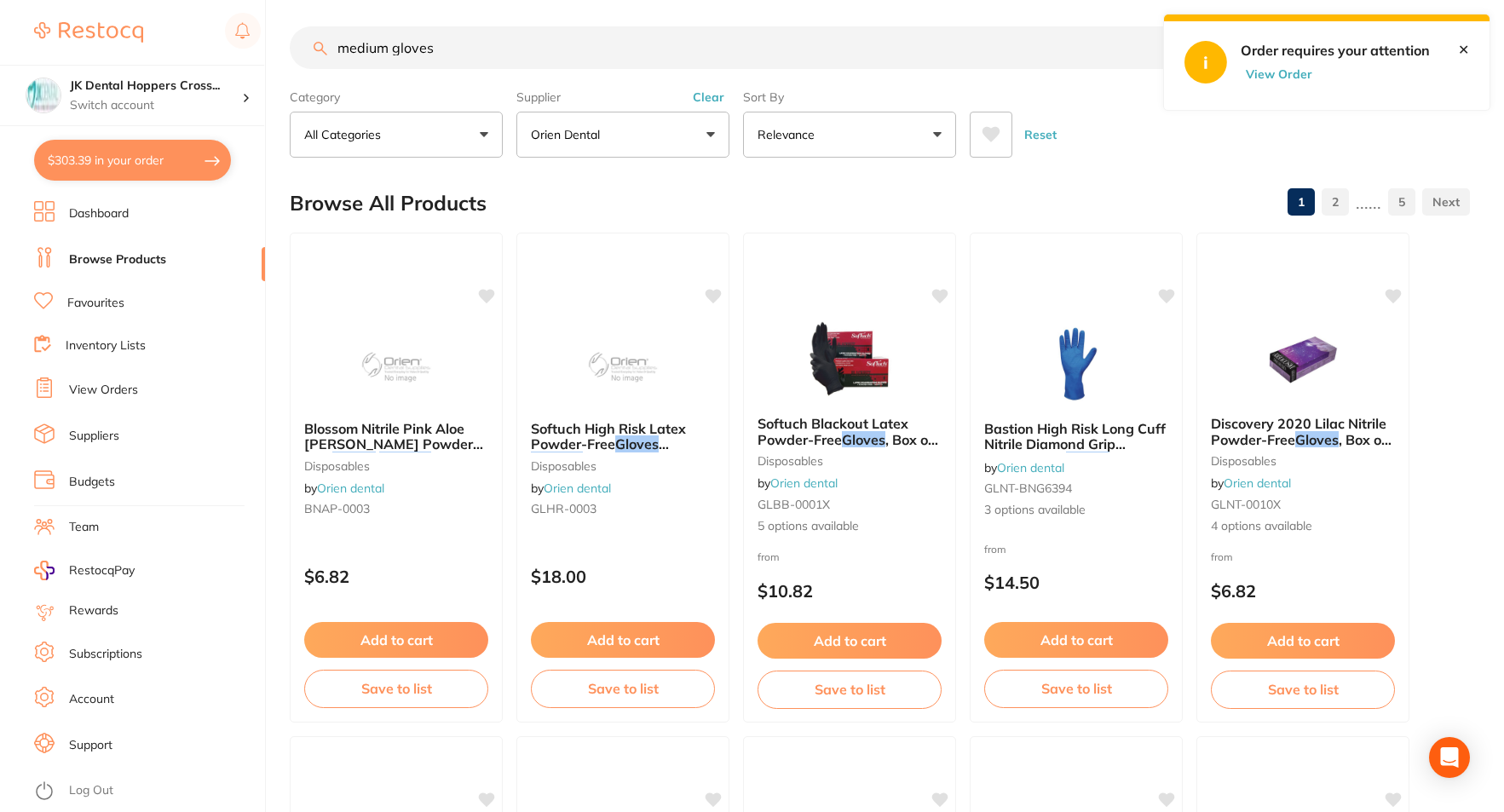
click at [144, 149] on button "$303.39 in your order" at bounding box center [132, 161] width 197 height 41
checkbox input "true"
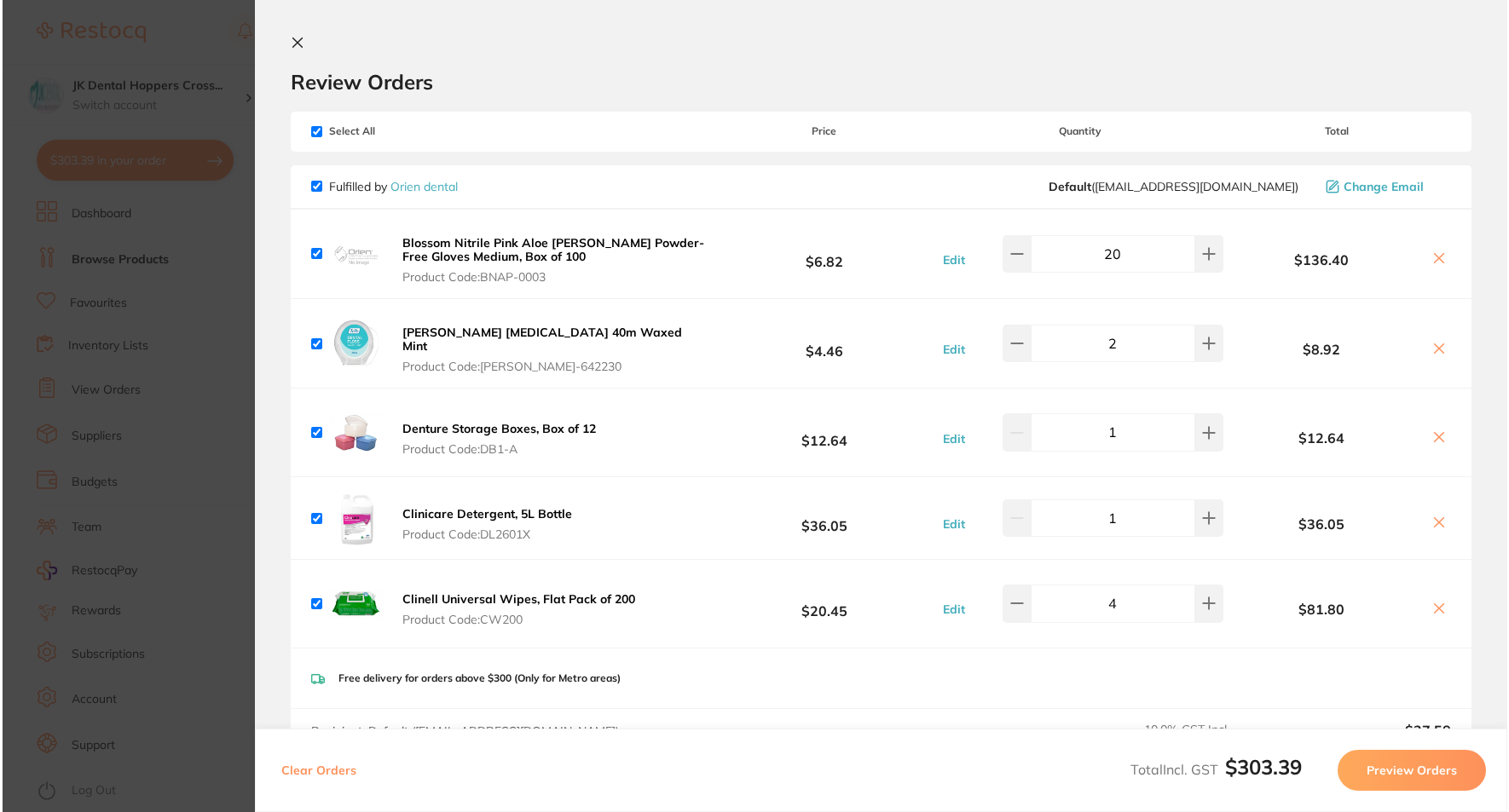
scroll to position [0, 0]
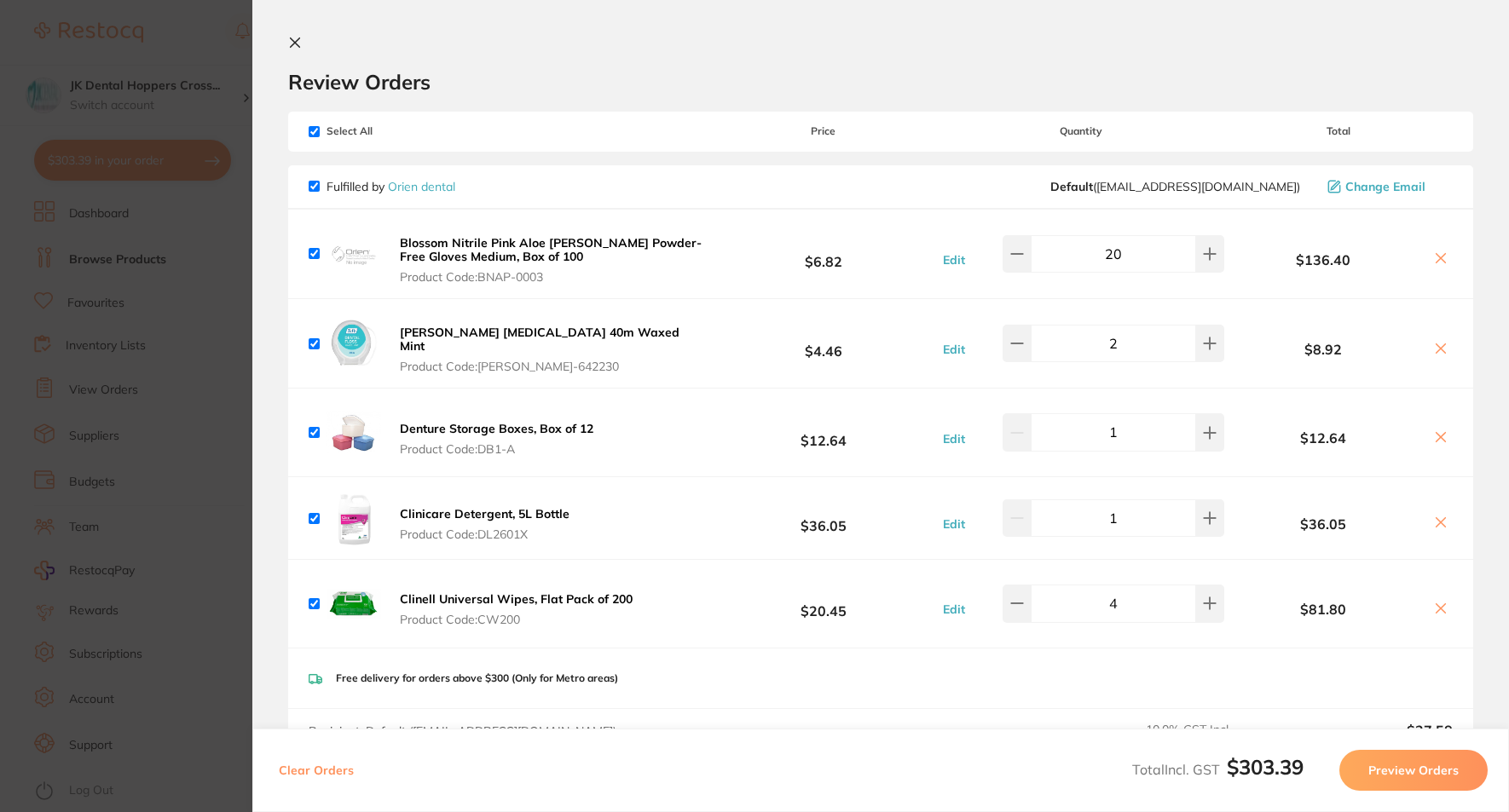
click at [1366, 766] on button "Preview Orders" at bounding box center [1413, 771] width 148 height 41
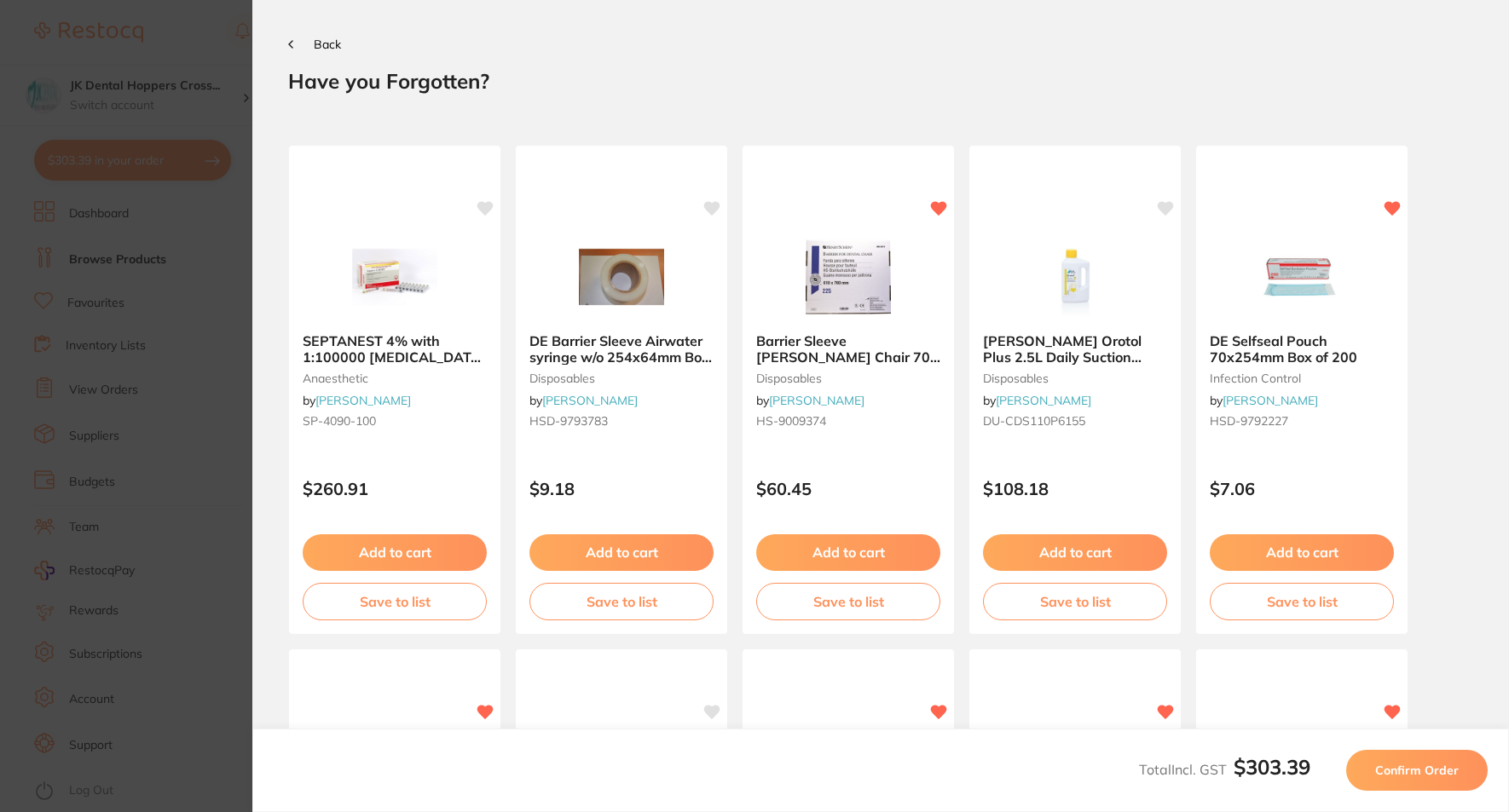
click at [1424, 773] on span "Confirm Order" at bounding box center [1417, 770] width 83 height 15
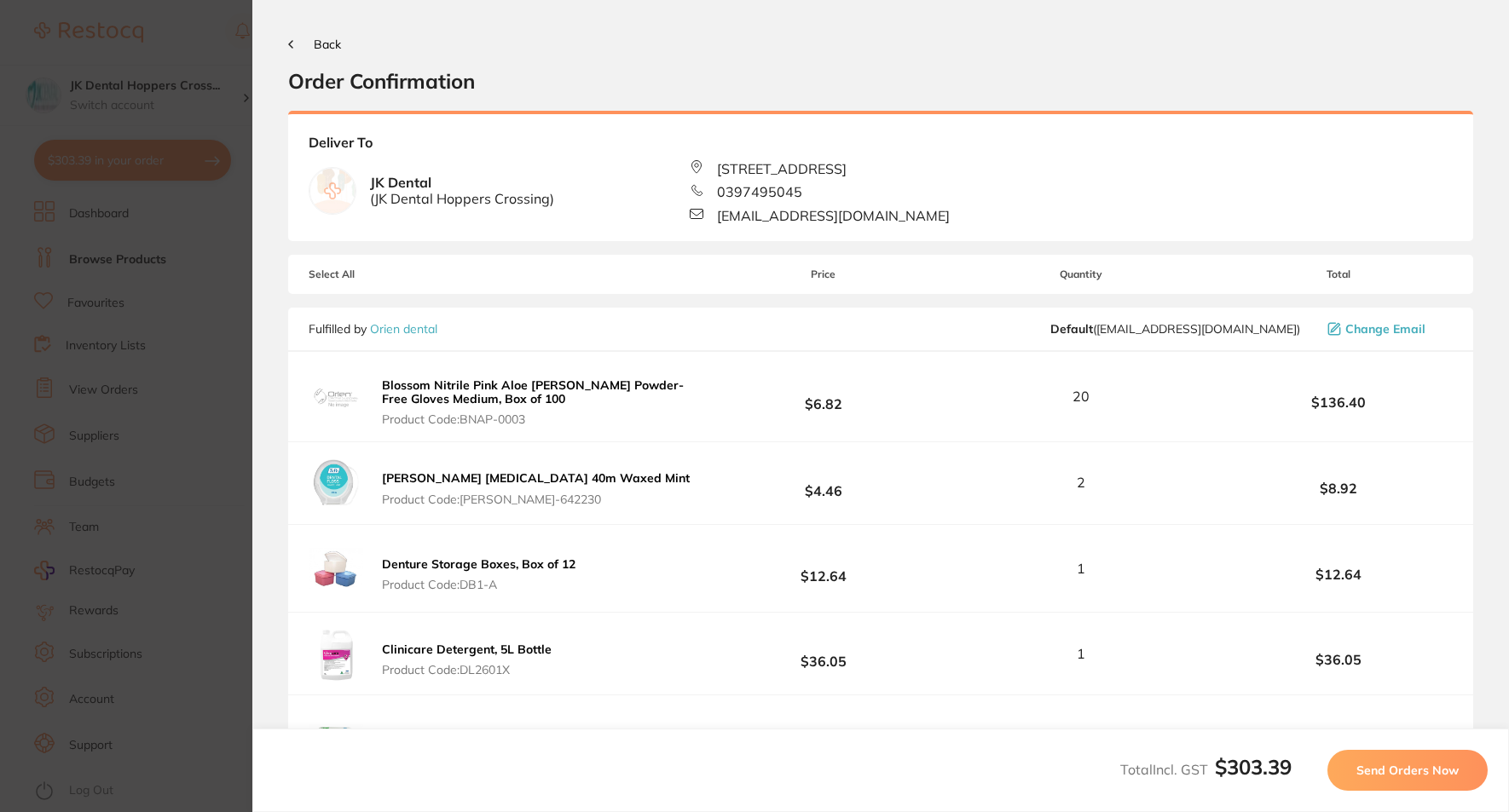
click at [1411, 773] on span "Send Orders Now" at bounding box center [1408, 770] width 102 height 15
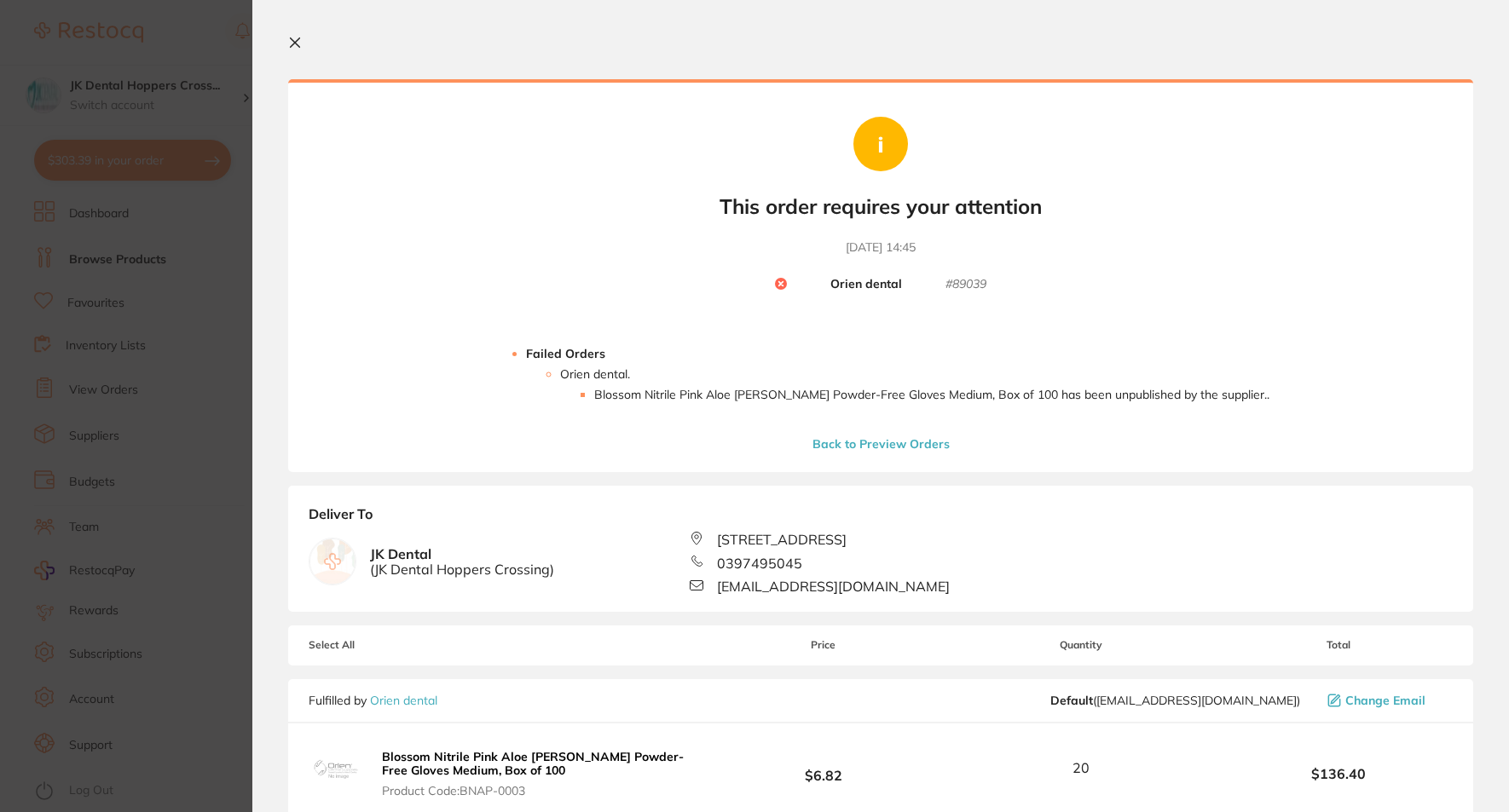
click at [294, 44] on icon at bounding box center [295, 43] width 9 height 9
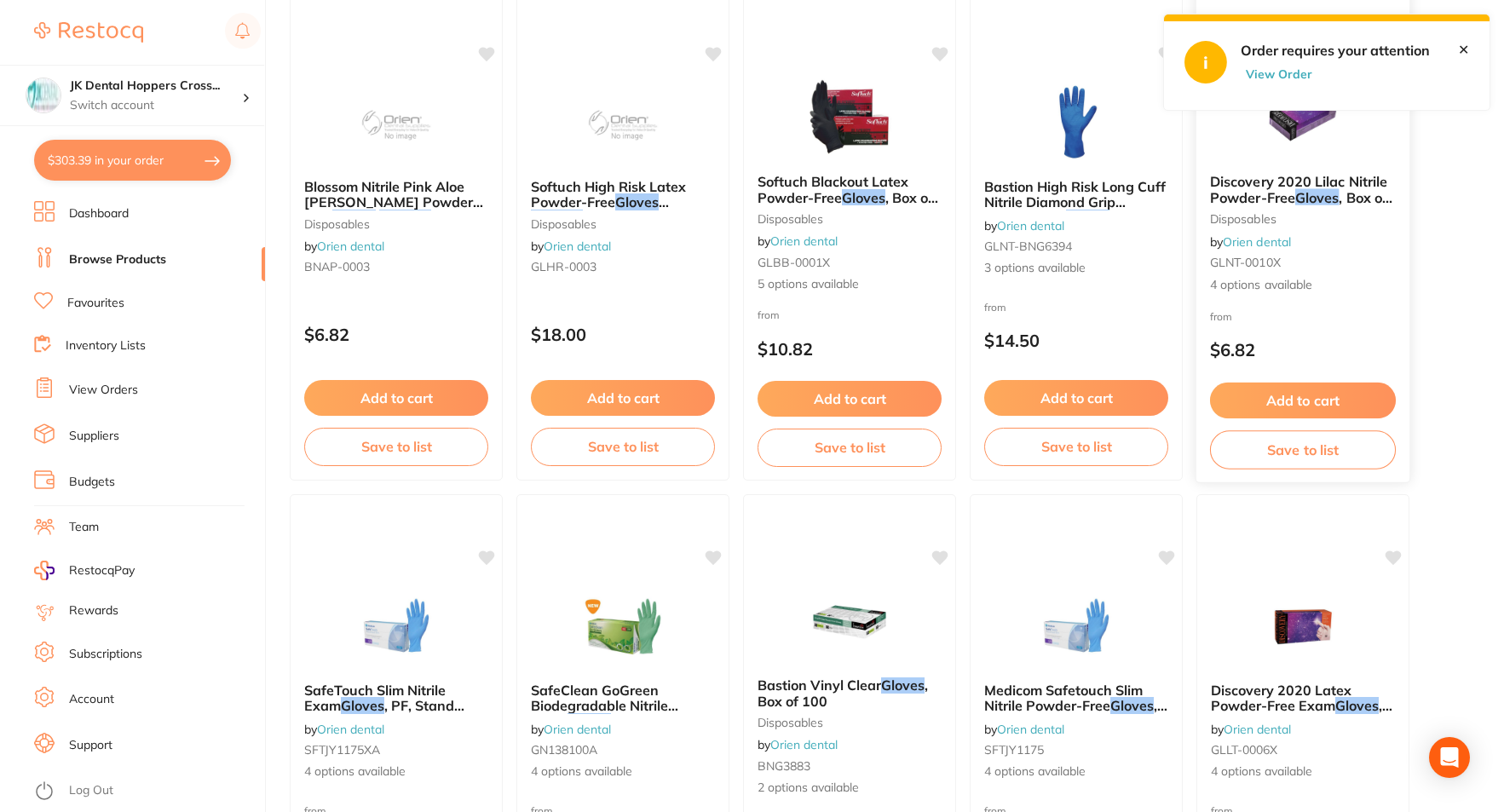
scroll to position [93, 0]
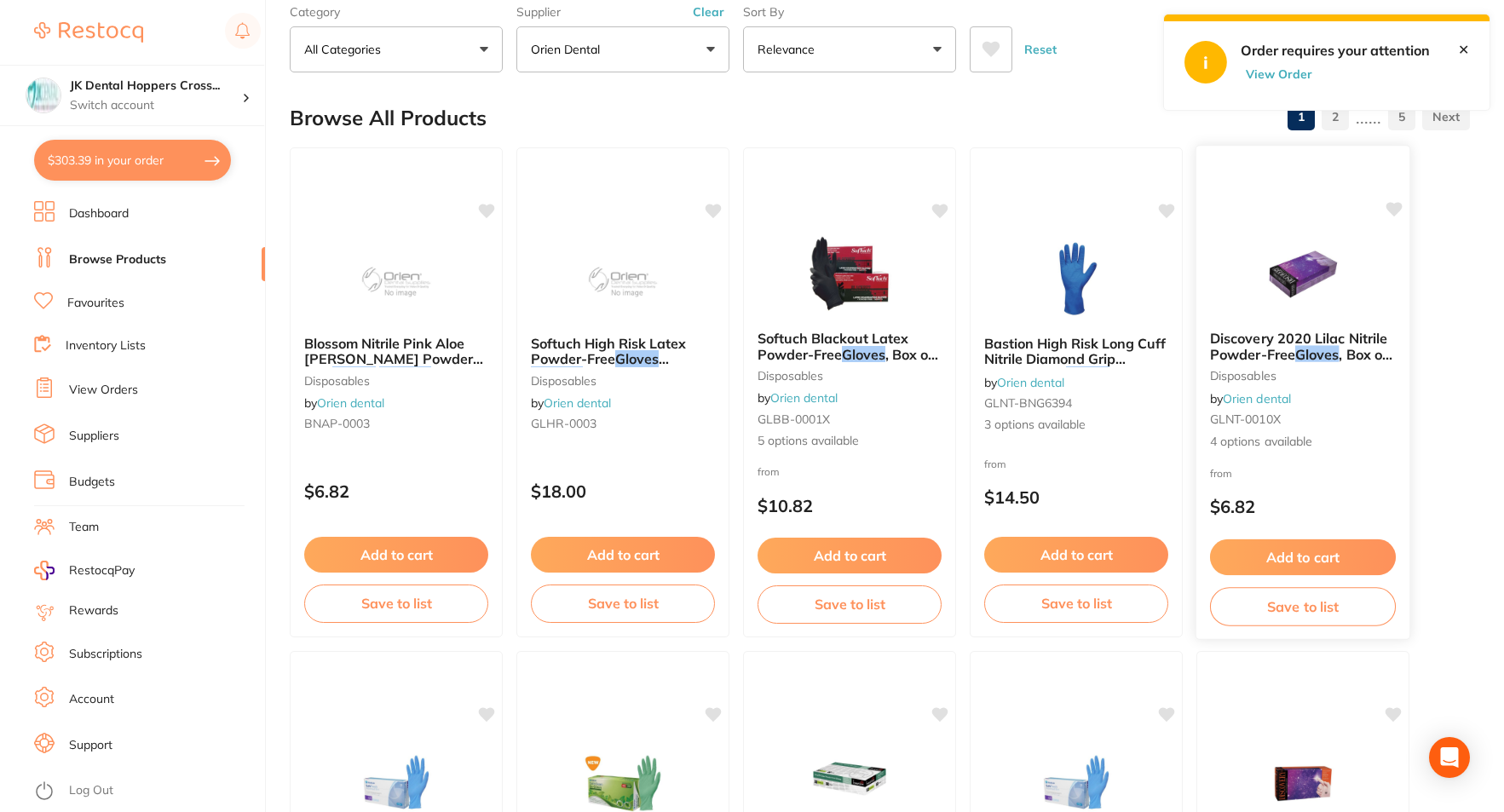
click at [1289, 401] on link "Orien dental" at bounding box center [1257, 397] width 68 height 15
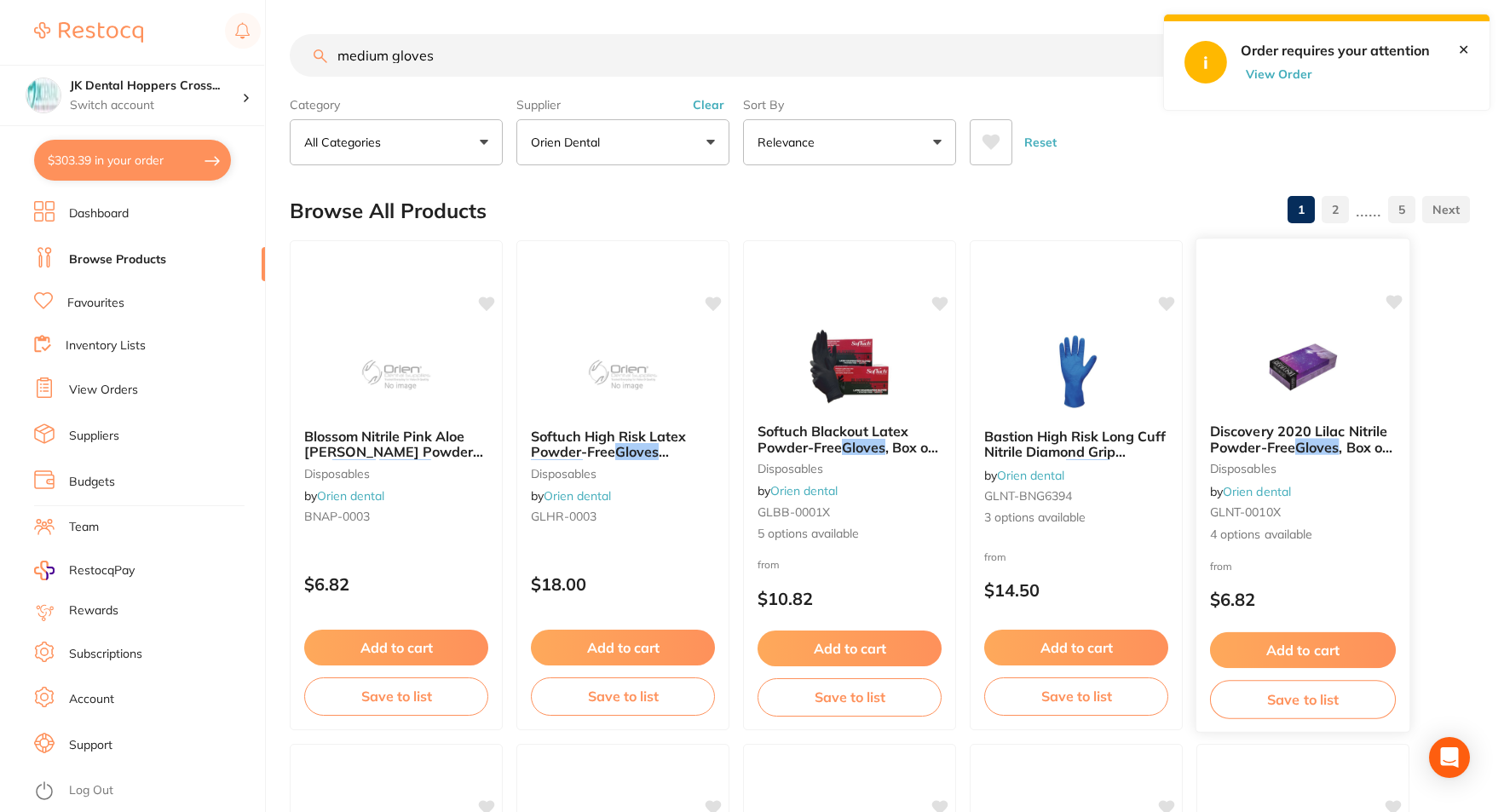
click at [1315, 493] on div "Discovery 2020 Lilac Nitrile Powder-Free Gloves , Box of 100 disposables by Ori…" at bounding box center [1302, 484] width 213 height 147
click at [131, 169] on button "$303.39 in your order" at bounding box center [132, 161] width 197 height 41
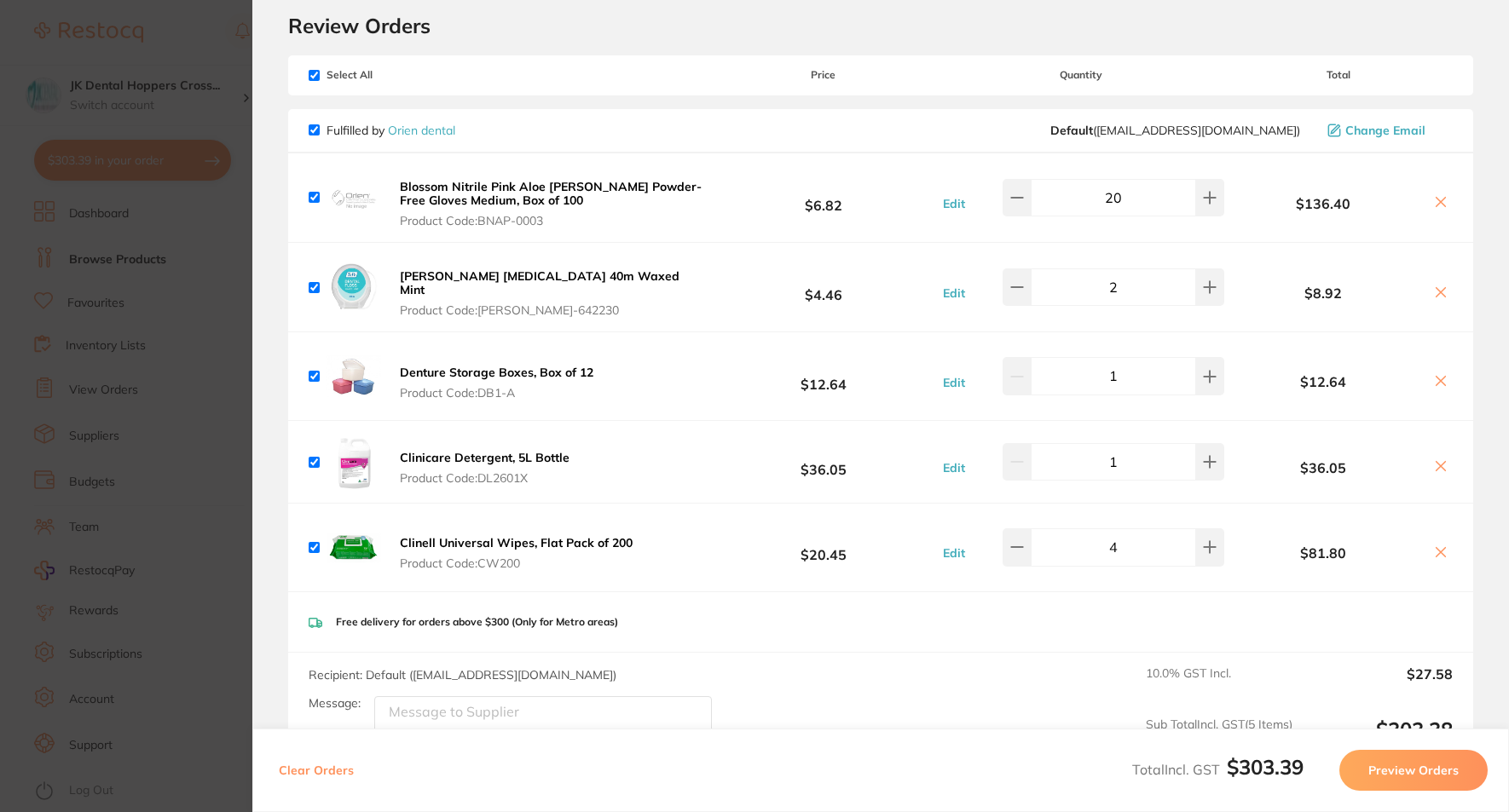
scroll to position [85, 0]
